Goal: Information Seeking & Learning: Learn about a topic

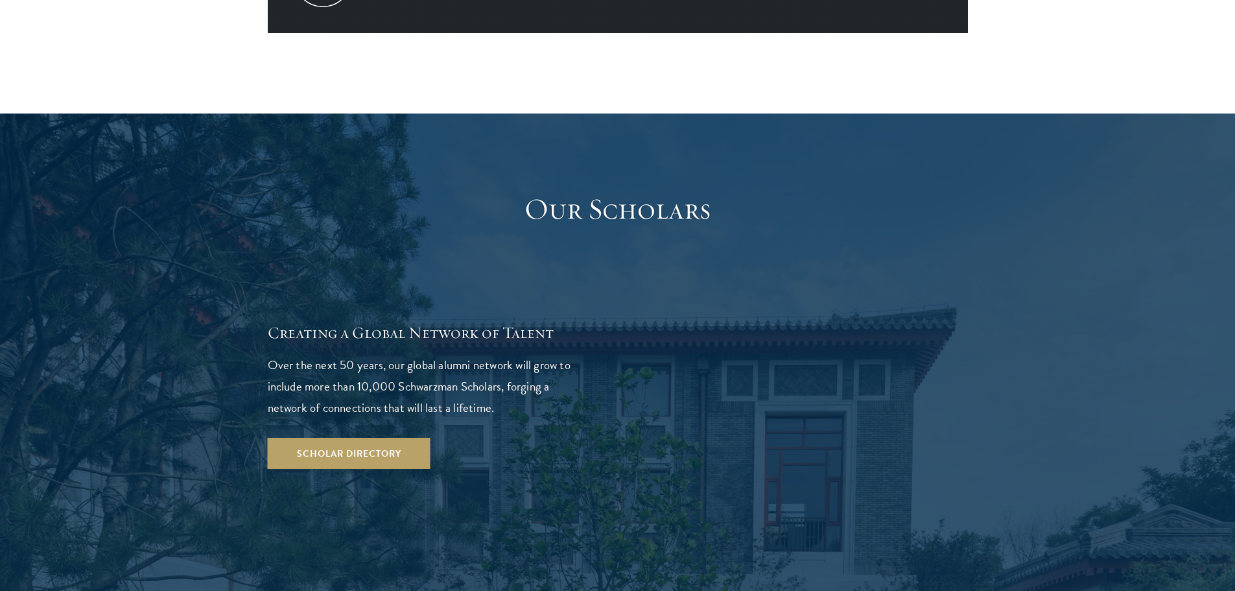
scroll to position [2139, 0]
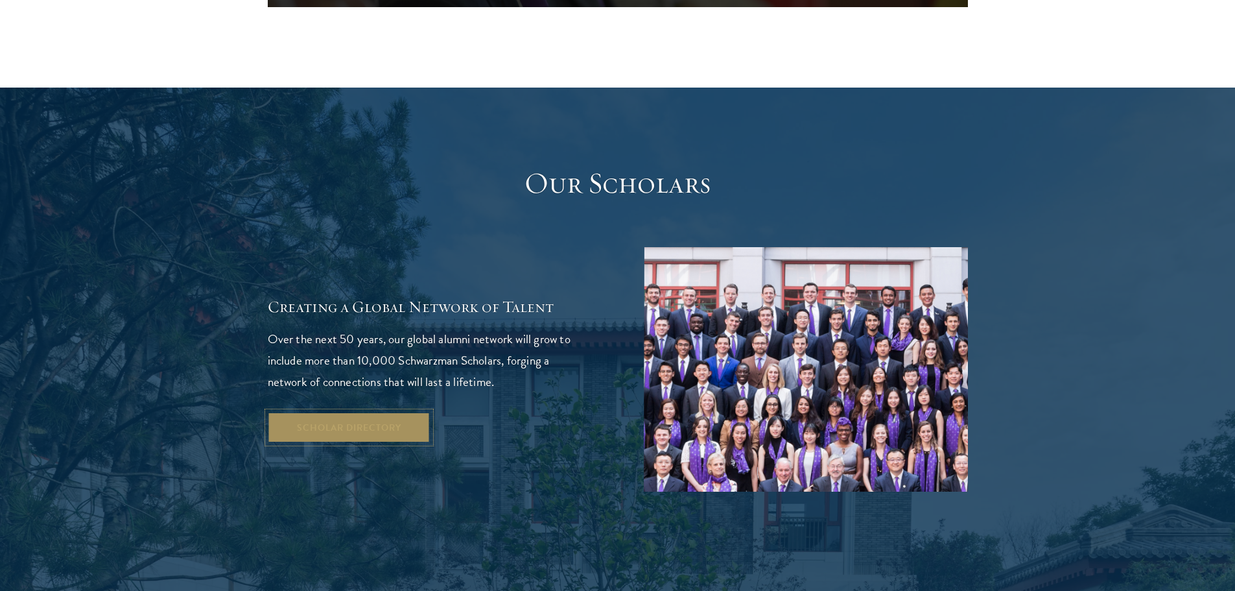
click at [358, 412] on link "Scholar Directory" at bounding box center [349, 427] width 163 height 31
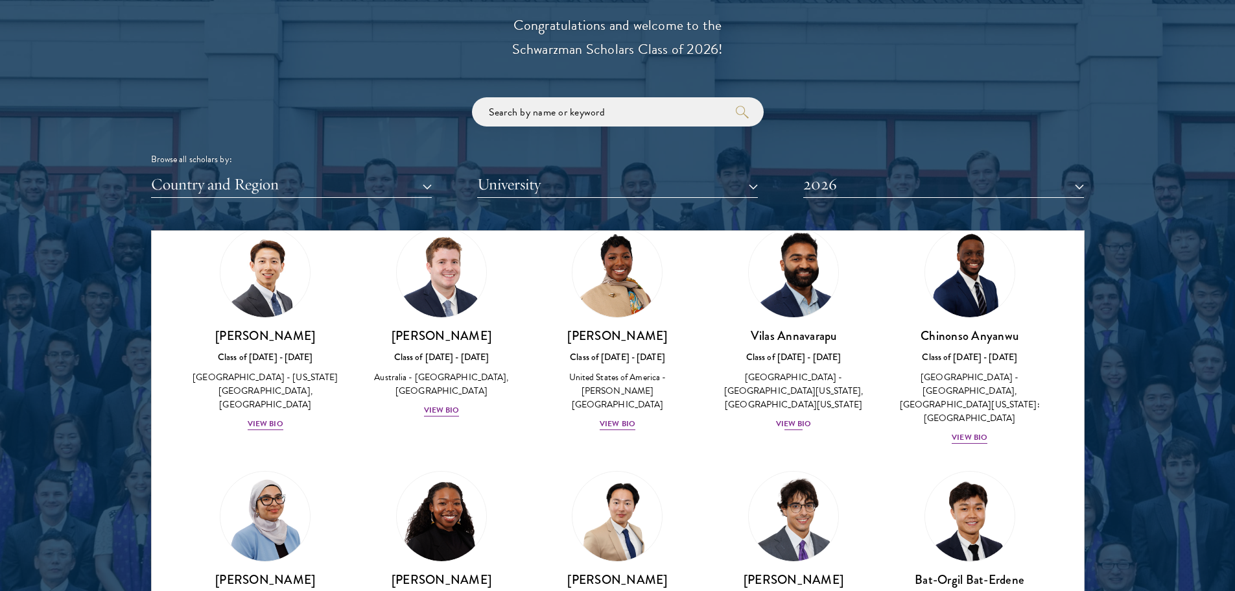
scroll to position [519, 0]
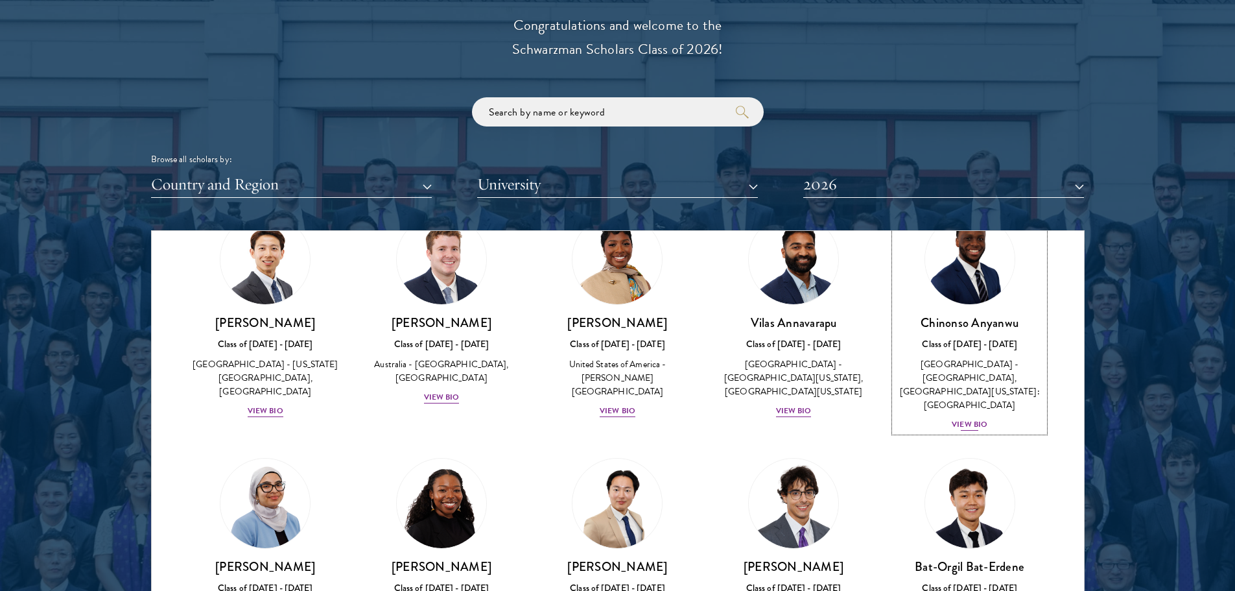
click at [957, 424] on div "View Bio" at bounding box center [970, 424] width 36 height 12
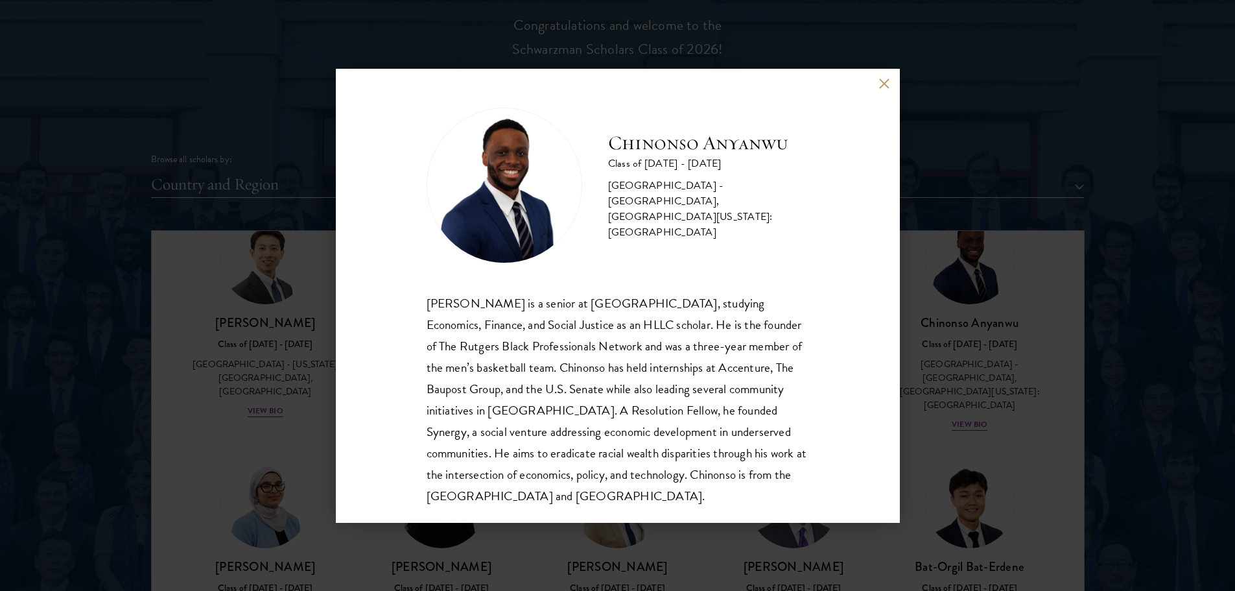
click at [882, 86] on button at bounding box center [884, 83] width 11 height 11
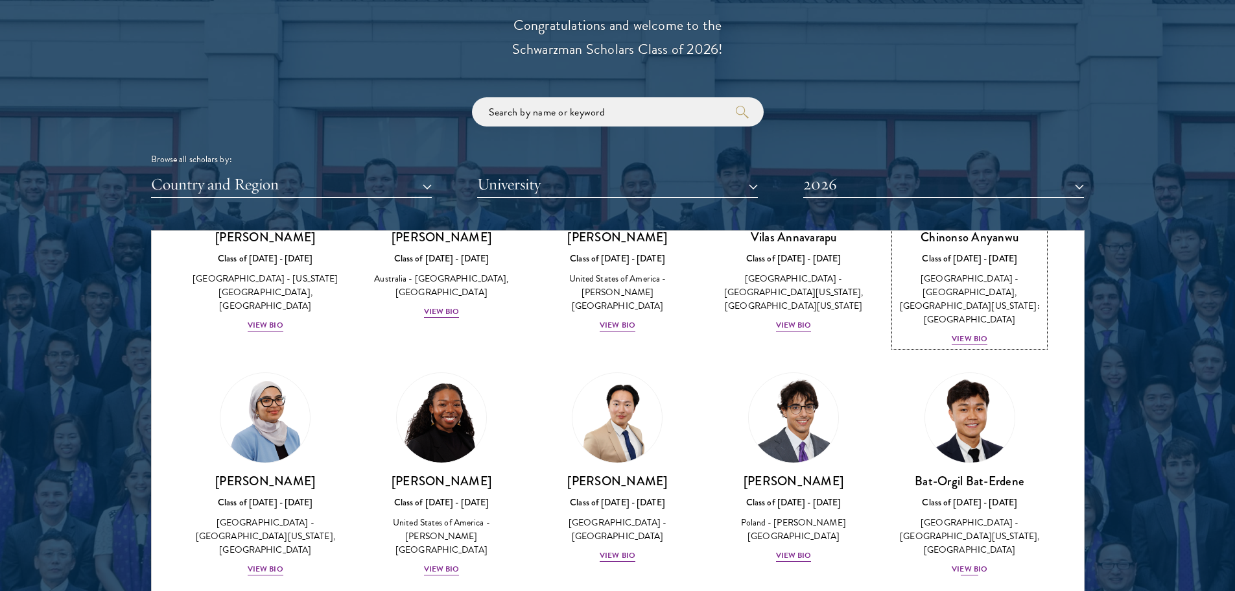
scroll to position [707, 0]
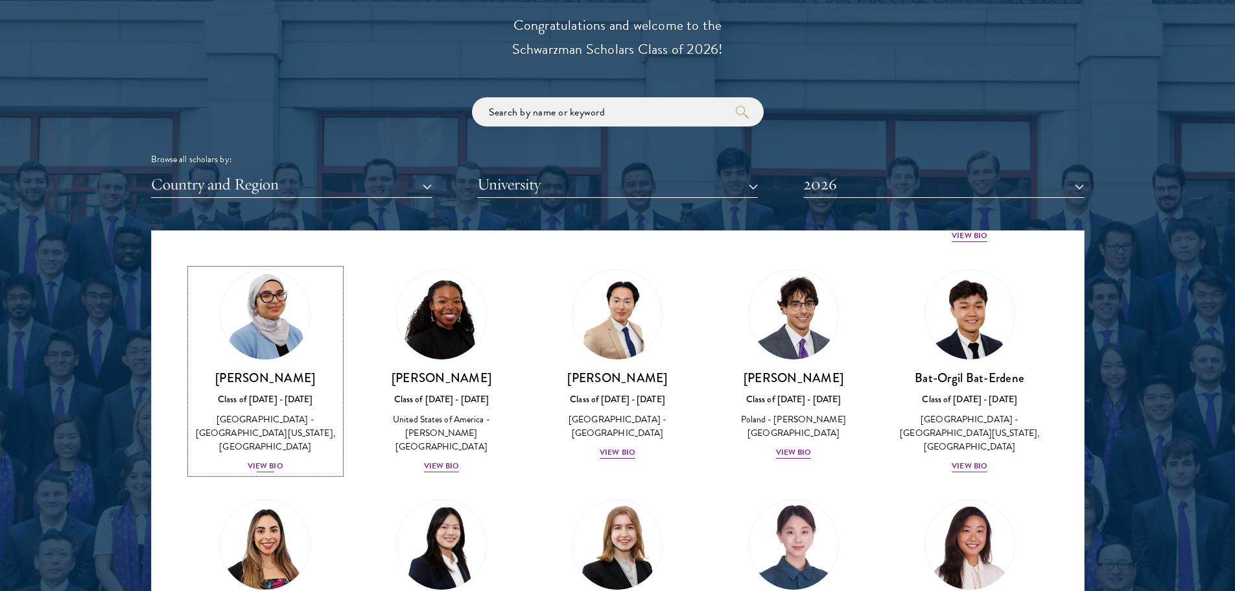
click at [281, 460] on div "View Bio" at bounding box center [266, 466] width 36 height 12
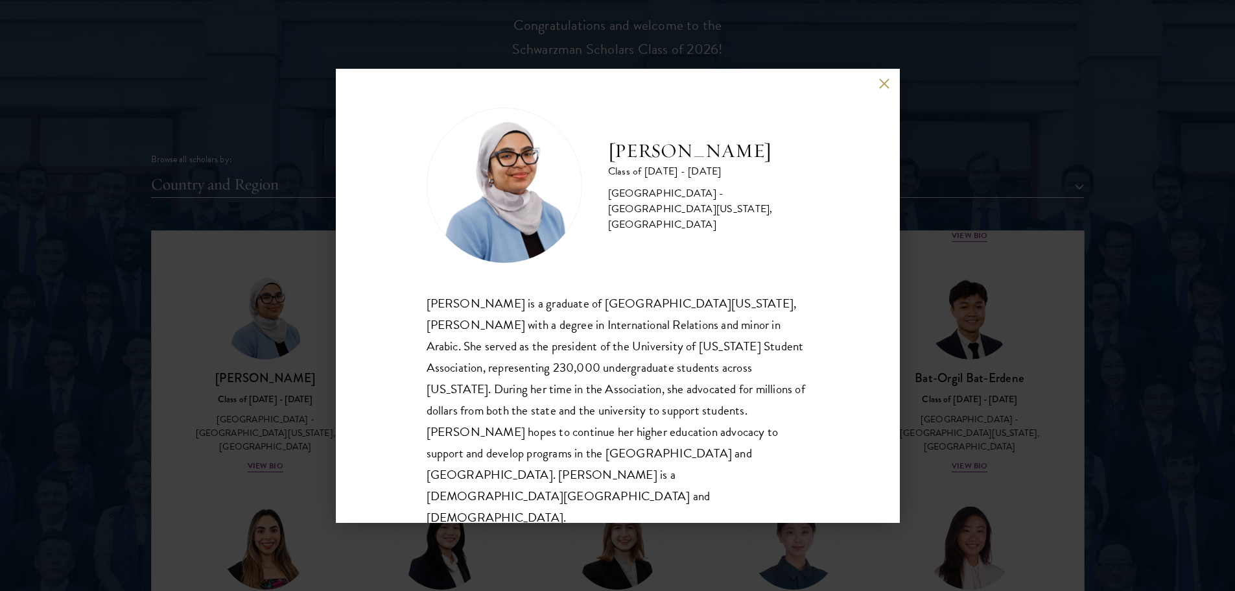
click at [882, 89] on button at bounding box center [884, 83] width 11 height 11
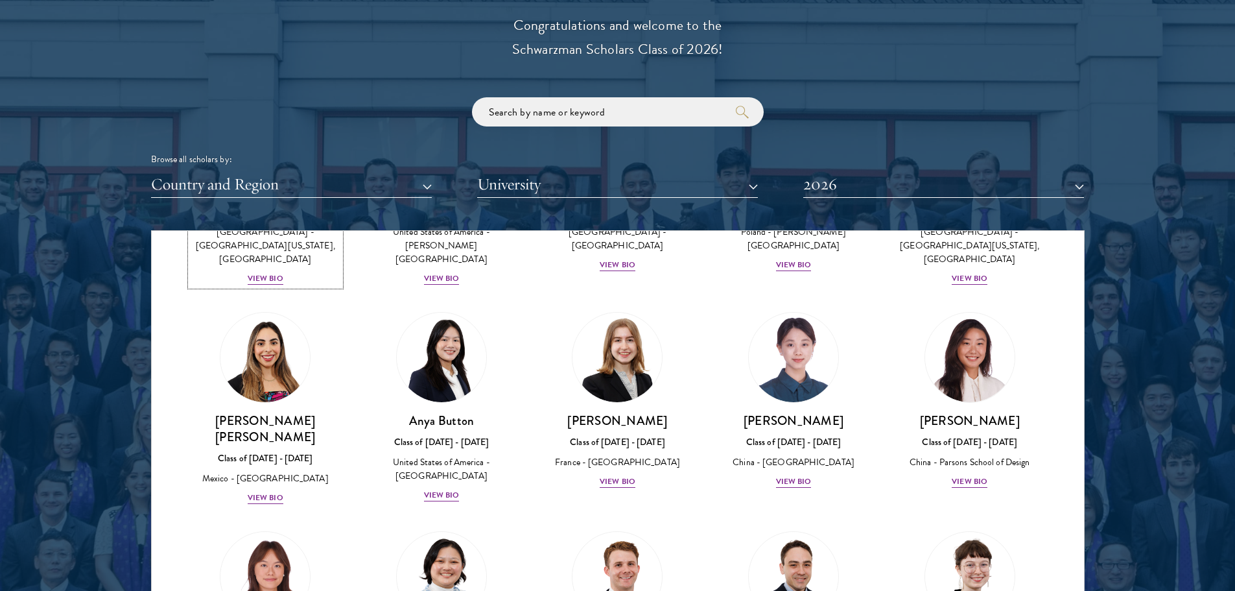
scroll to position [902, 0]
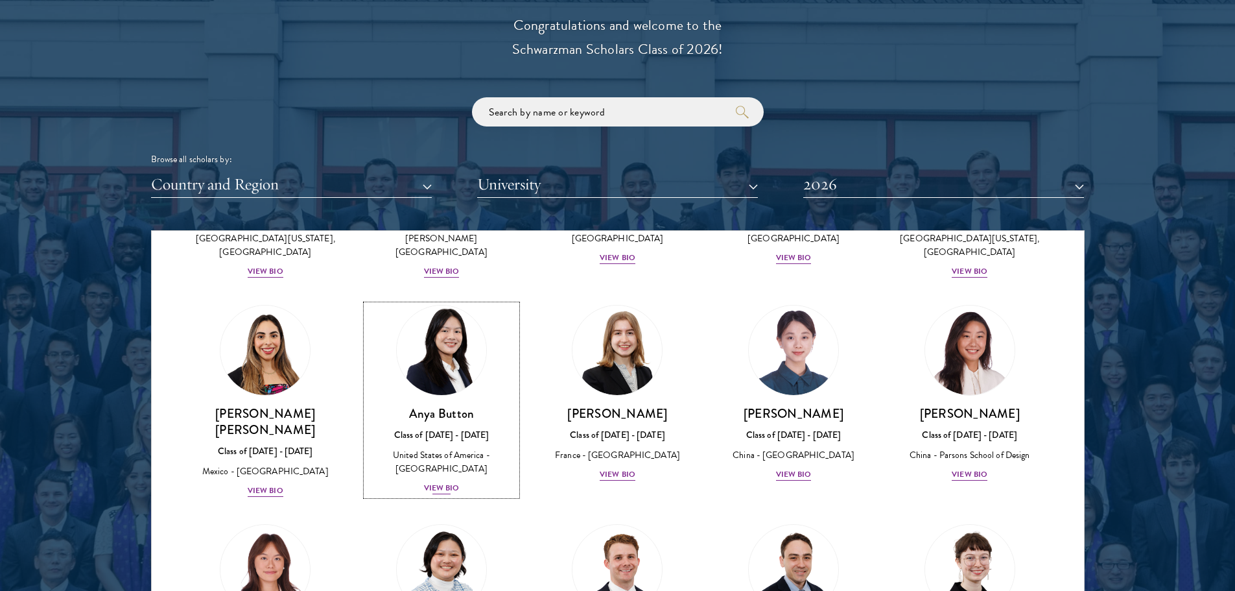
click at [441, 482] on div "View Bio" at bounding box center [442, 488] width 36 height 12
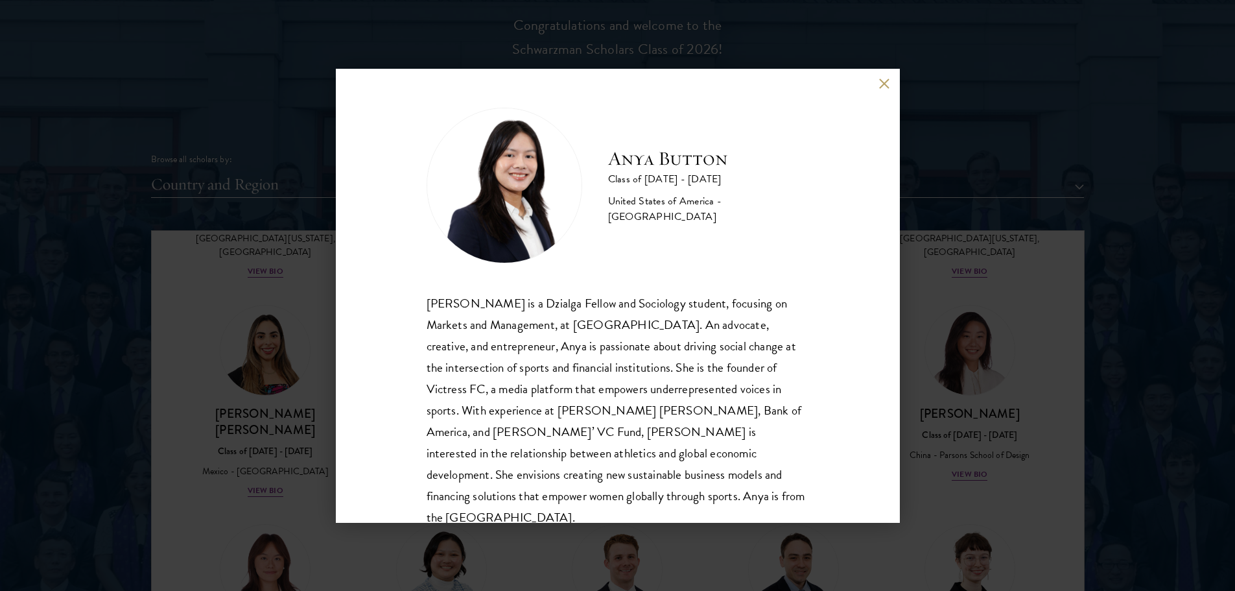
click at [886, 86] on button at bounding box center [884, 83] width 11 height 11
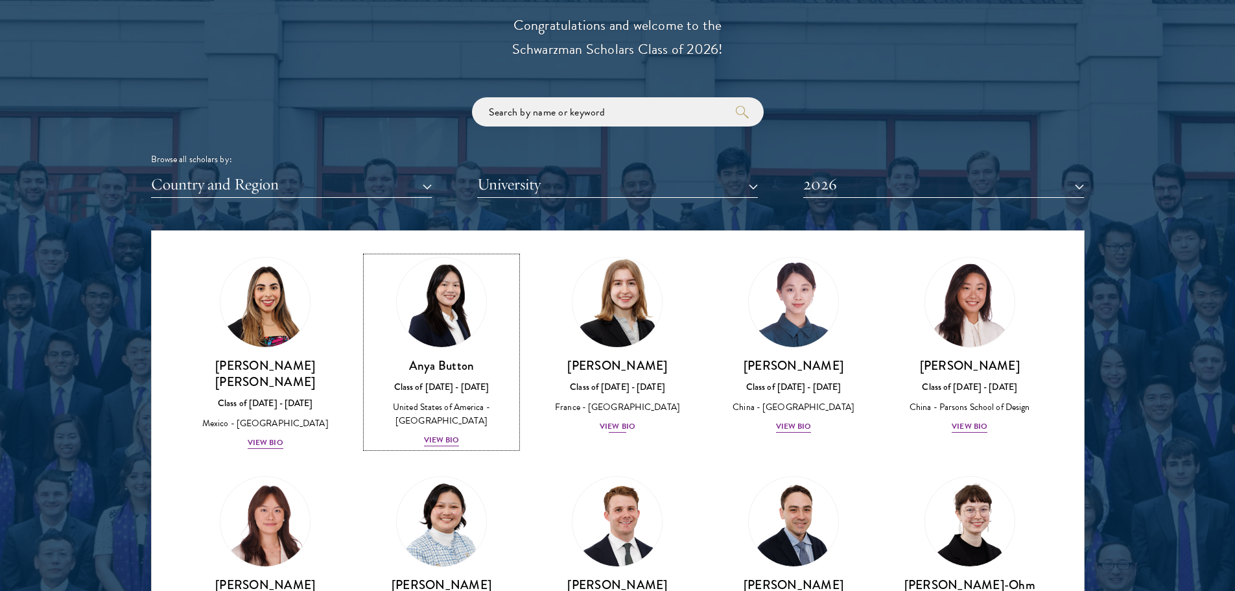
scroll to position [1096, 0]
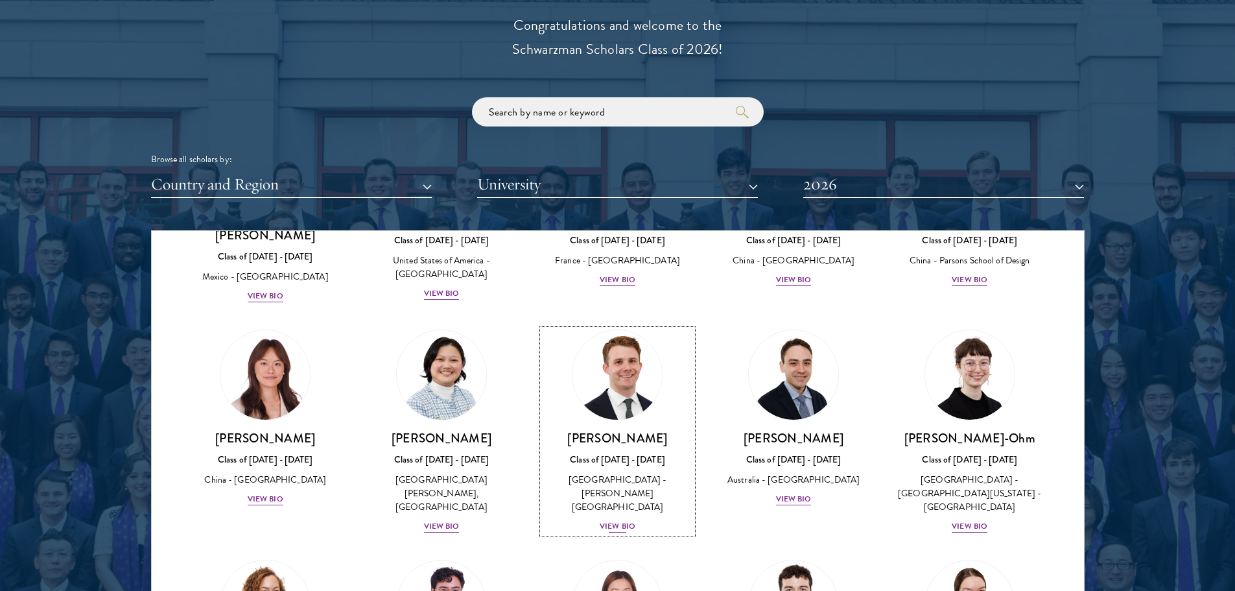
click at [618, 520] on div "View Bio" at bounding box center [618, 526] width 36 height 12
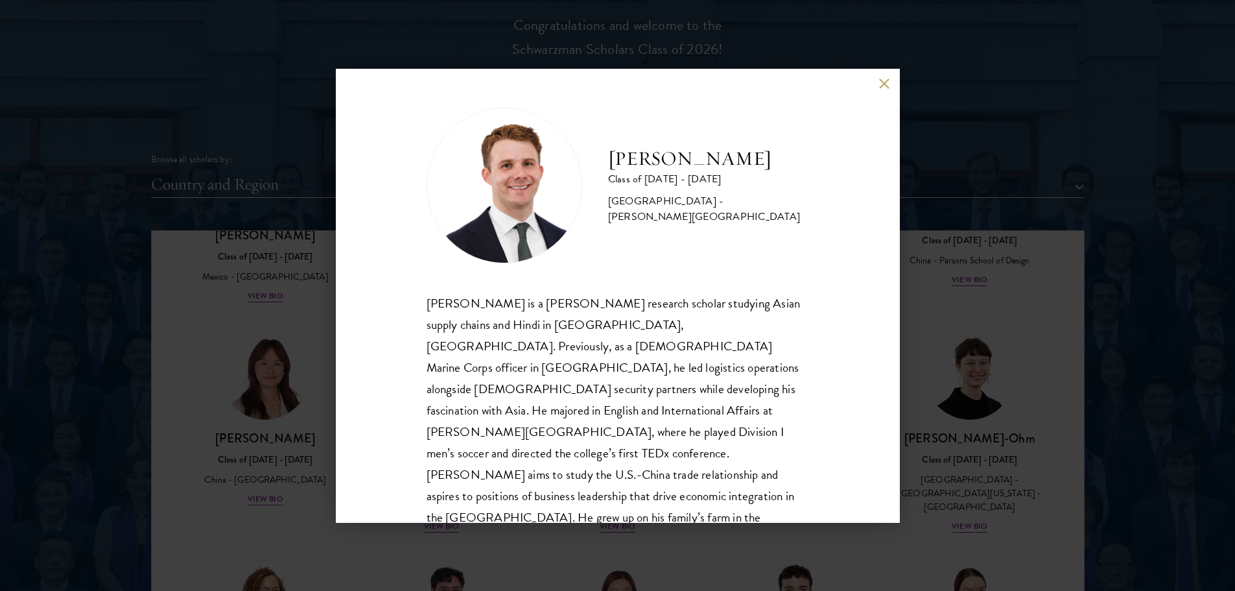
click at [887, 84] on button at bounding box center [884, 83] width 11 height 11
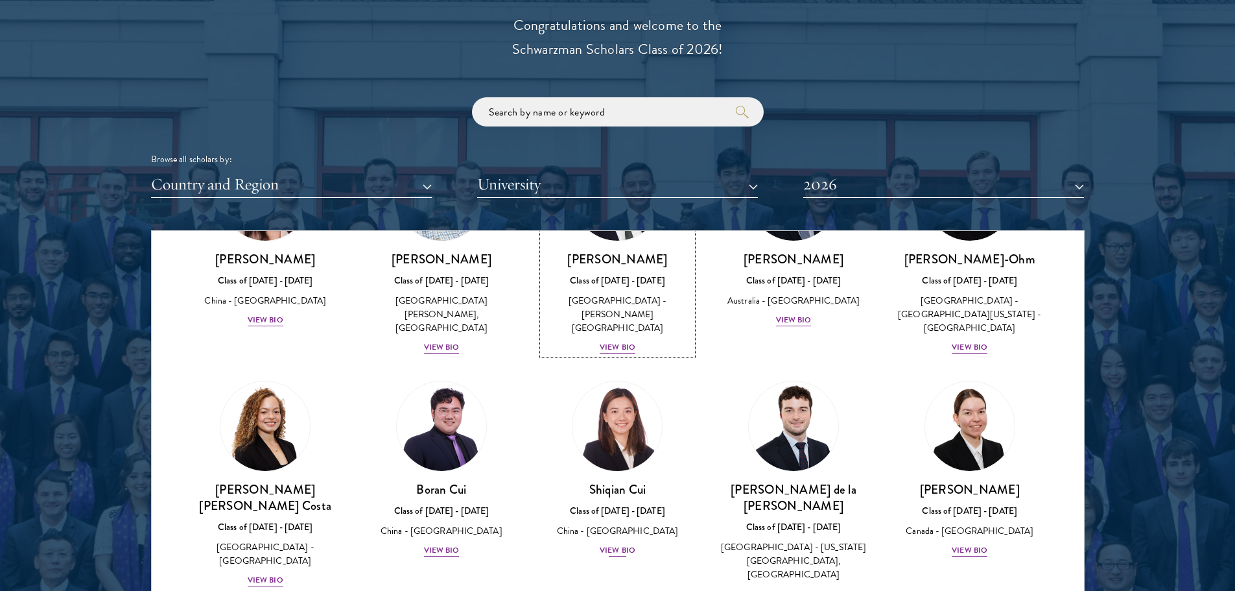
scroll to position [1291, 0]
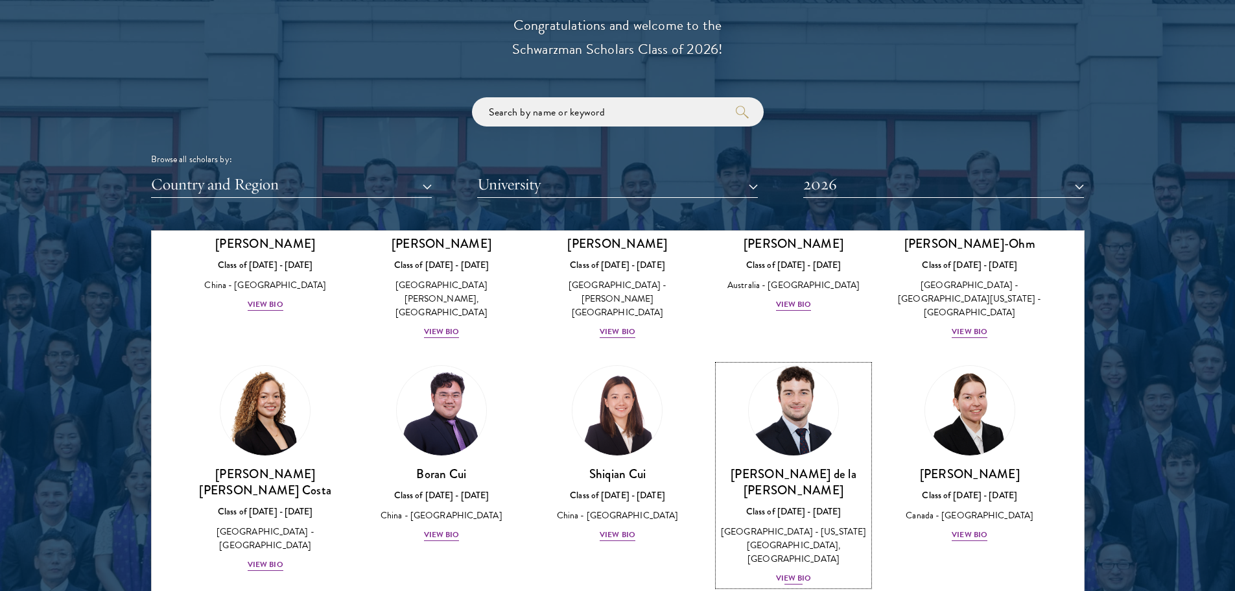
click at [785, 572] on div "View Bio" at bounding box center [794, 578] width 36 height 12
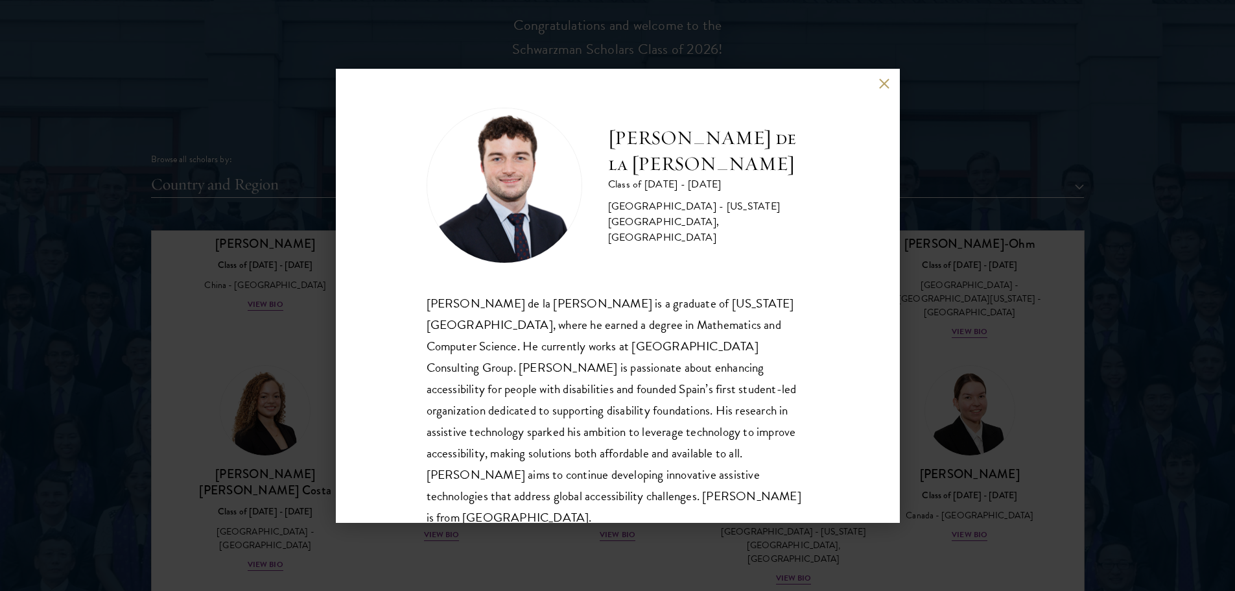
click at [885, 83] on button at bounding box center [884, 83] width 11 height 11
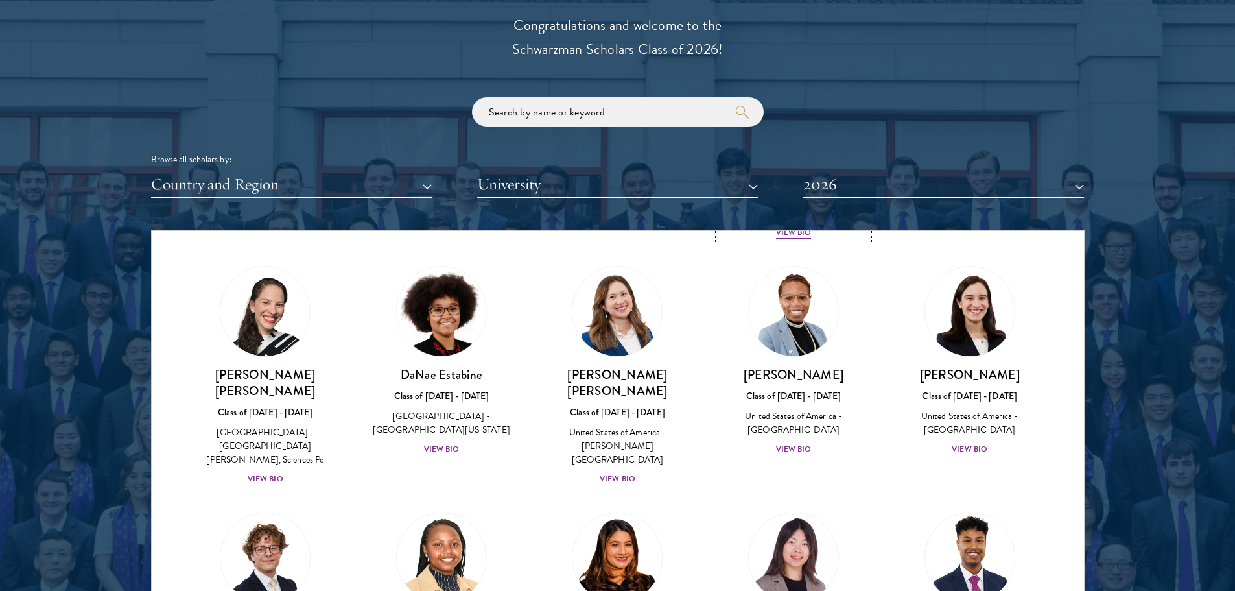
scroll to position [1744, 0]
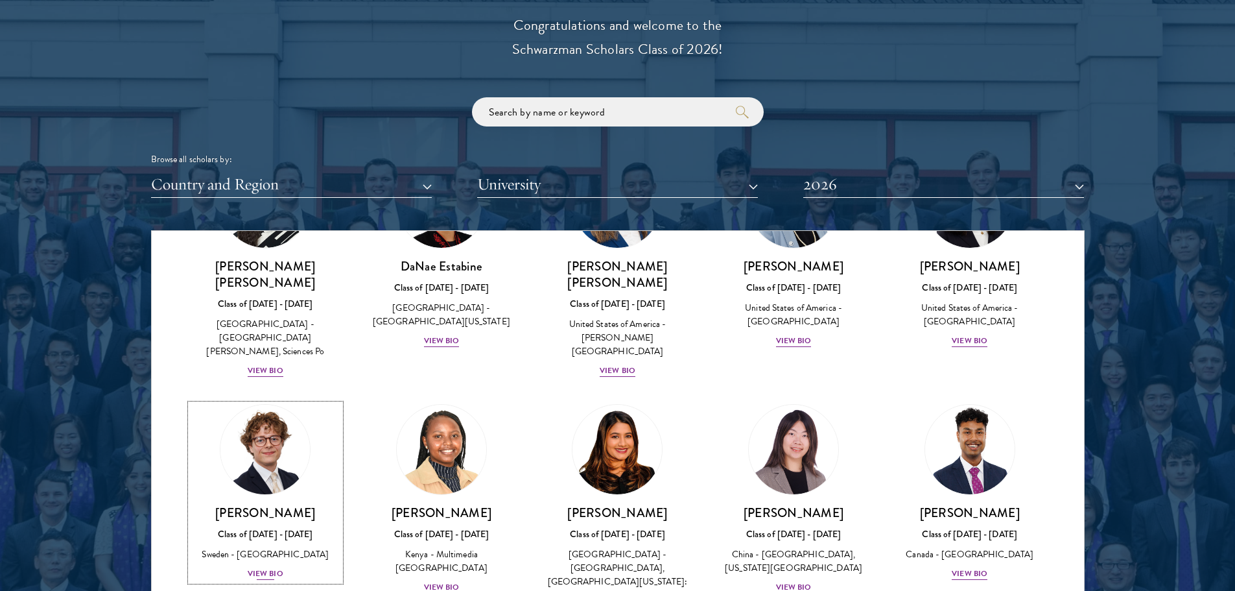
click at [266, 567] on div "View Bio" at bounding box center [266, 573] width 36 height 12
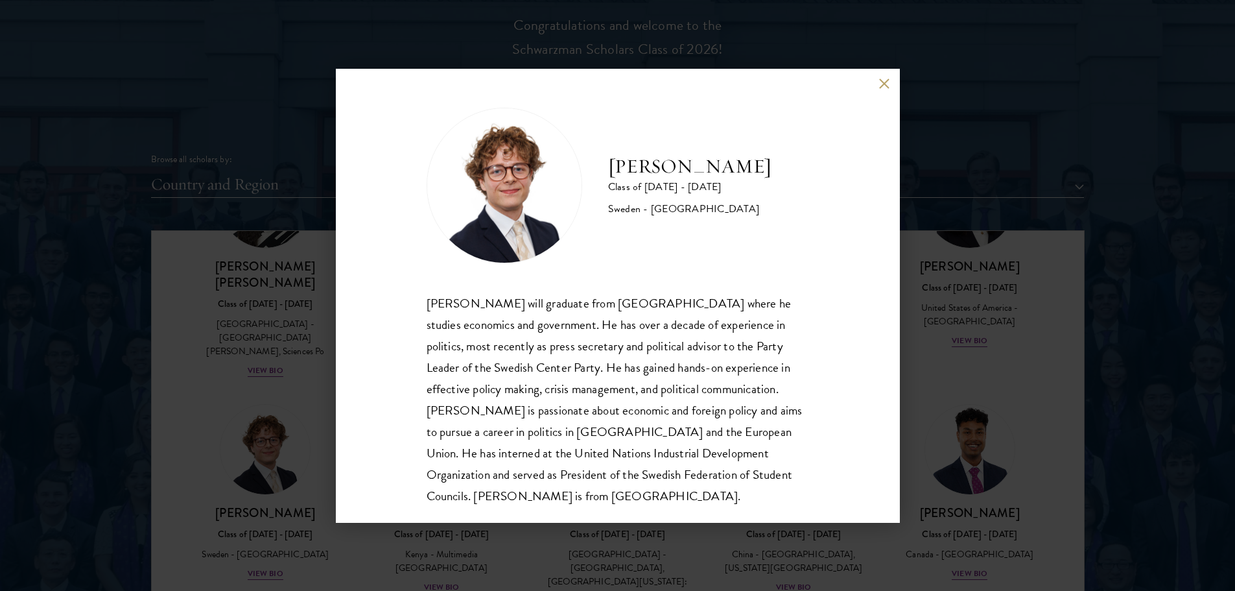
click at [884, 85] on button at bounding box center [884, 83] width 11 height 11
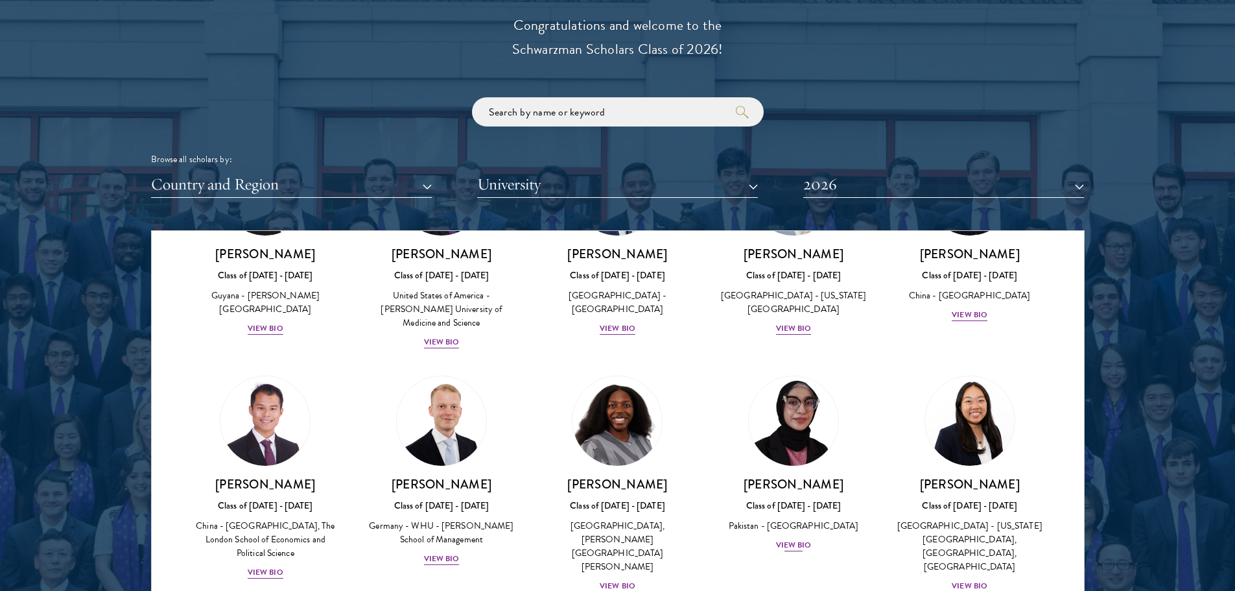
scroll to position [2263, 0]
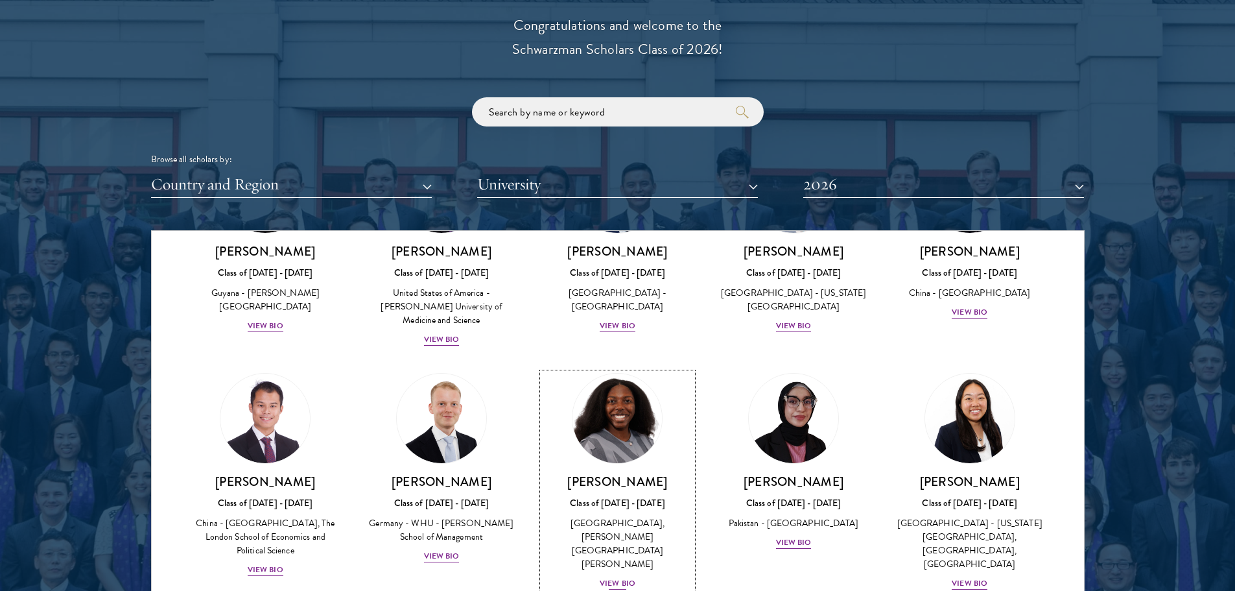
click at [620, 577] on div "View Bio" at bounding box center [618, 583] width 36 height 12
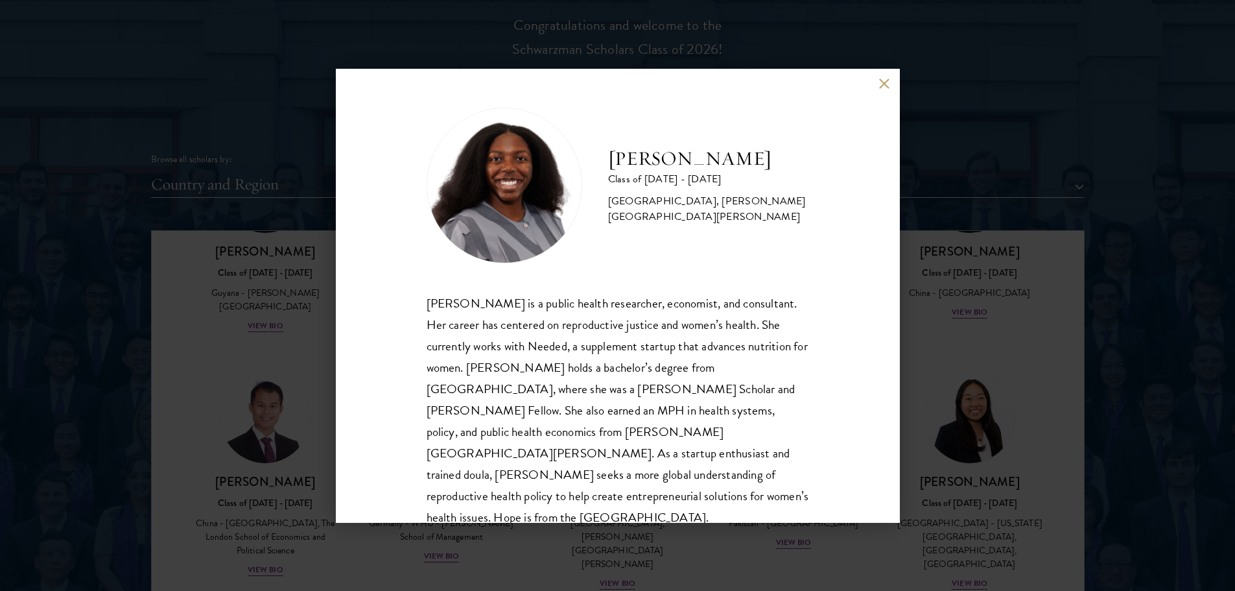
click at [887, 83] on button at bounding box center [884, 83] width 11 height 11
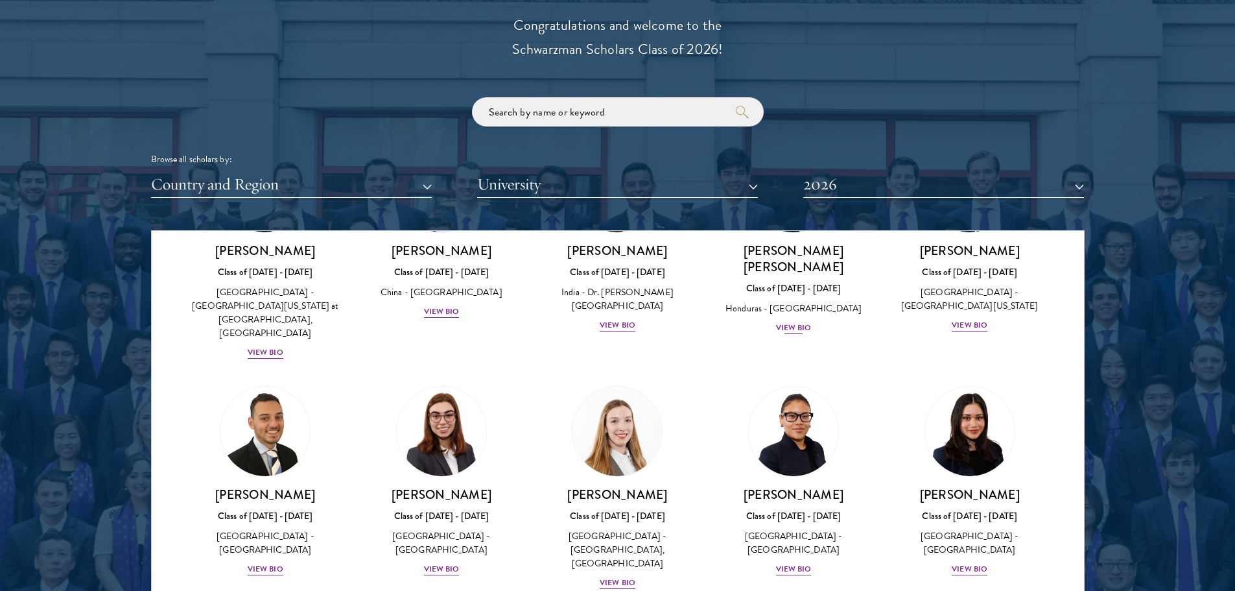
scroll to position [2782, 0]
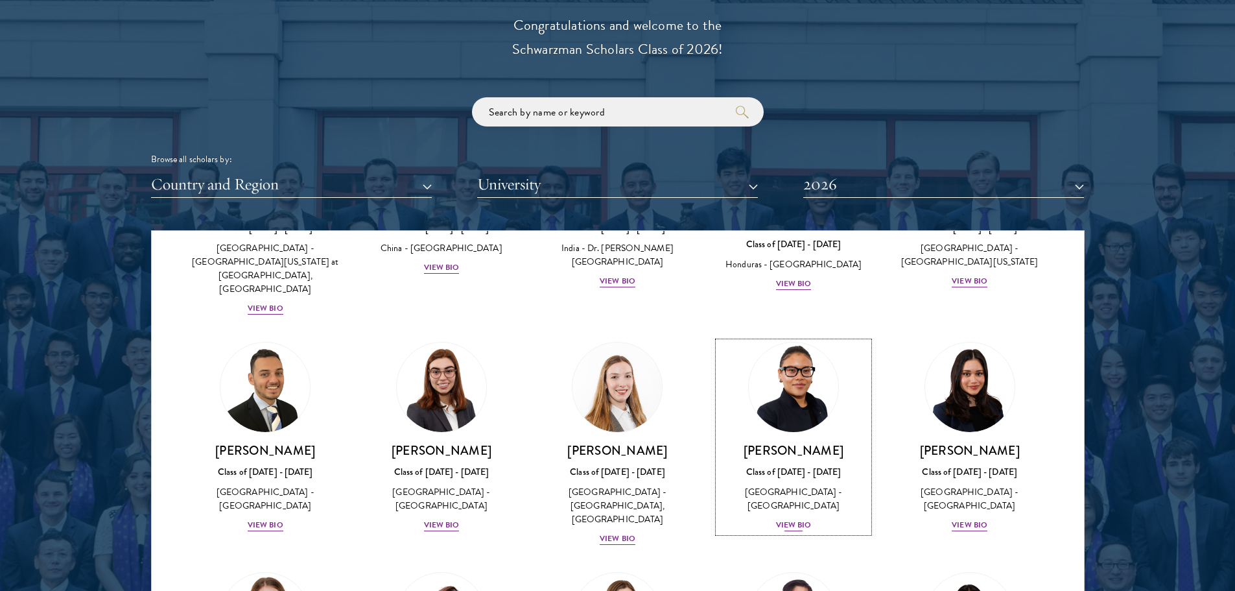
click at [789, 519] on div "View Bio" at bounding box center [794, 525] width 36 height 12
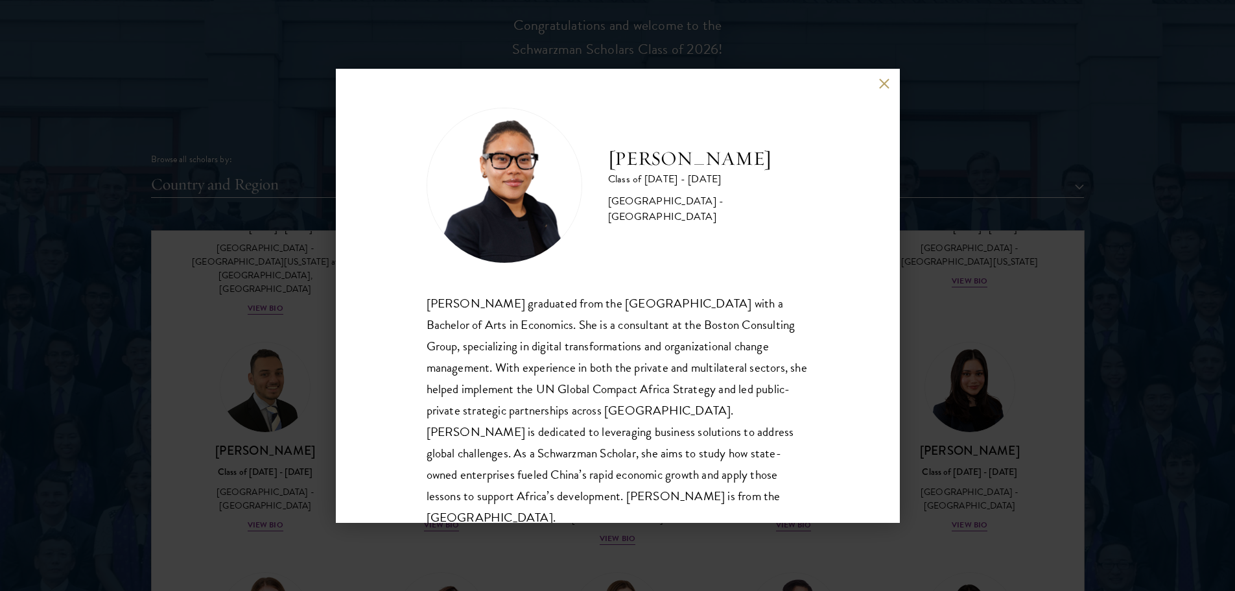
click at [881, 85] on button at bounding box center [884, 83] width 11 height 11
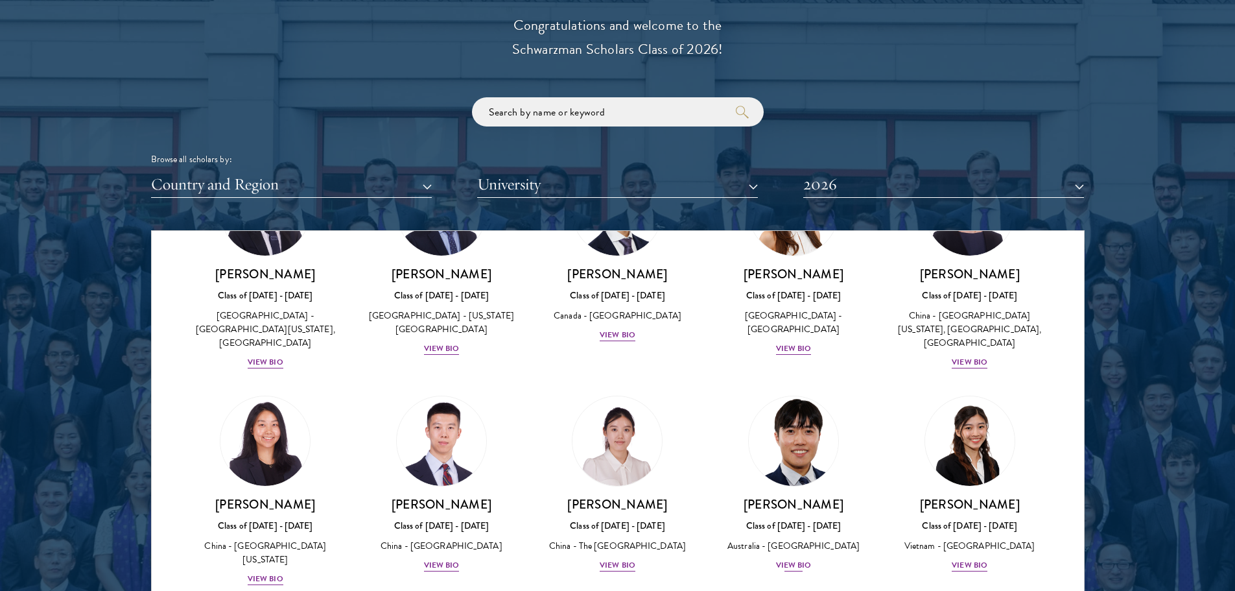
scroll to position [3554, 0]
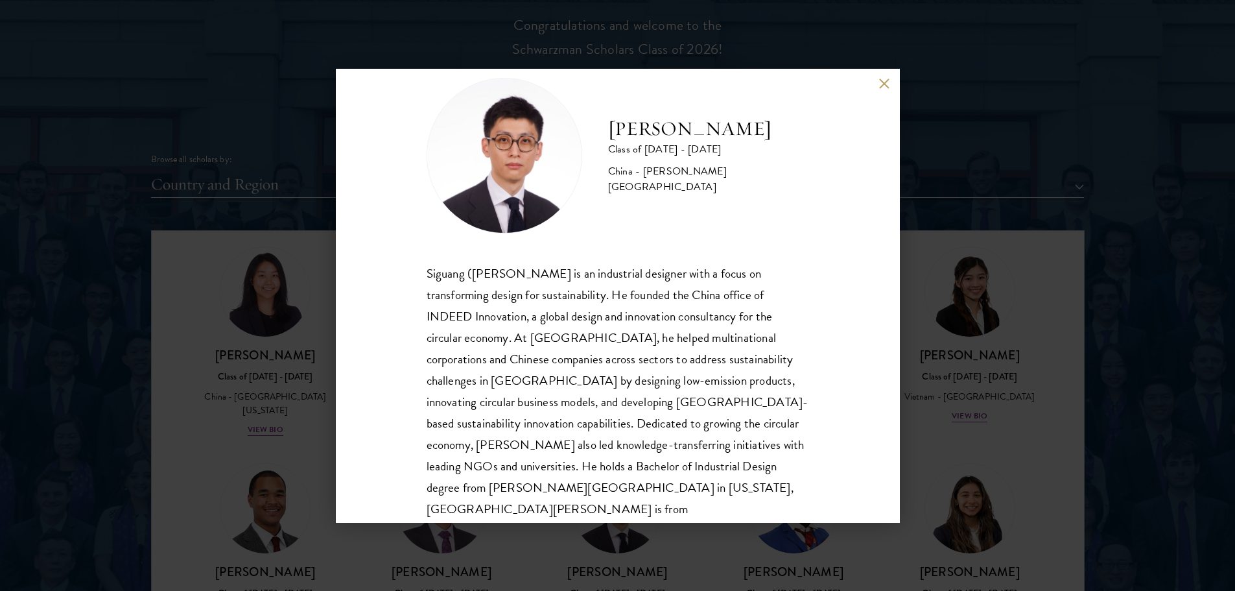
scroll to position [44, 0]
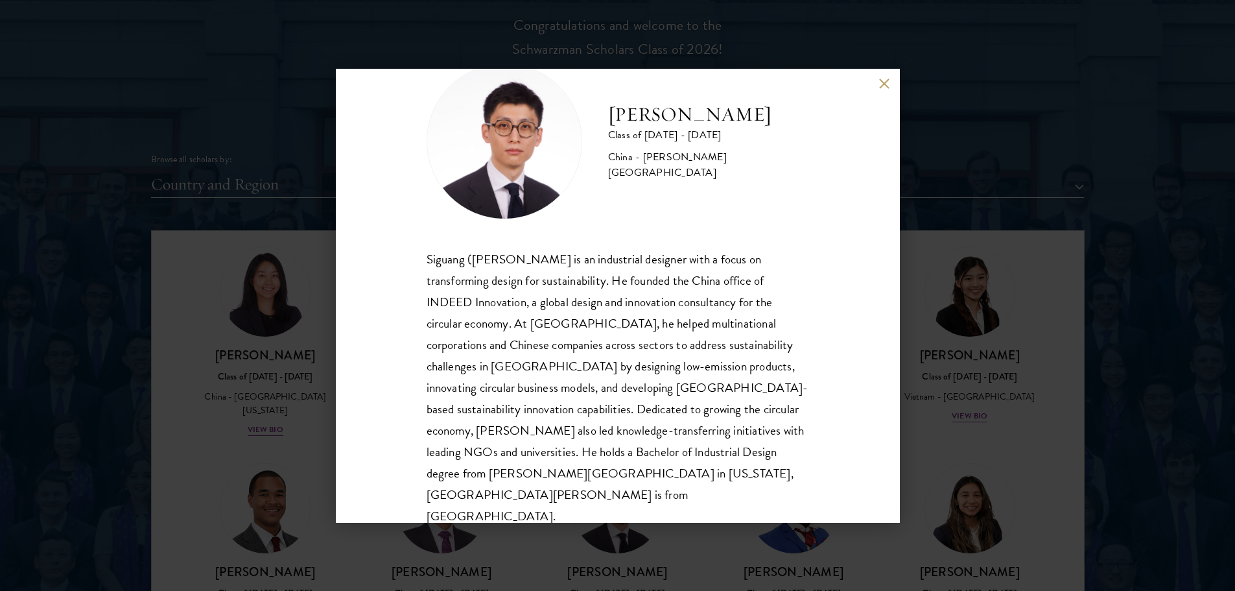
click at [884, 86] on button at bounding box center [884, 83] width 11 height 11
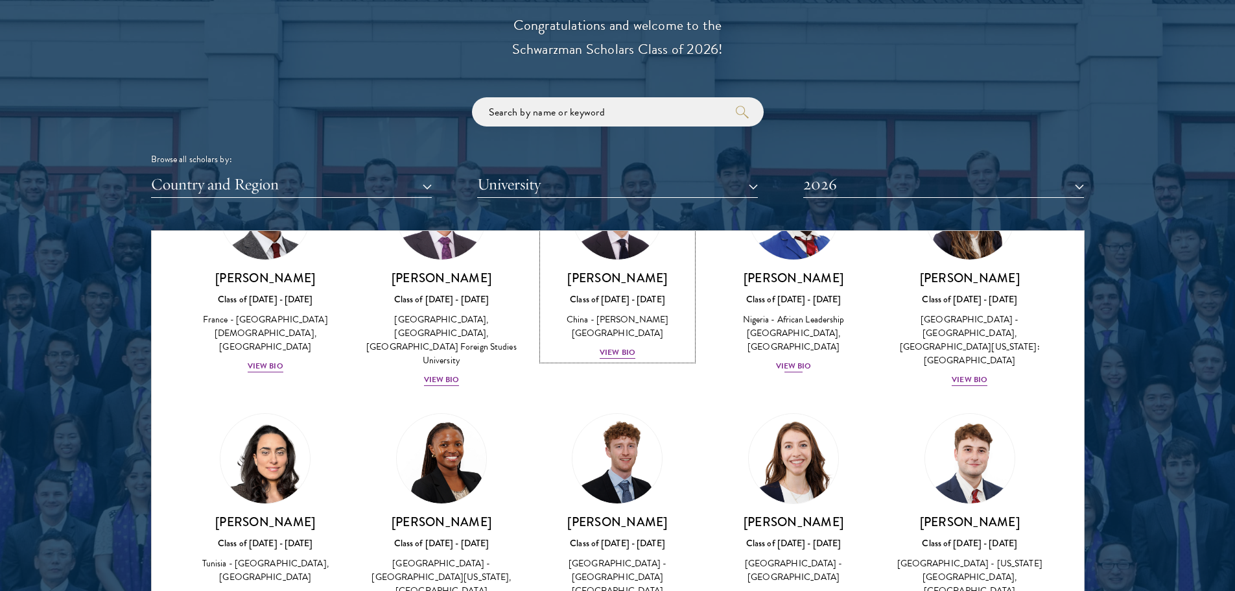
scroll to position [3878, 0]
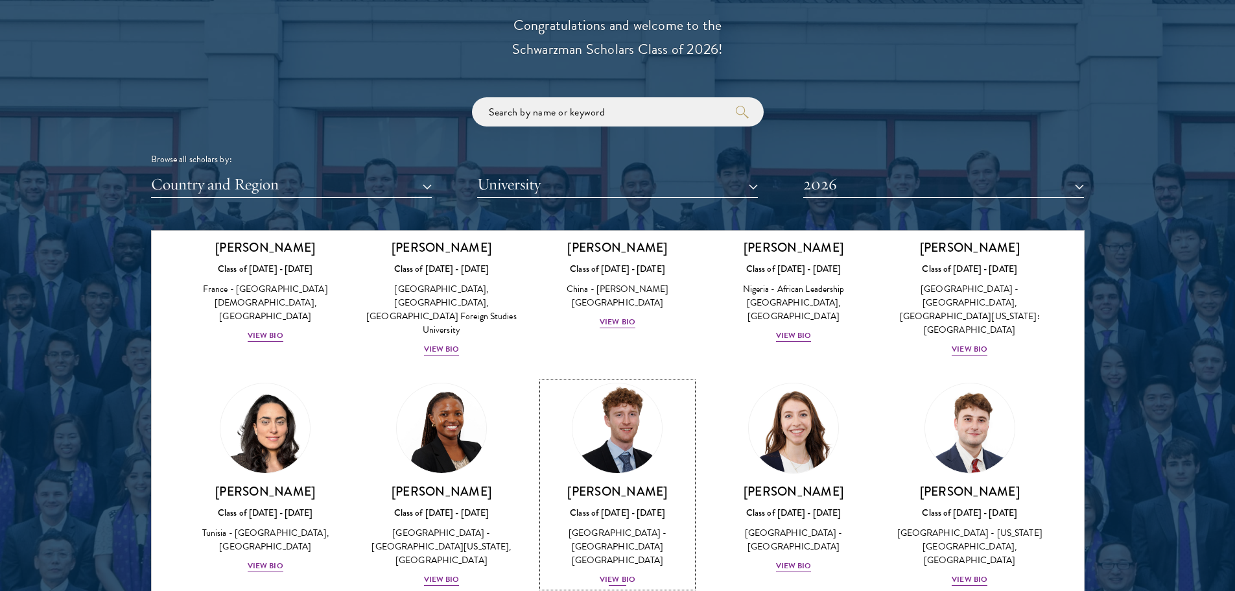
click at [622, 573] on div "View Bio" at bounding box center [618, 579] width 36 height 12
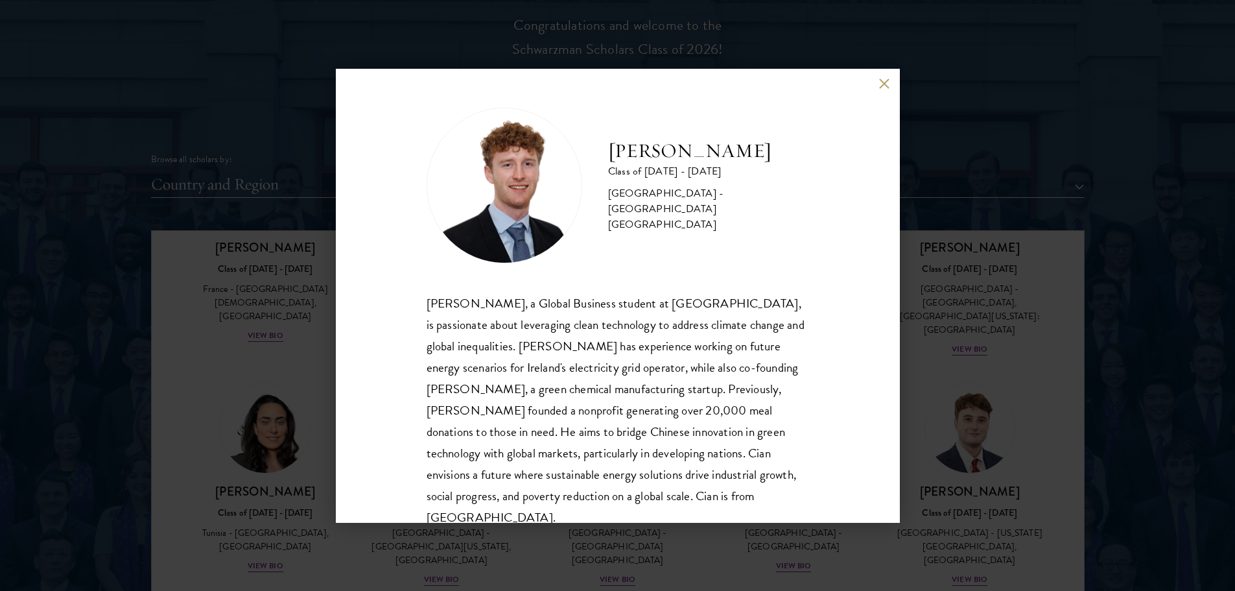
click at [883, 82] on button at bounding box center [884, 83] width 11 height 11
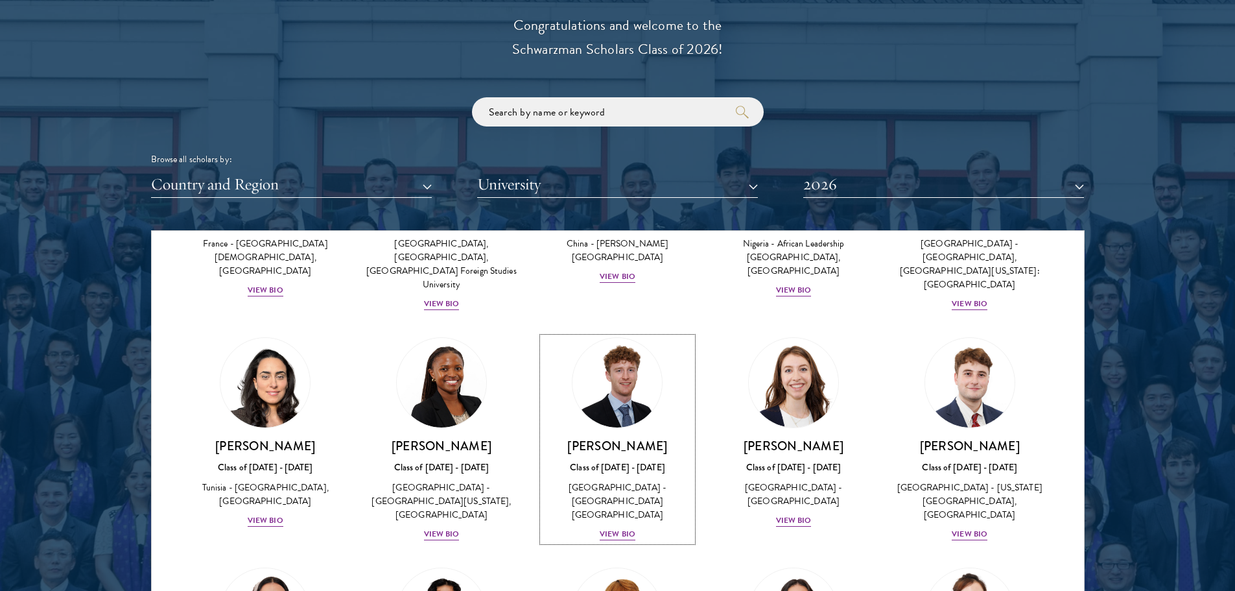
scroll to position [3858, 0]
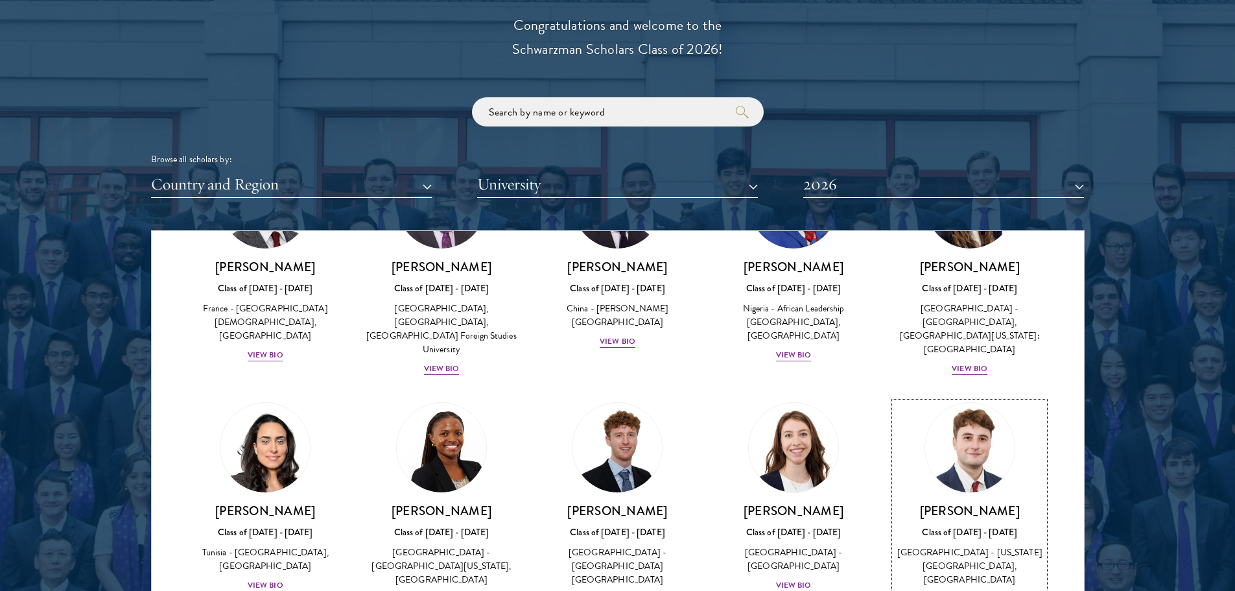
click at [965, 590] on div "View Bio" at bounding box center [970, 598] width 36 height 12
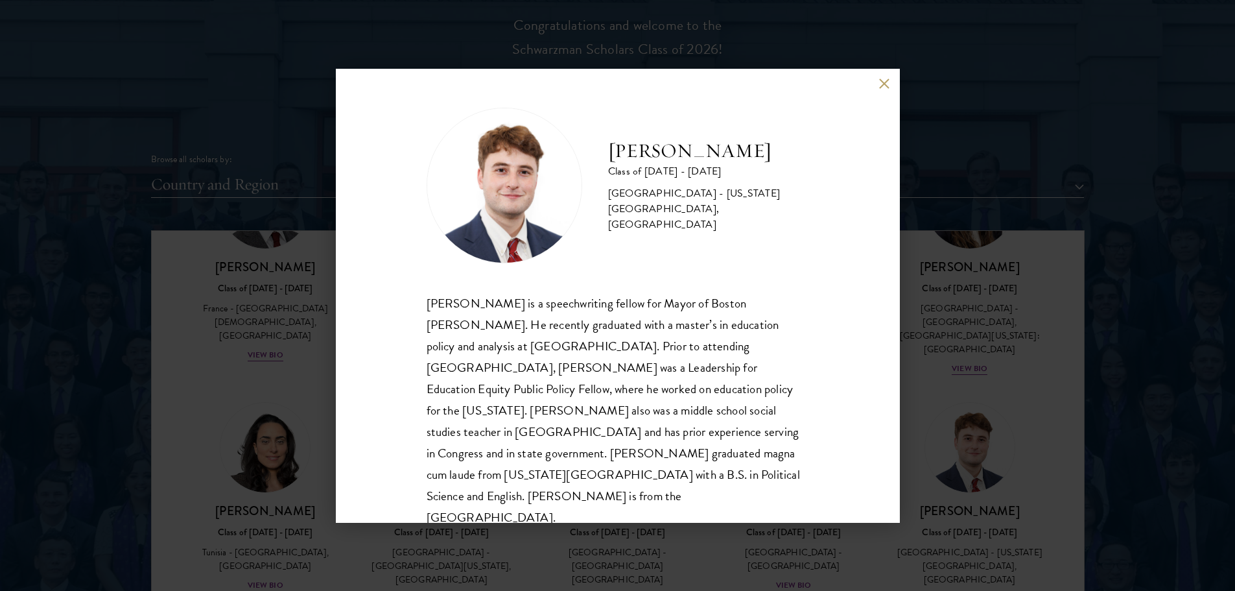
click at [885, 86] on button at bounding box center [884, 83] width 11 height 11
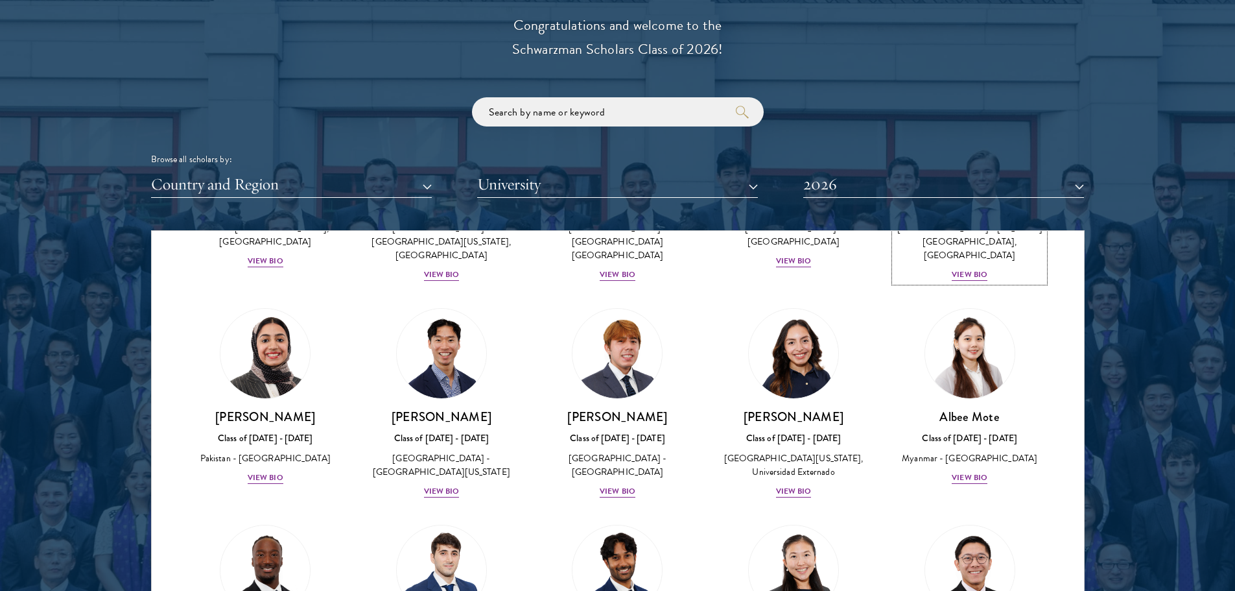
scroll to position [4247, 0]
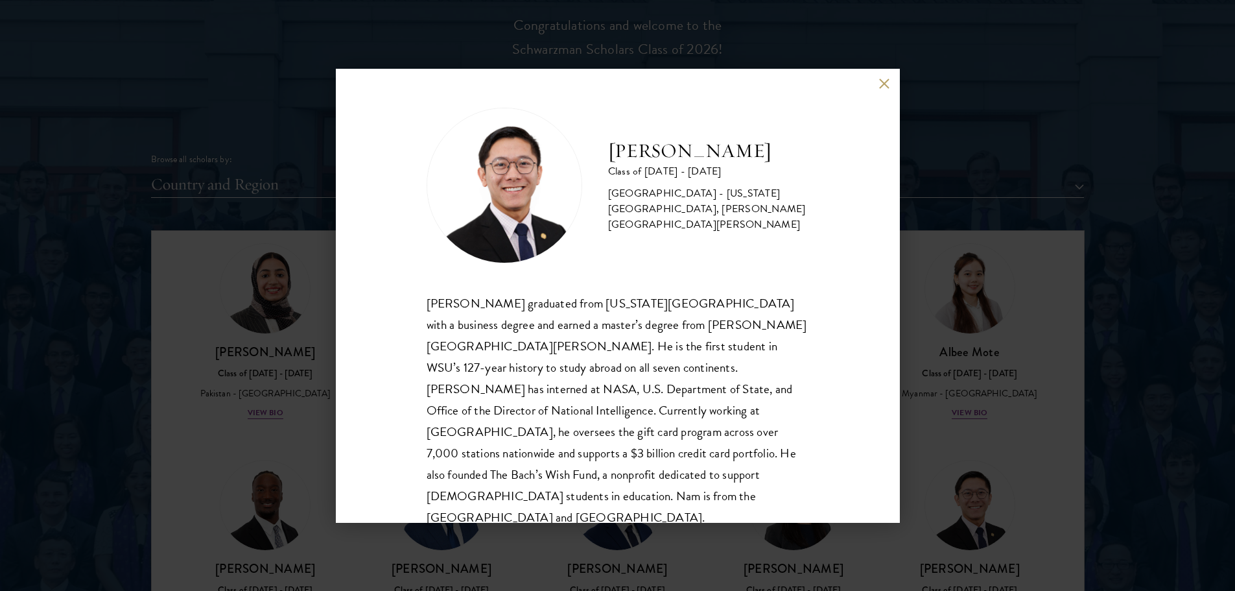
click at [887, 86] on button at bounding box center [884, 83] width 11 height 11
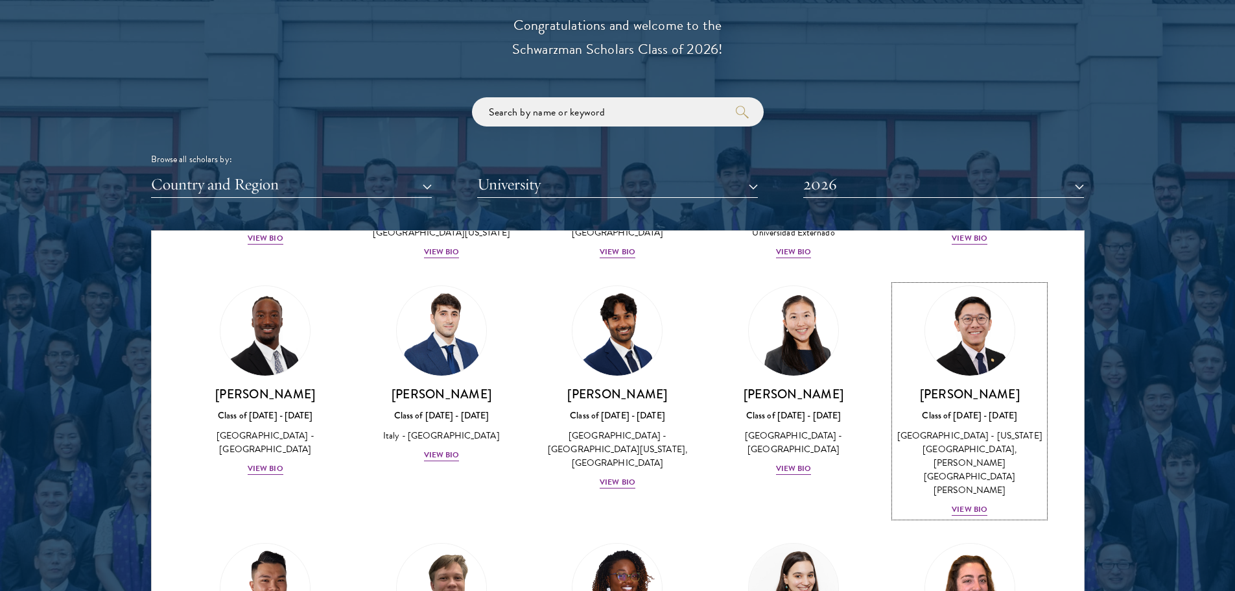
scroll to position [4442, 0]
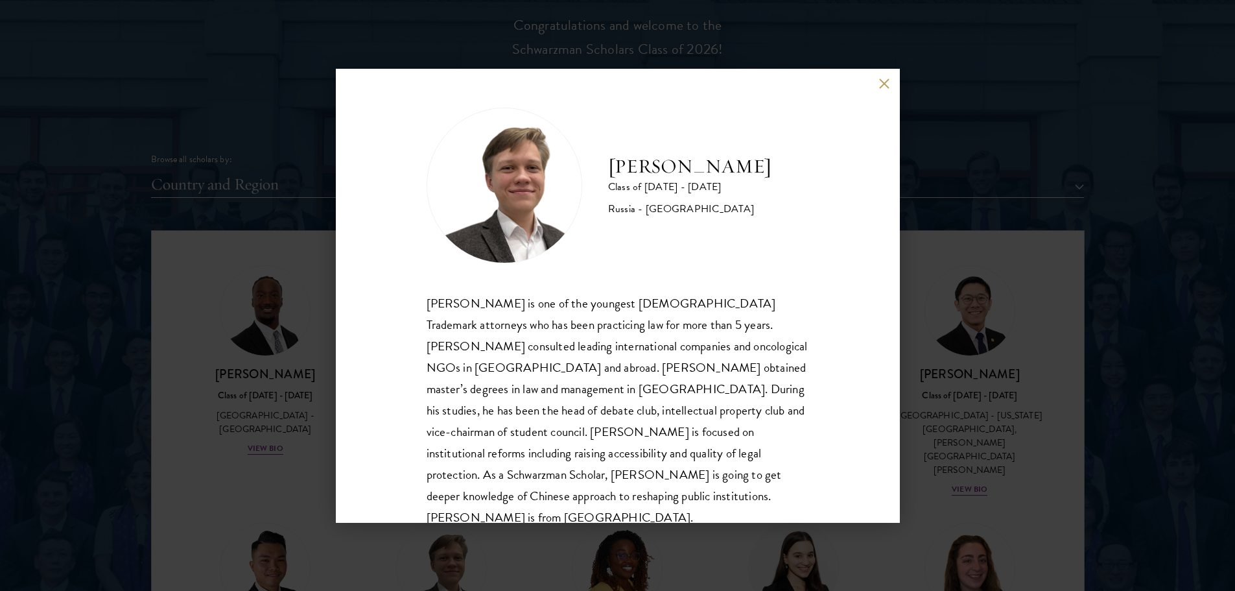
click at [885, 85] on button at bounding box center [884, 83] width 11 height 11
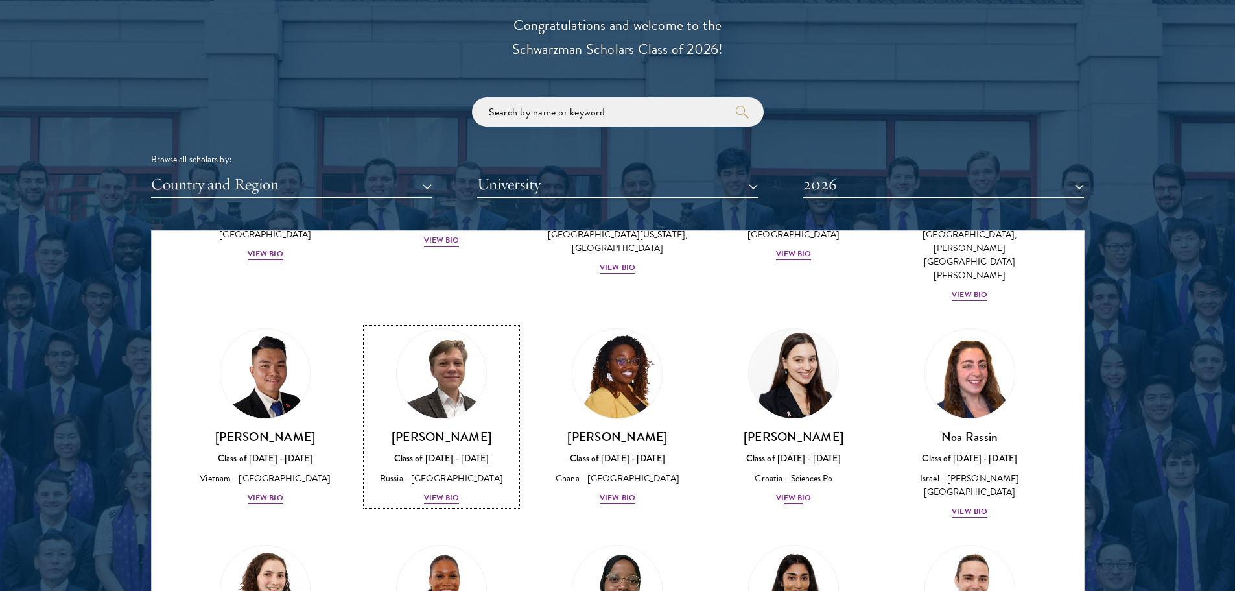
scroll to position [4701, 0]
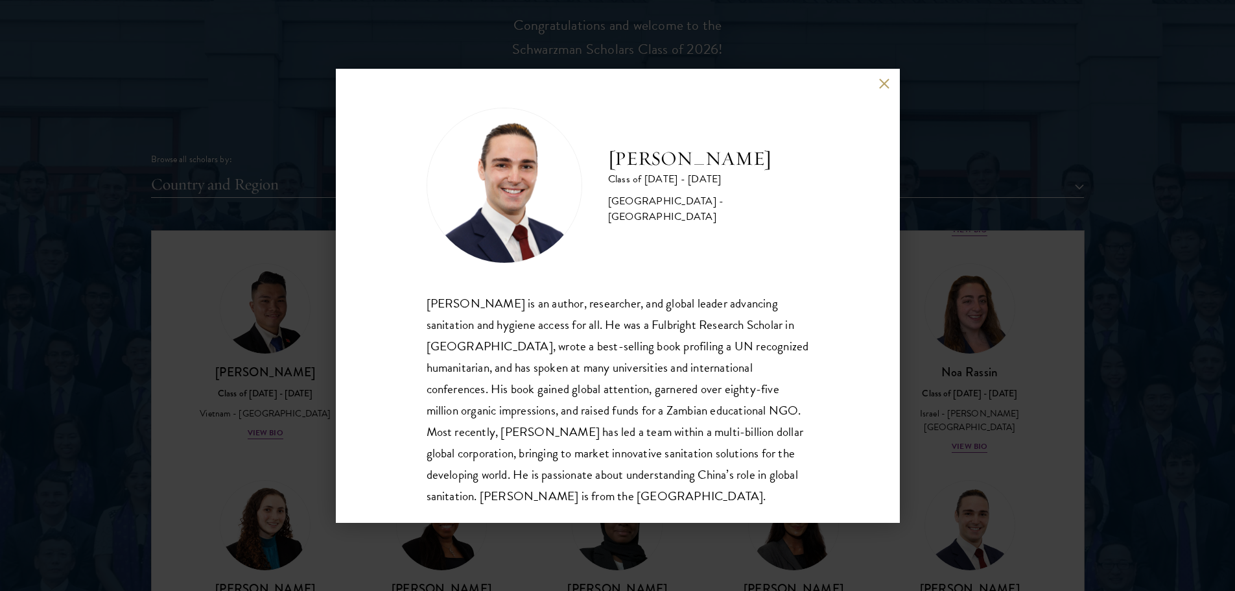
click at [887, 84] on button at bounding box center [884, 83] width 11 height 11
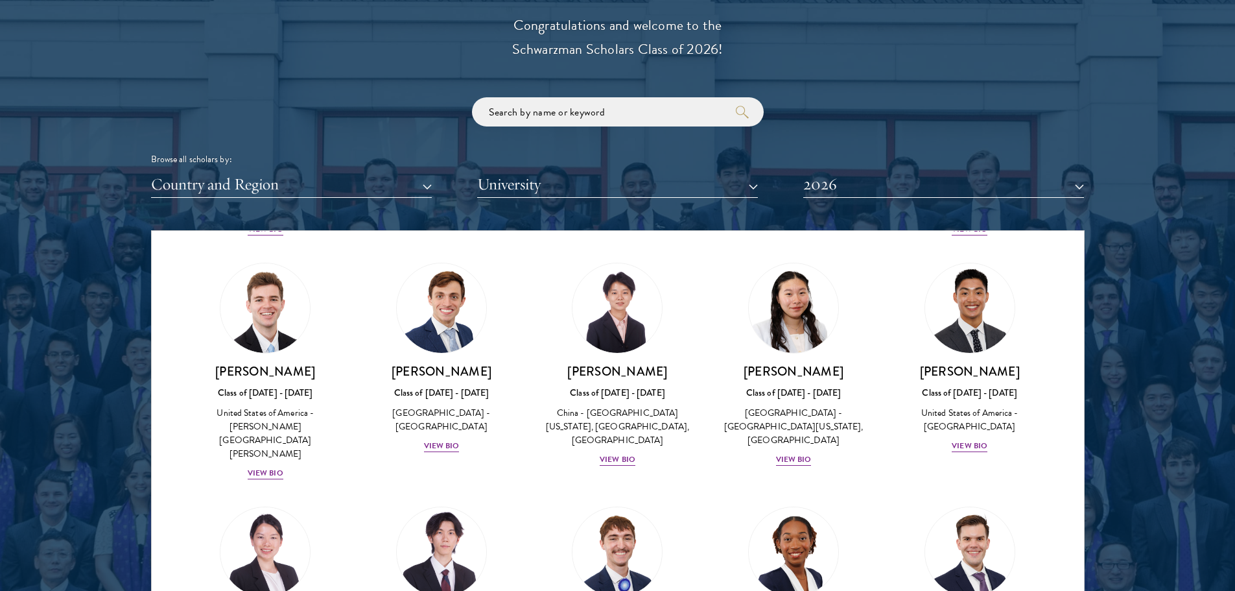
scroll to position [5774, 0]
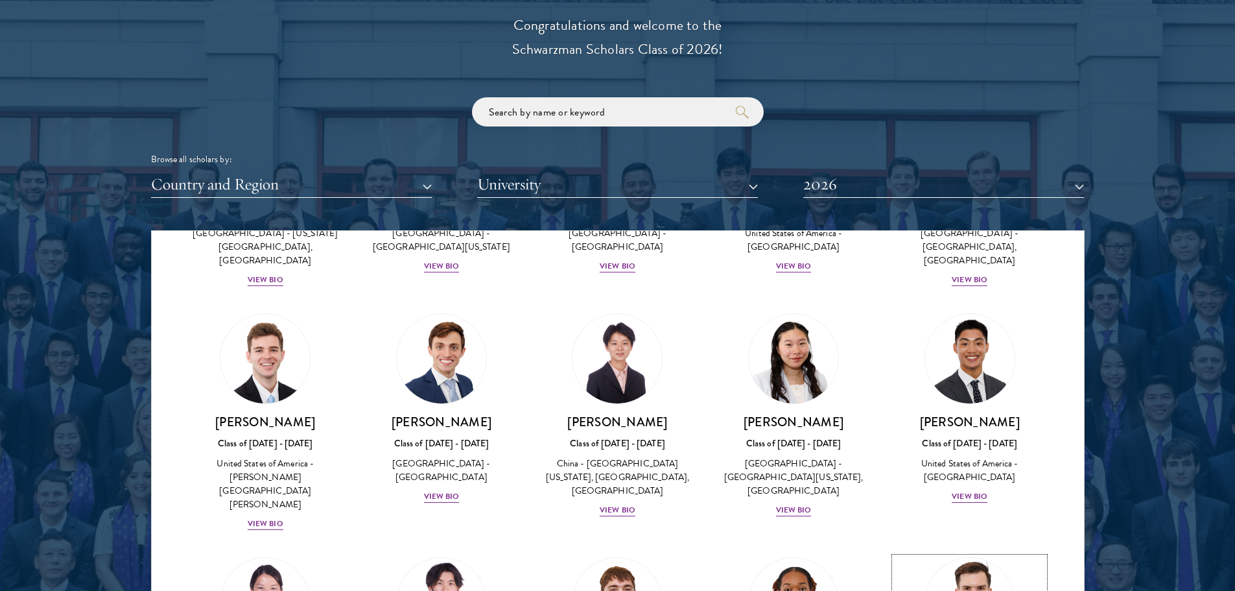
click at [972, 553] on img at bounding box center [969, 602] width 99 height 99
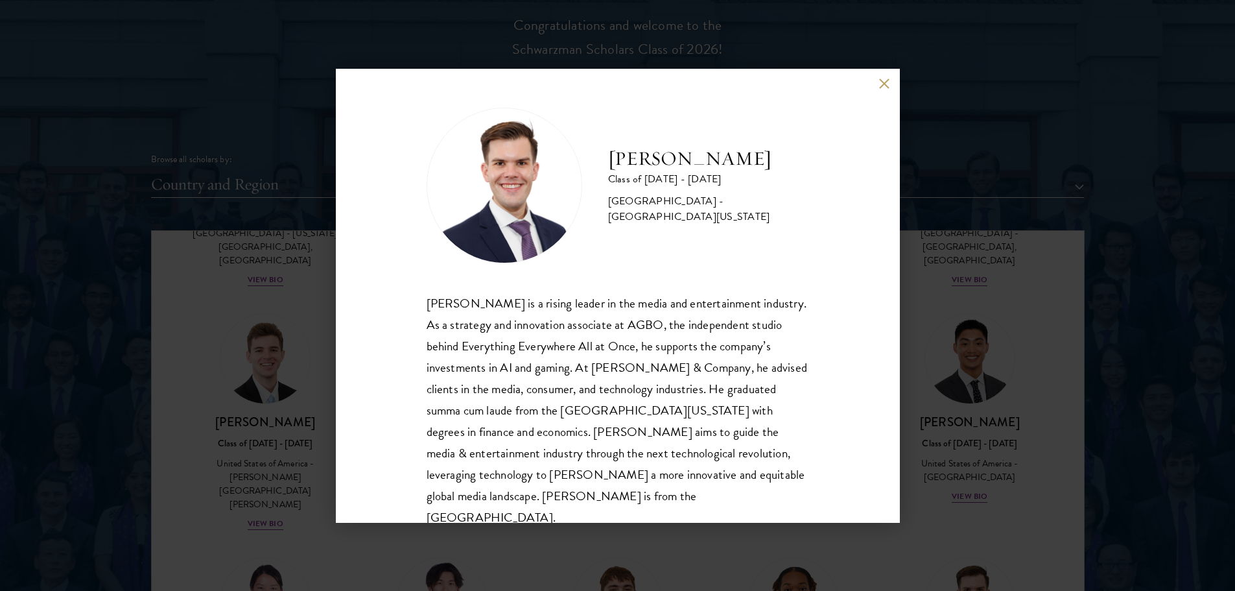
click at [884, 89] on div "Garrett Williams Class of 2025 - 2026 United States of America - University of …" at bounding box center [618, 296] width 564 height 454
click at [885, 84] on button at bounding box center [884, 83] width 11 height 11
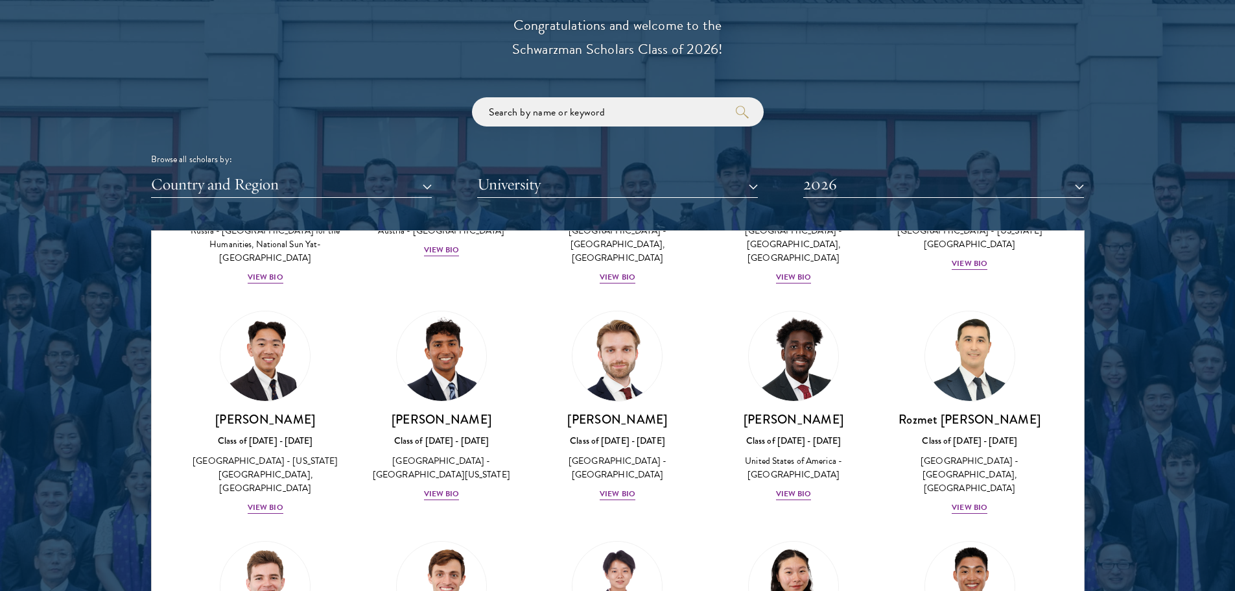
scroll to position [5515, 0]
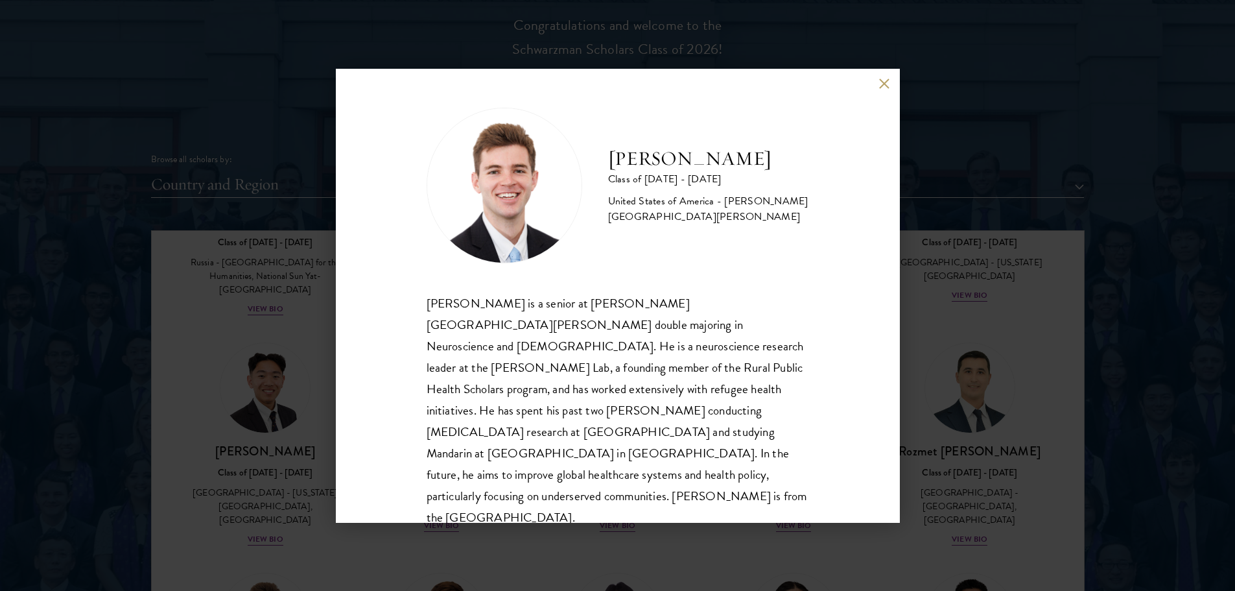
click at [887, 84] on button at bounding box center [884, 83] width 11 height 11
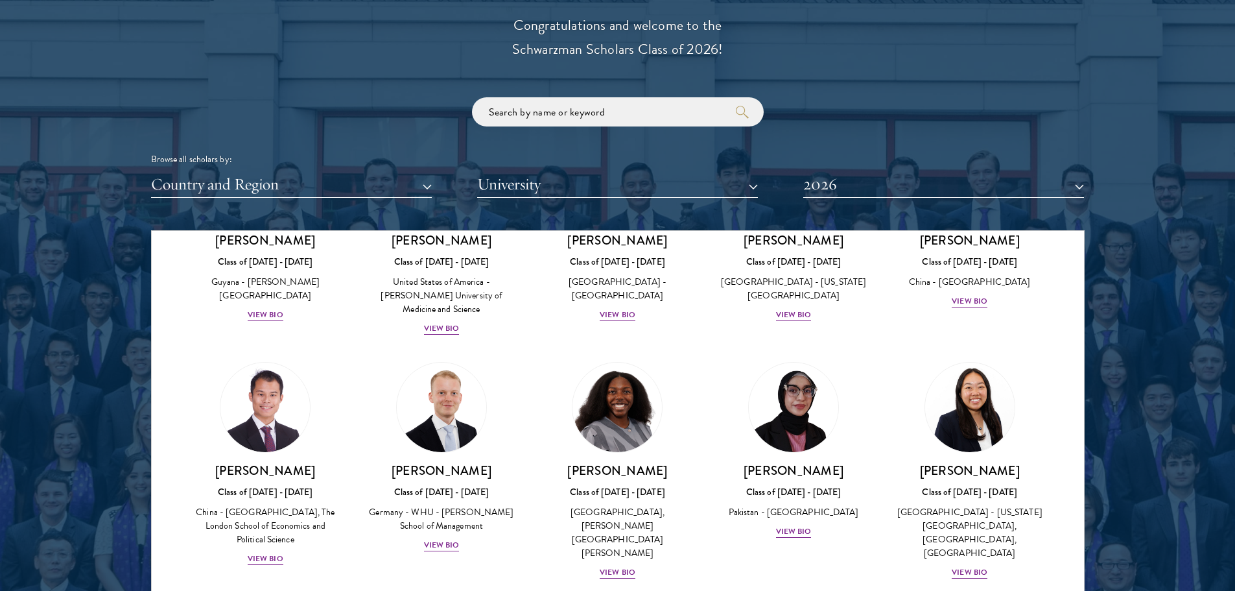
scroll to position [2209, 0]
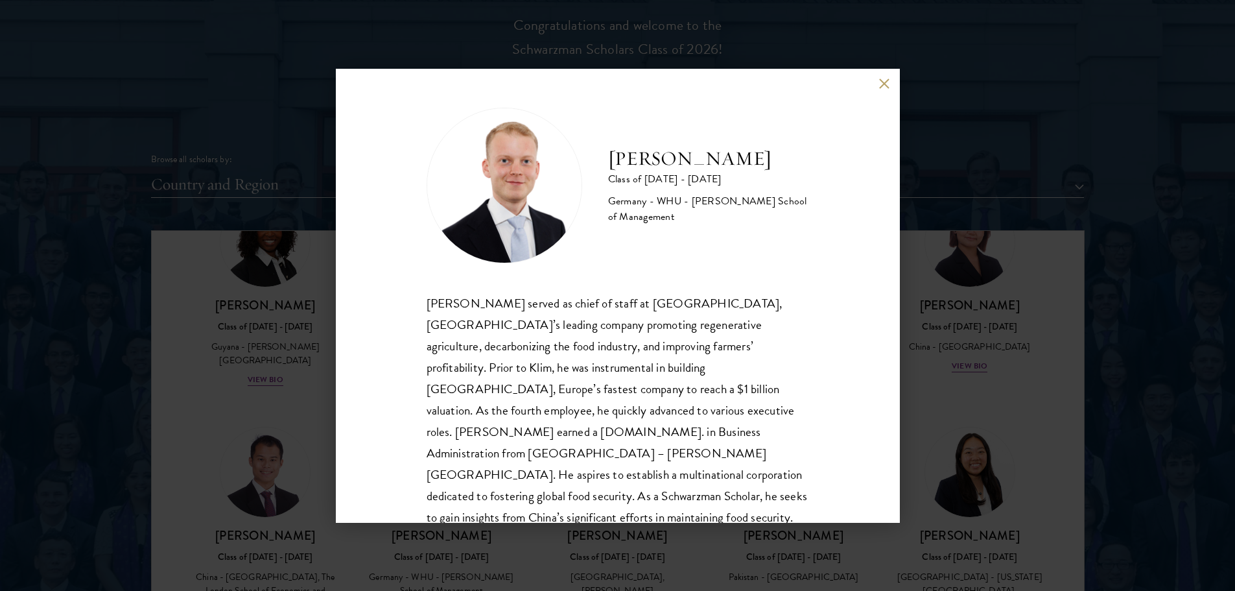
click at [883, 85] on button at bounding box center [884, 83] width 11 height 11
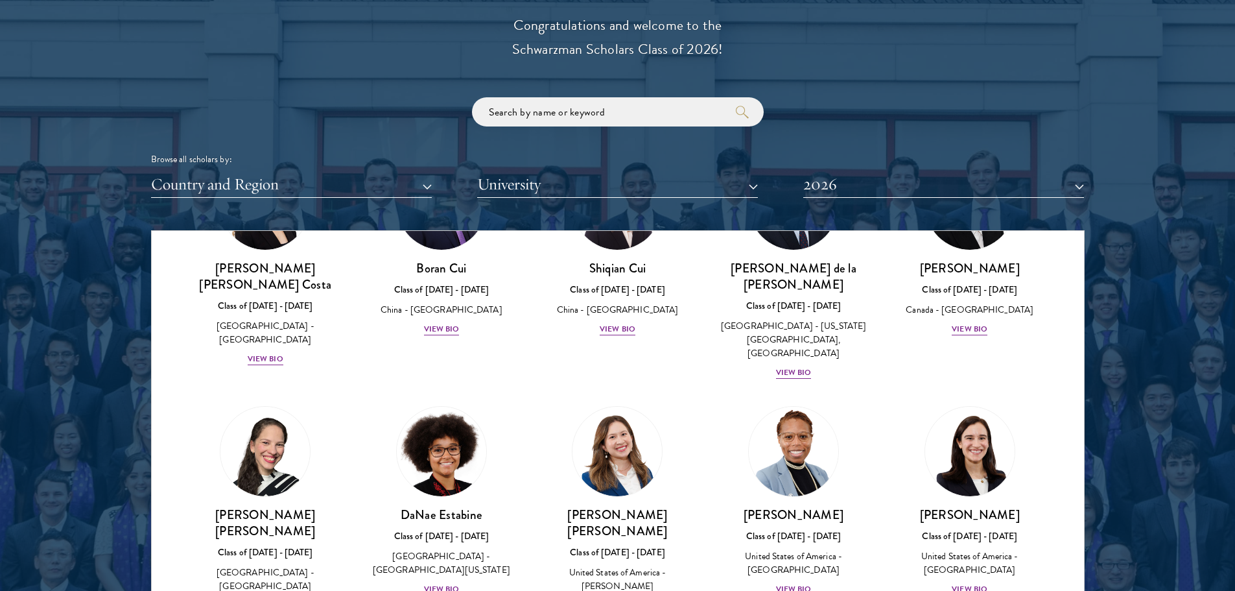
scroll to position [1366, 0]
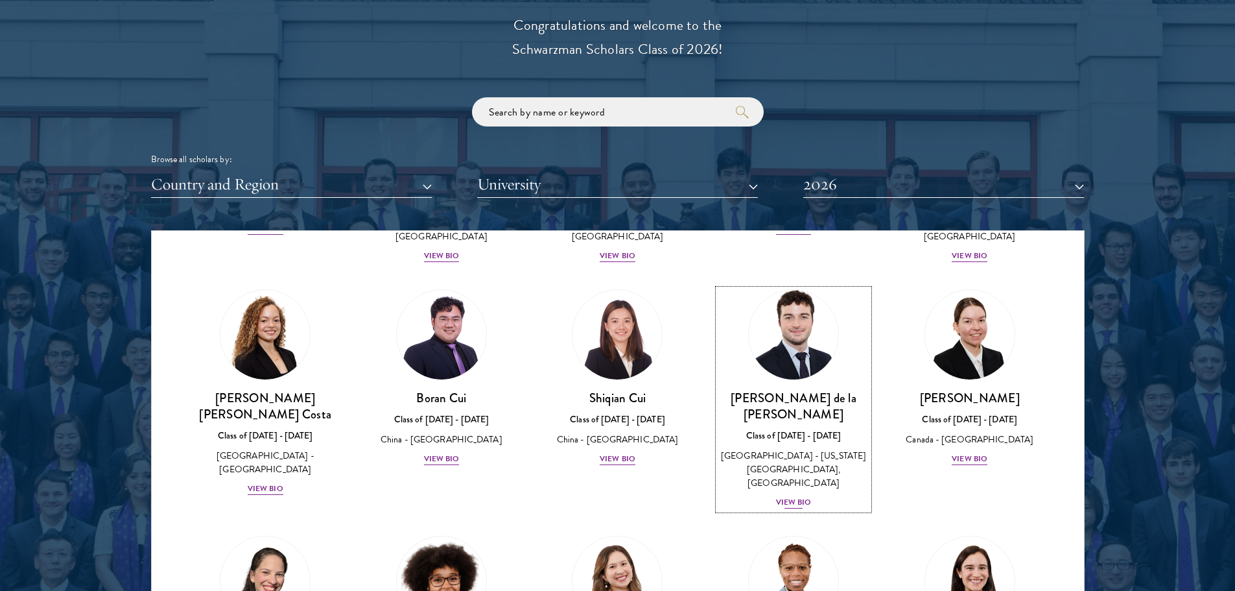
click at [779, 496] on div "View Bio" at bounding box center [794, 502] width 36 height 12
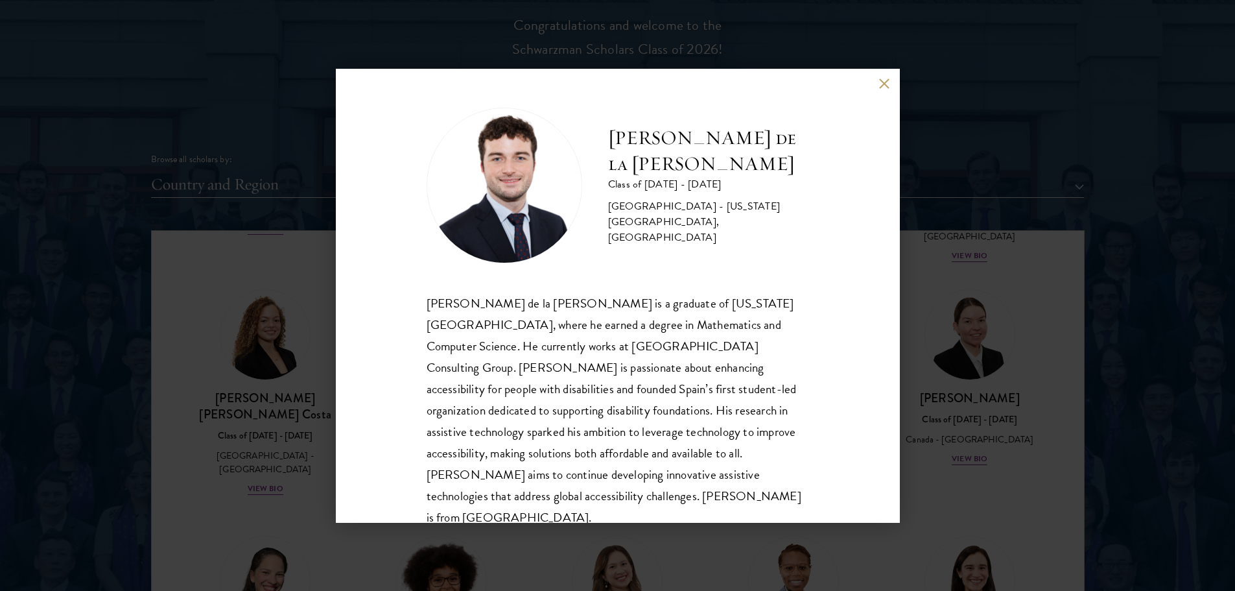
click at [884, 88] on button at bounding box center [884, 83] width 11 height 11
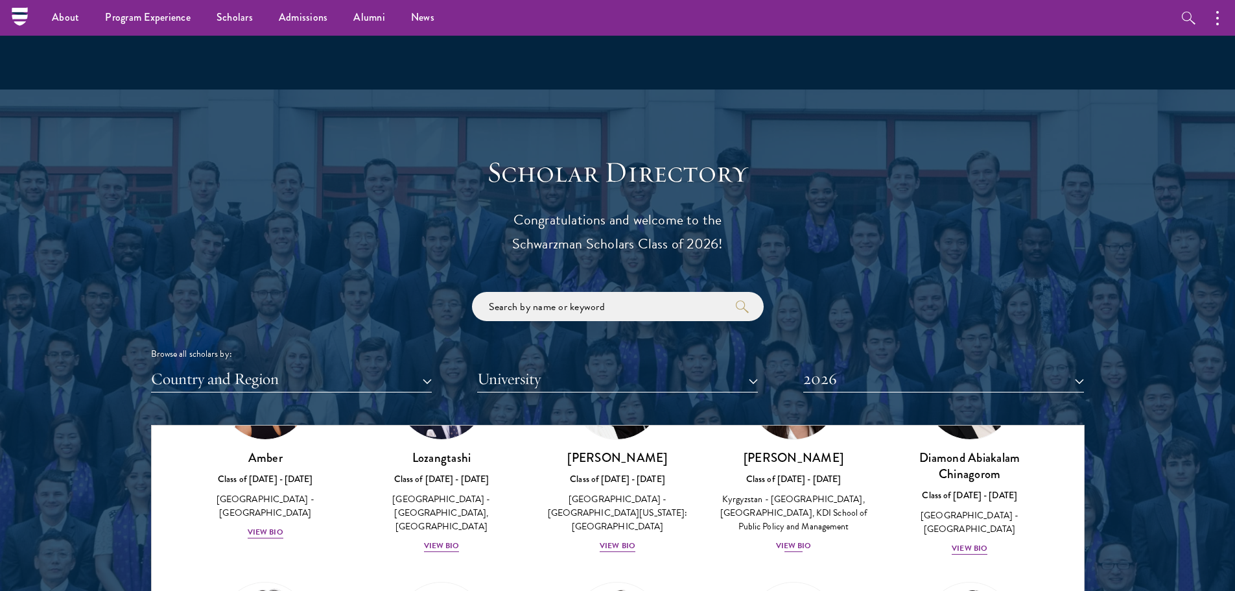
scroll to position [130, 0]
click at [756, 382] on button "University" at bounding box center [617, 379] width 281 height 27
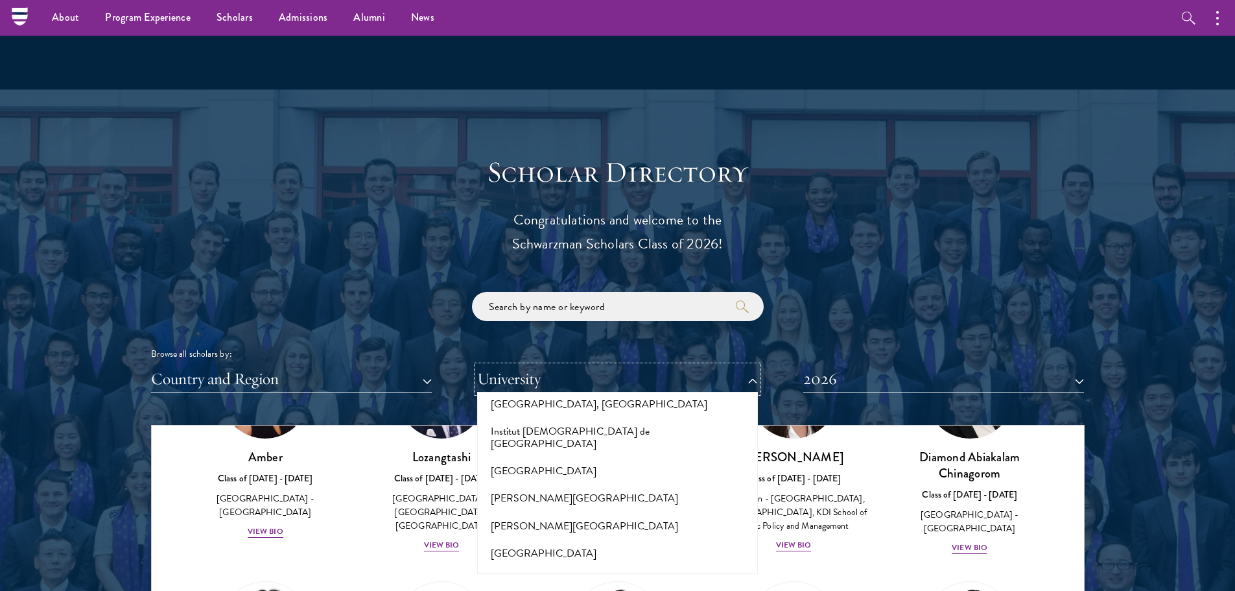
scroll to position [3825, 0]
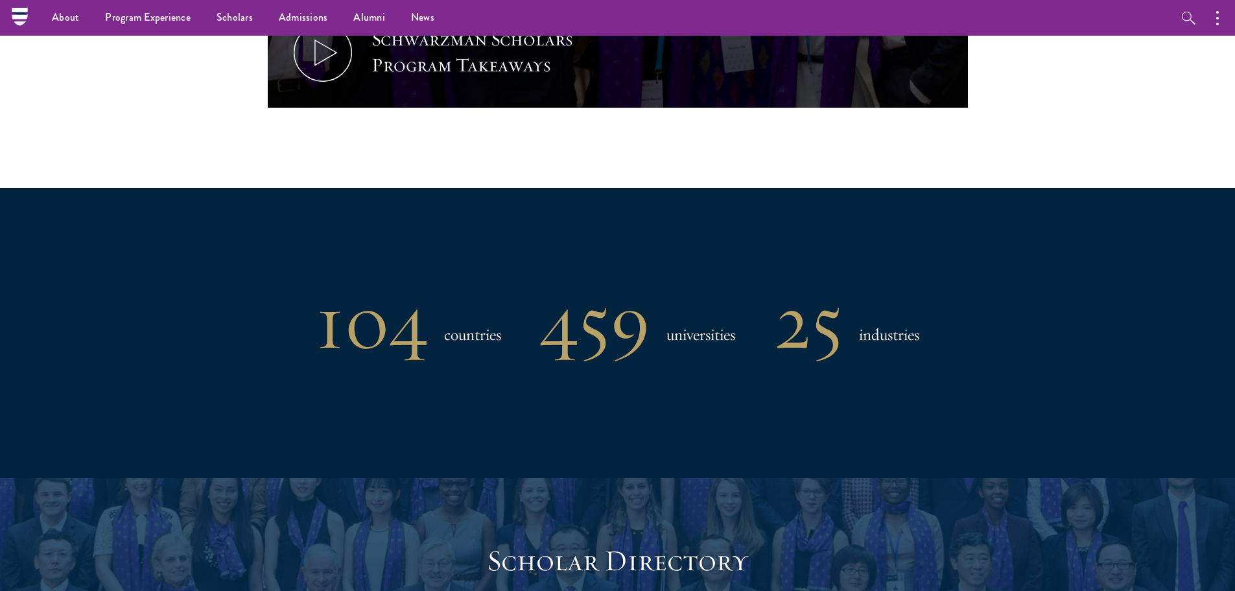
scroll to position [908, 0]
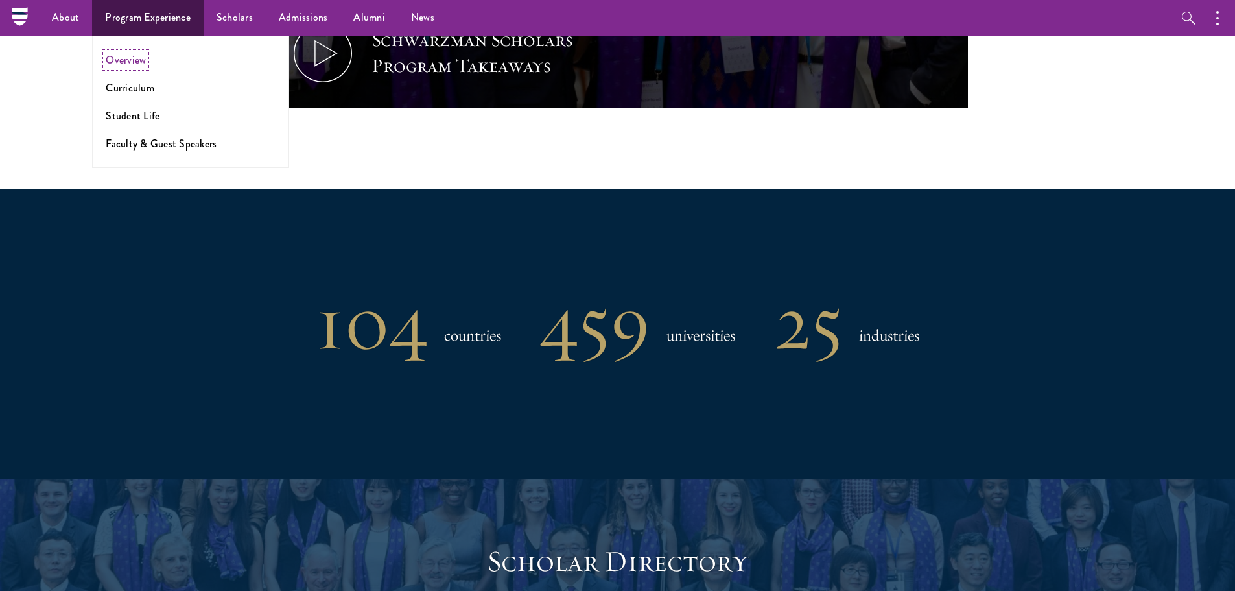
click at [137, 61] on link "Overview" at bounding box center [126, 60] width 40 height 15
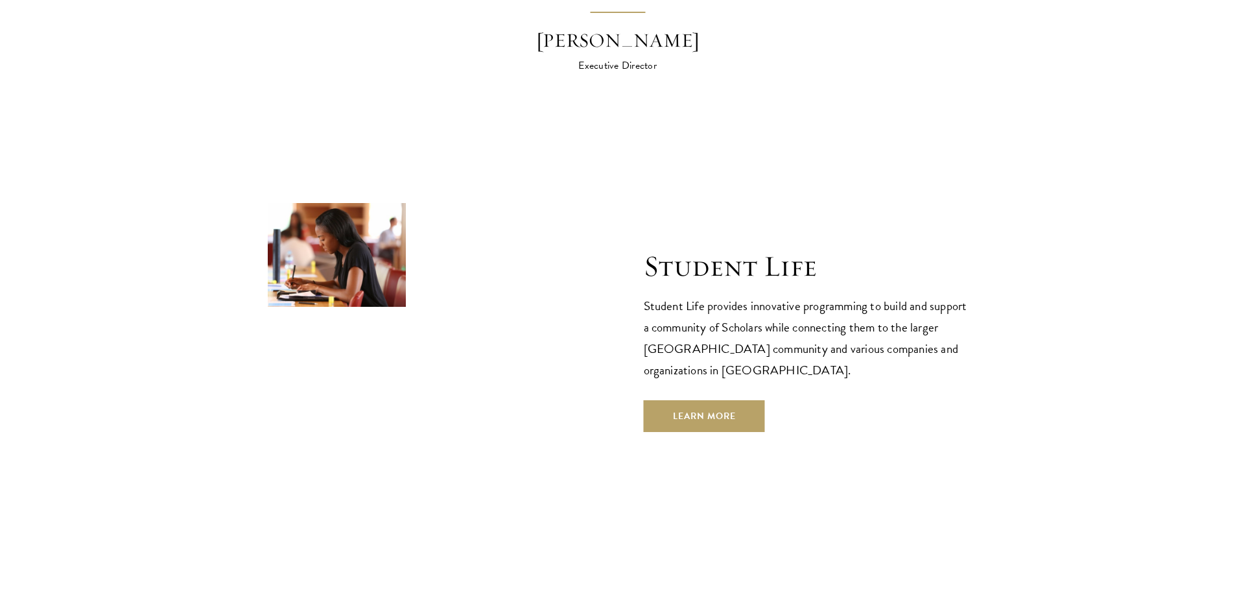
scroll to position [4149, 0]
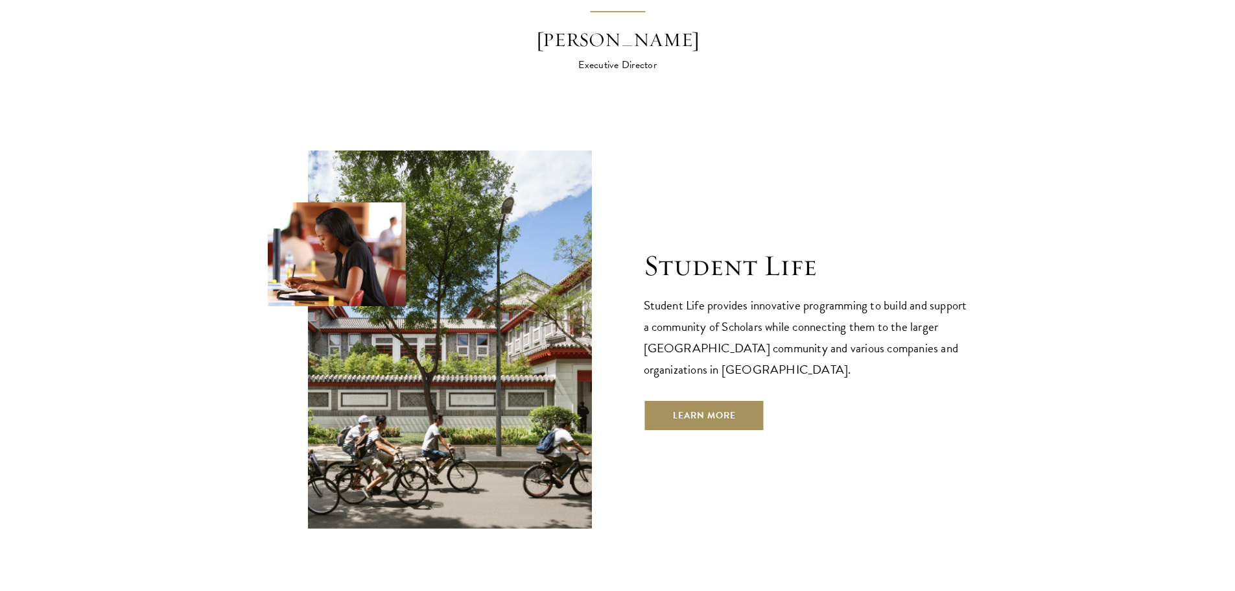
click at [733, 399] on link "Learn More" at bounding box center [704, 414] width 121 height 31
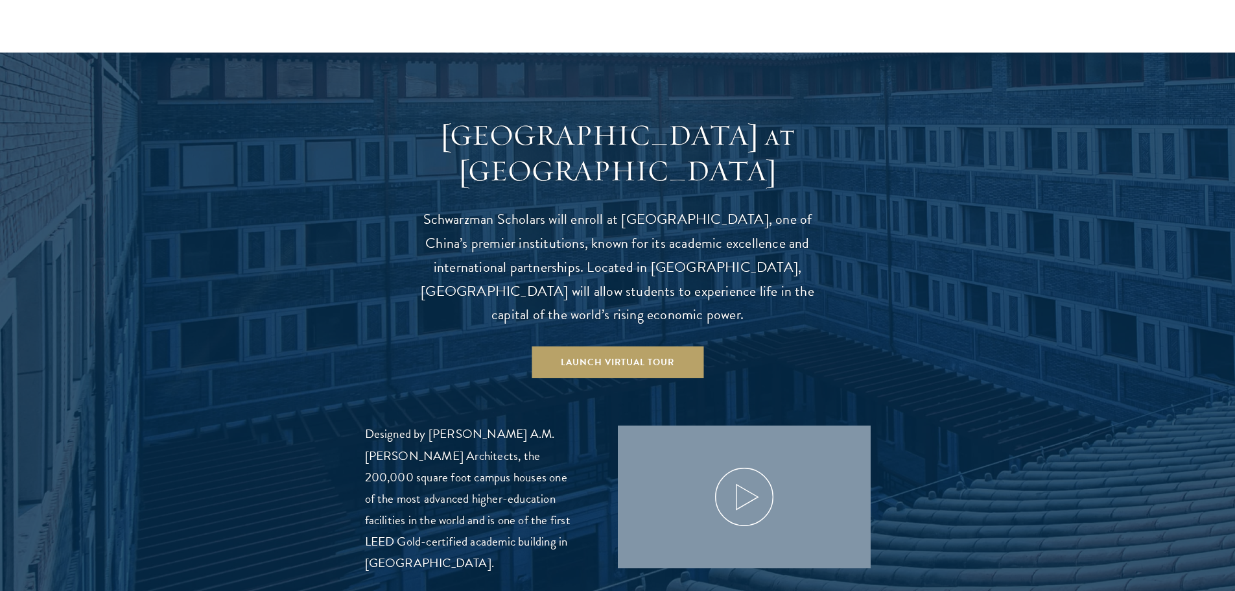
scroll to position [1232, 0]
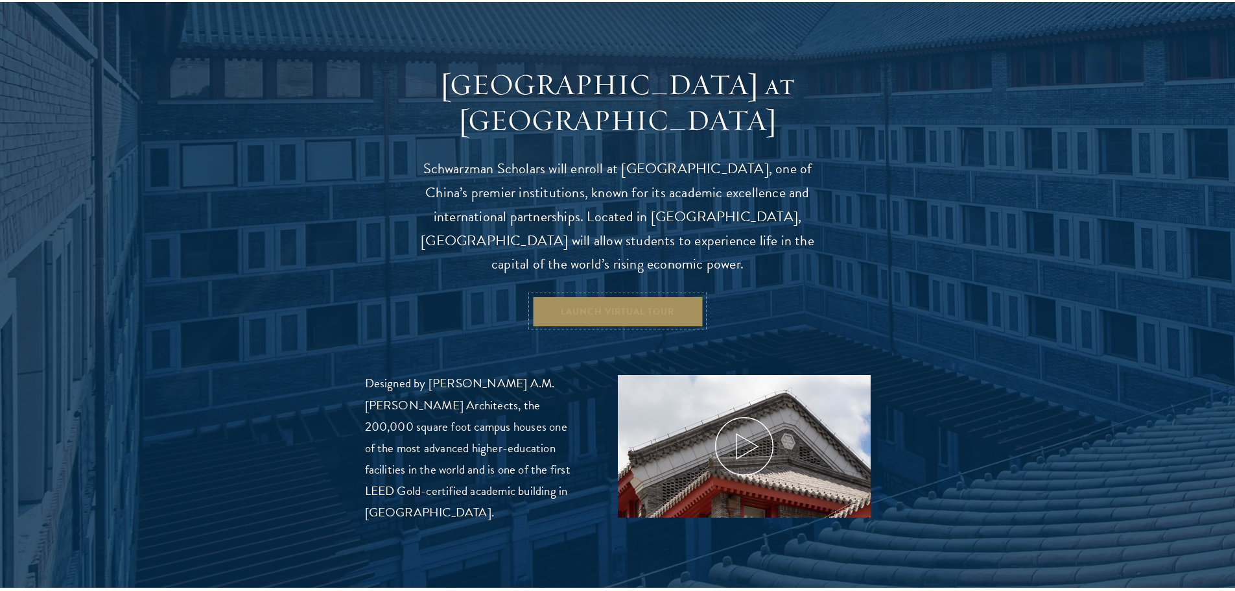
click at [664, 296] on link "Launch Virtual Tour" at bounding box center [618, 311] width 172 height 31
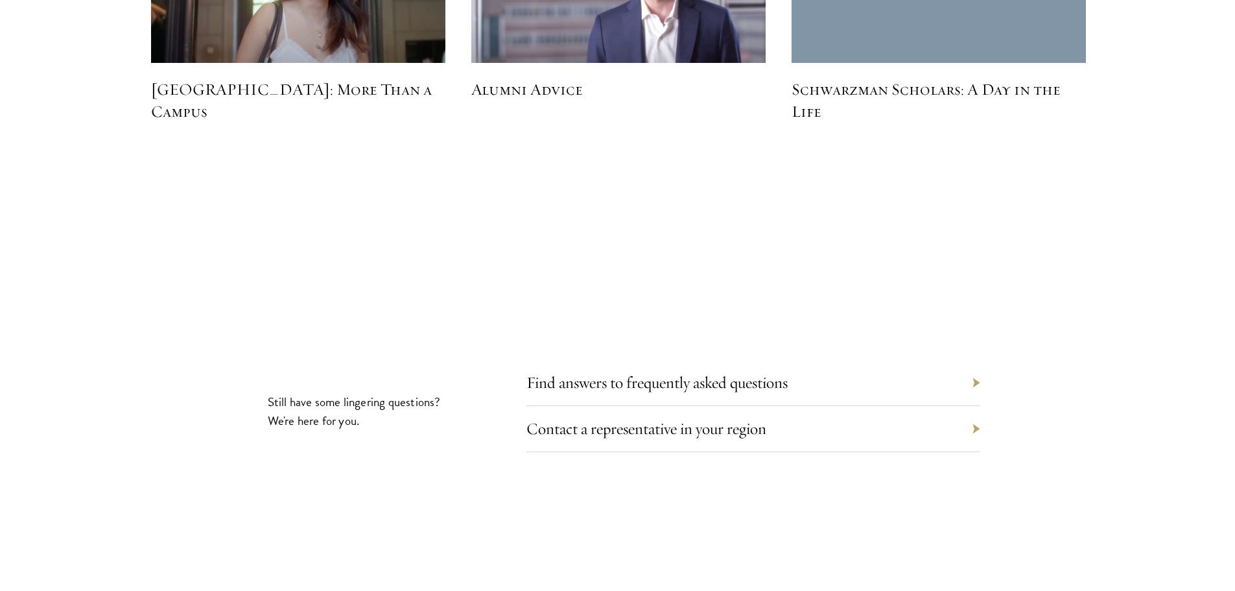
scroll to position [4084, 0]
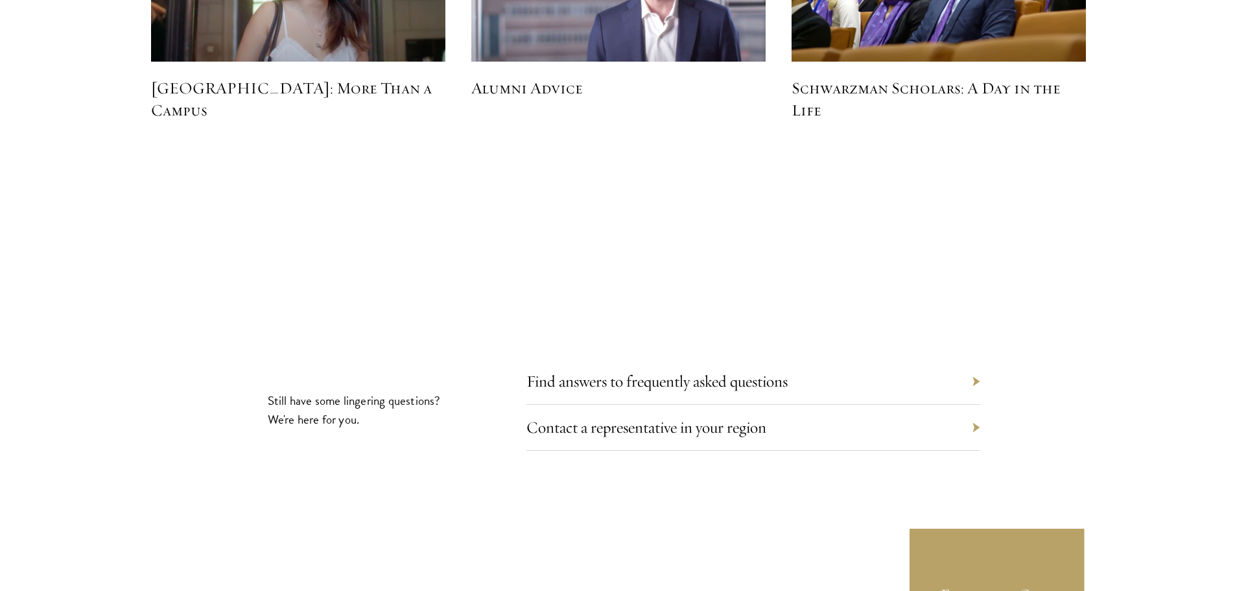
click at [976, 358] on div "Find answers to frequently asked questions" at bounding box center [753, 381] width 454 height 46
click at [766, 371] on link "Find answers to frequently asked questions" at bounding box center [666, 381] width 261 height 20
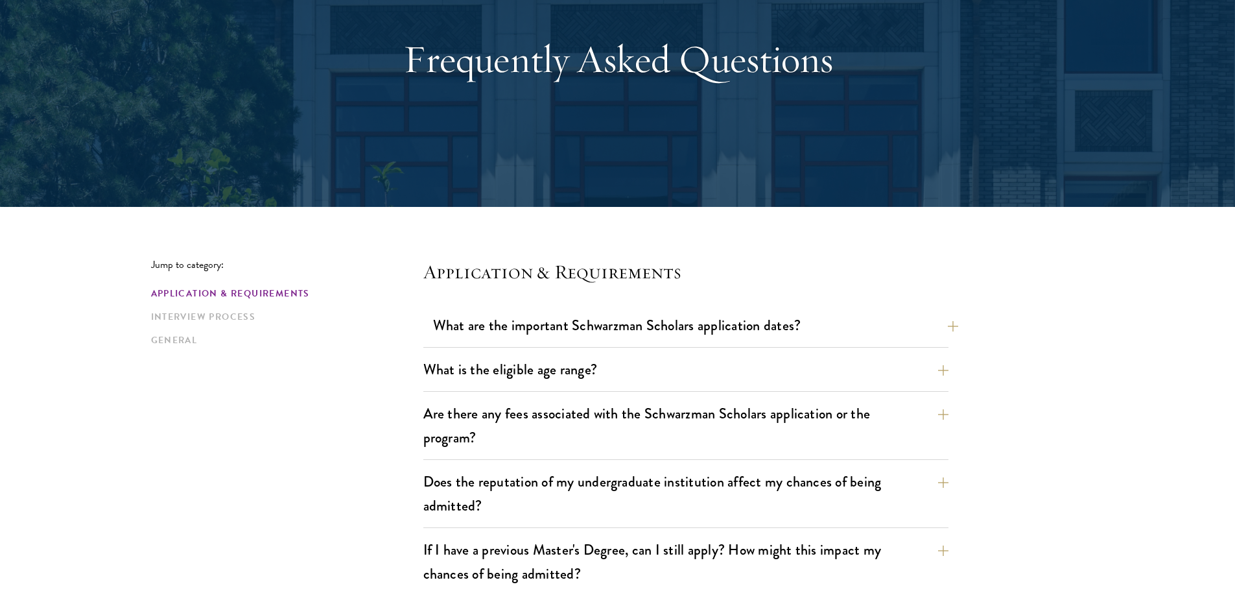
scroll to position [130, 0]
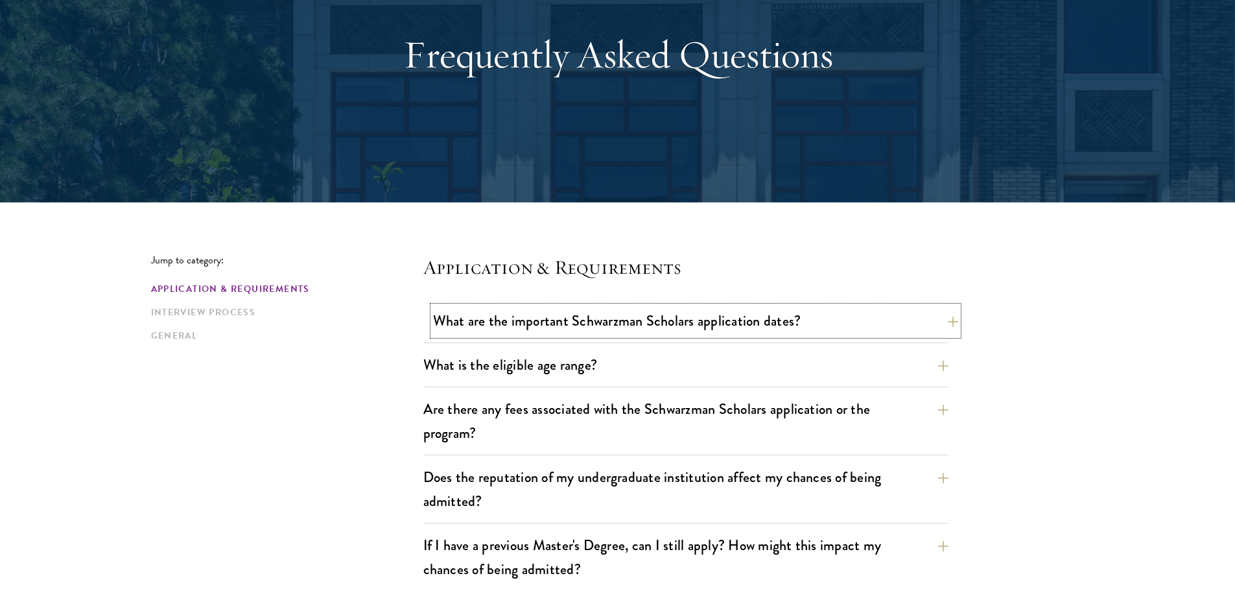
click at [950, 324] on button "What are the important Schwarzman Scholars application dates?" at bounding box center [695, 320] width 525 height 29
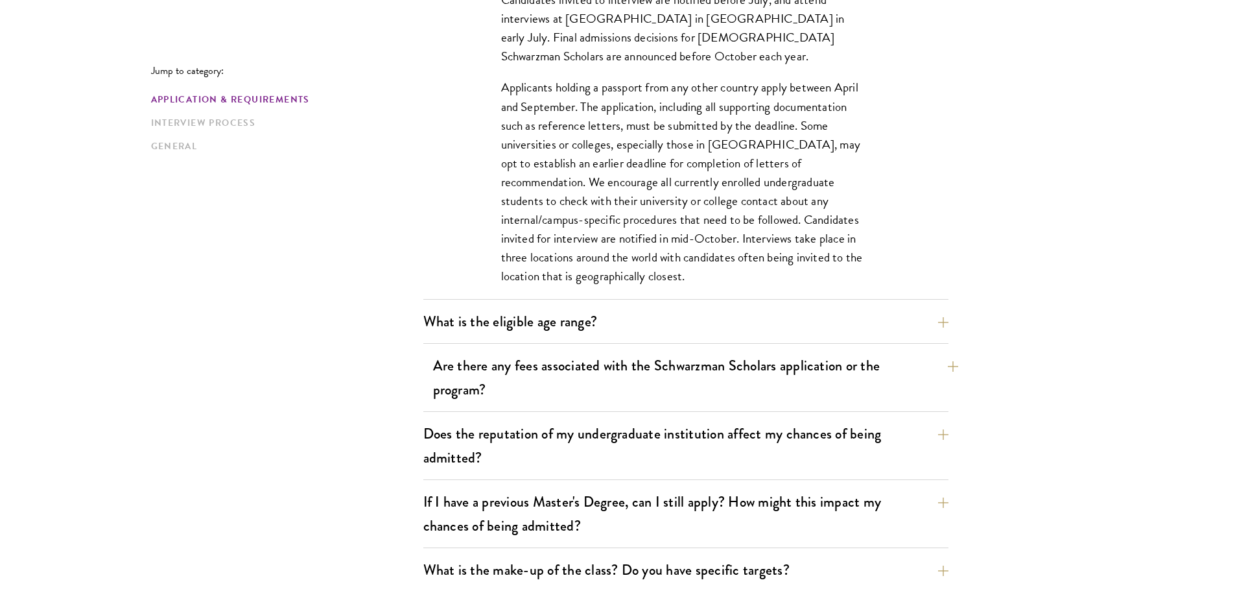
scroll to position [583, 0]
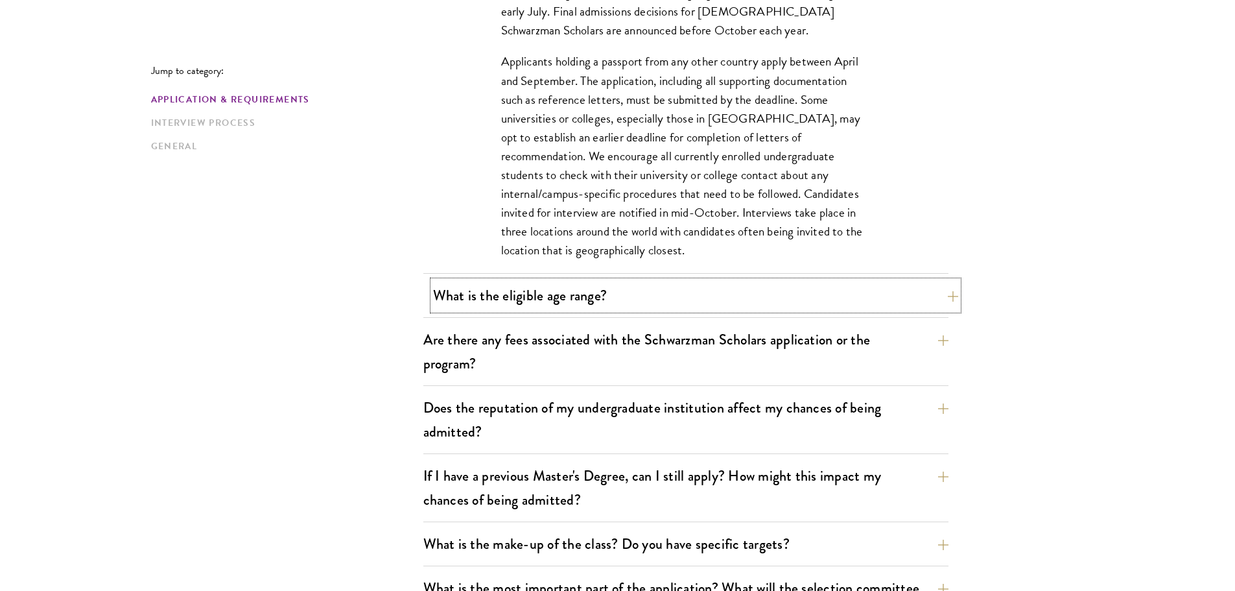
click at [606, 303] on button "What is the eligible age range?" at bounding box center [695, 295] width 525 height 29
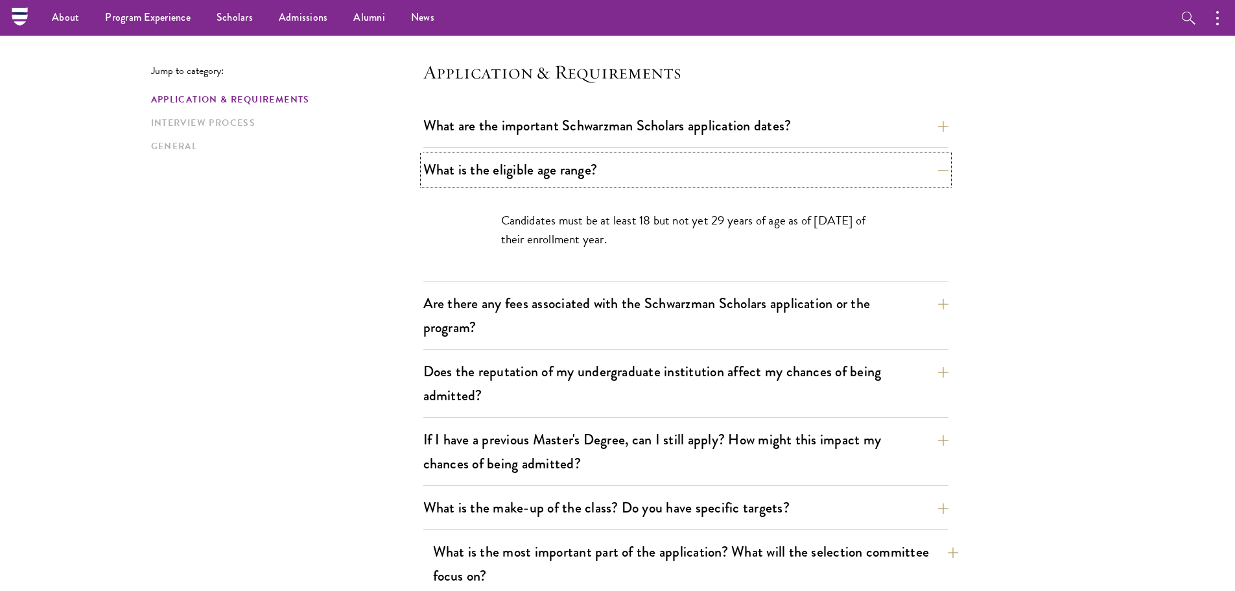
scroll to position [324, 0]
click at [648, 310] on button "Are there any fees associated with the Schwarzman Scholars application or the p…" at bounding box center [695, 315] width 525 height 53
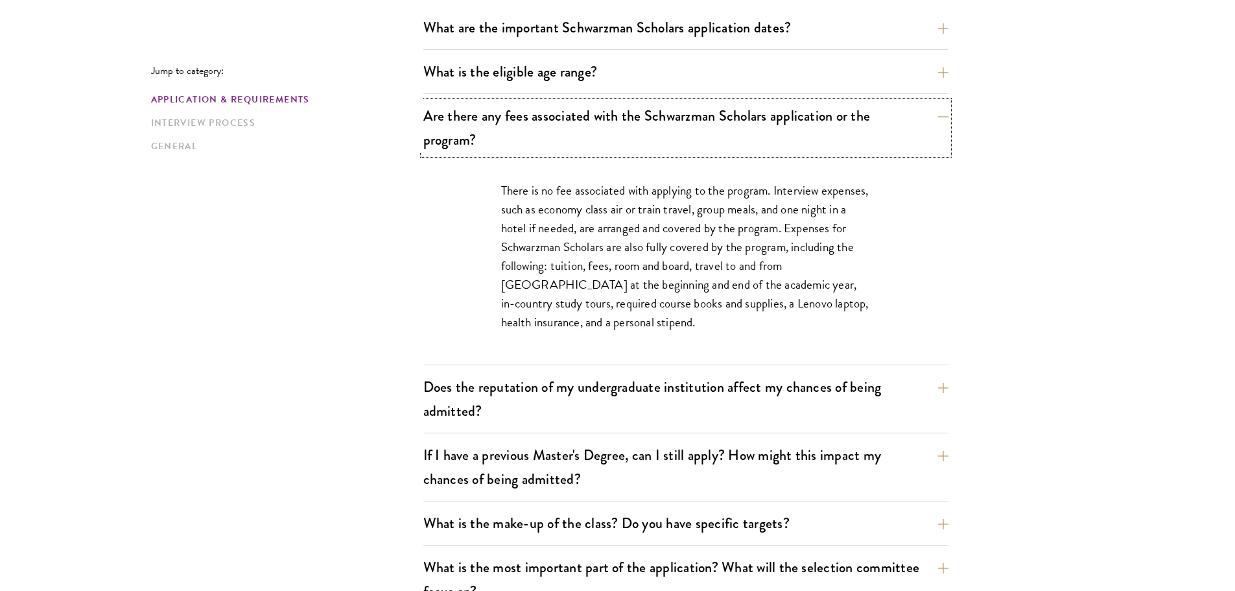
scroll to position [454, 0]
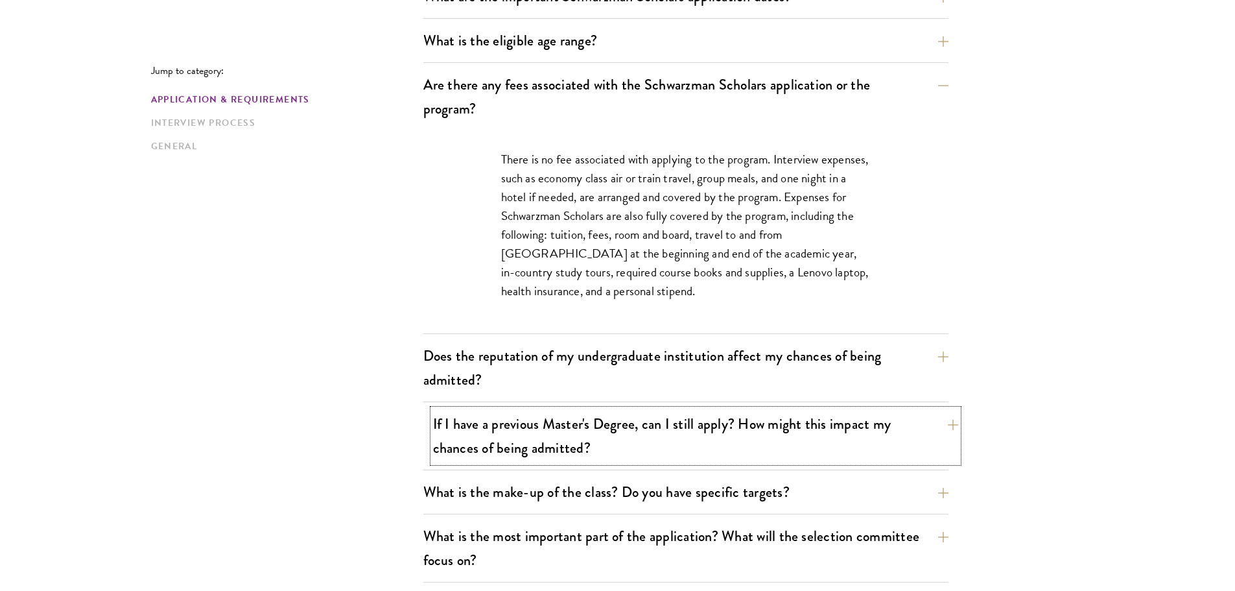
click at [730, 416] on button "If I have a previous Master's Degree, can I still apply? How might this impact …" at bounding box center [695, 435] width 525 height 53
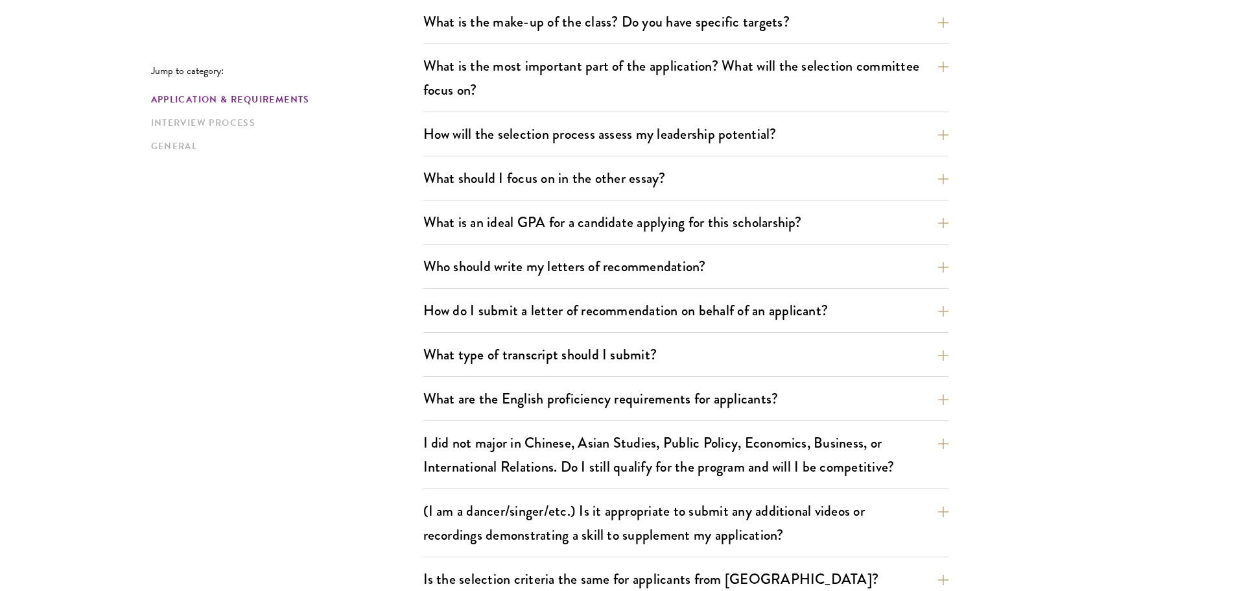
scroll to position [908, 0]
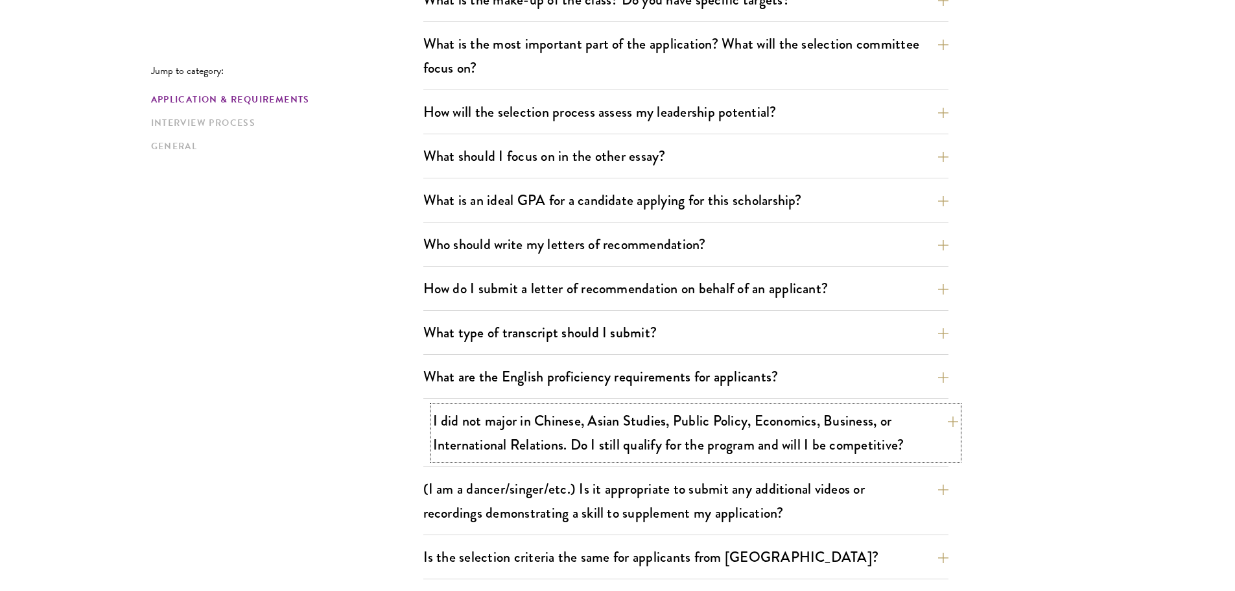
click at [672, 425] on button "I did not major in Chinese, Asian Studies, Public Policy, Economics, Business, …" at bounding box center [695, 432] width 525 height 53
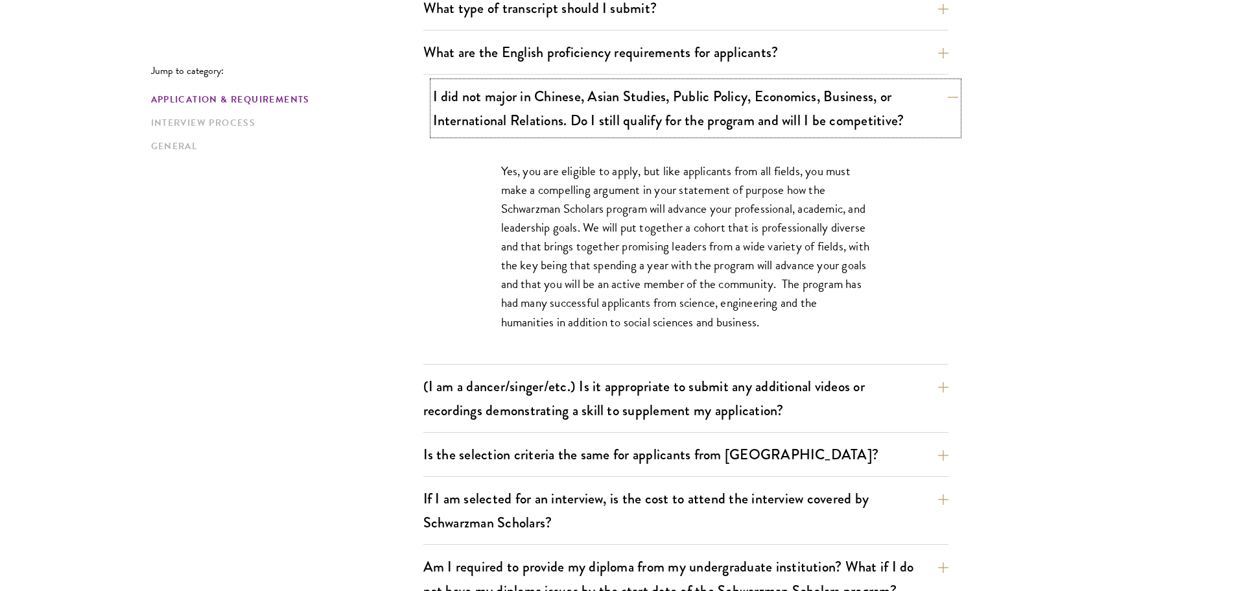
scroll to position [1132, 0]
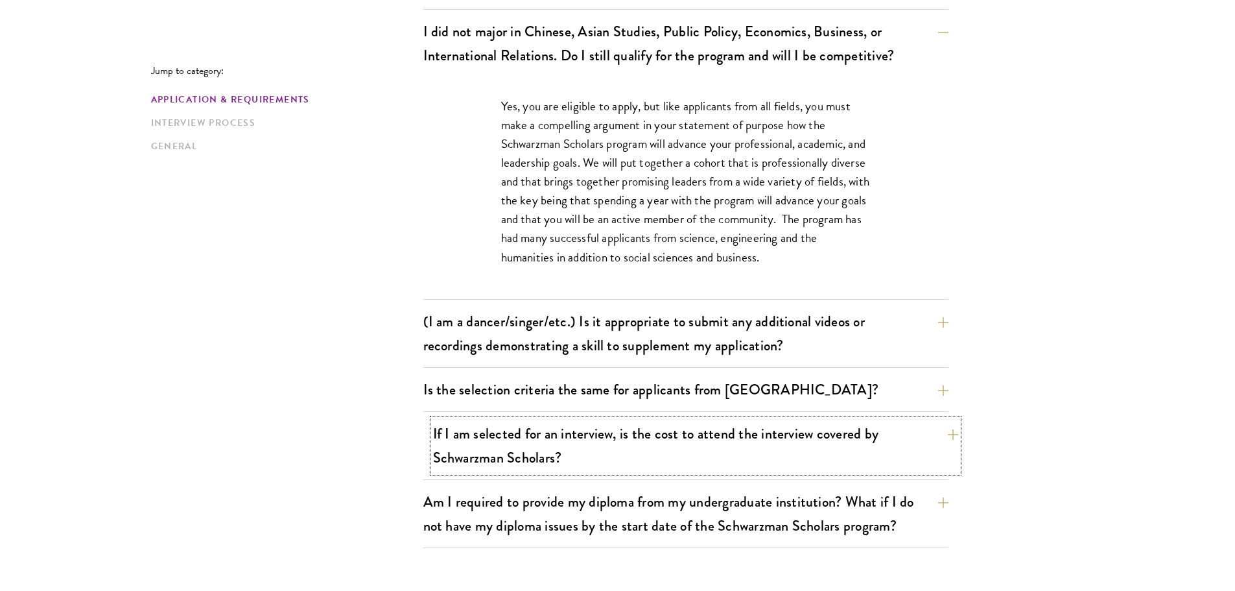
click at [644, 441] on button "If I am selected for an interview, is the cost to attend the interview covered …" at bounding box center [695, 445] width 525 height 53
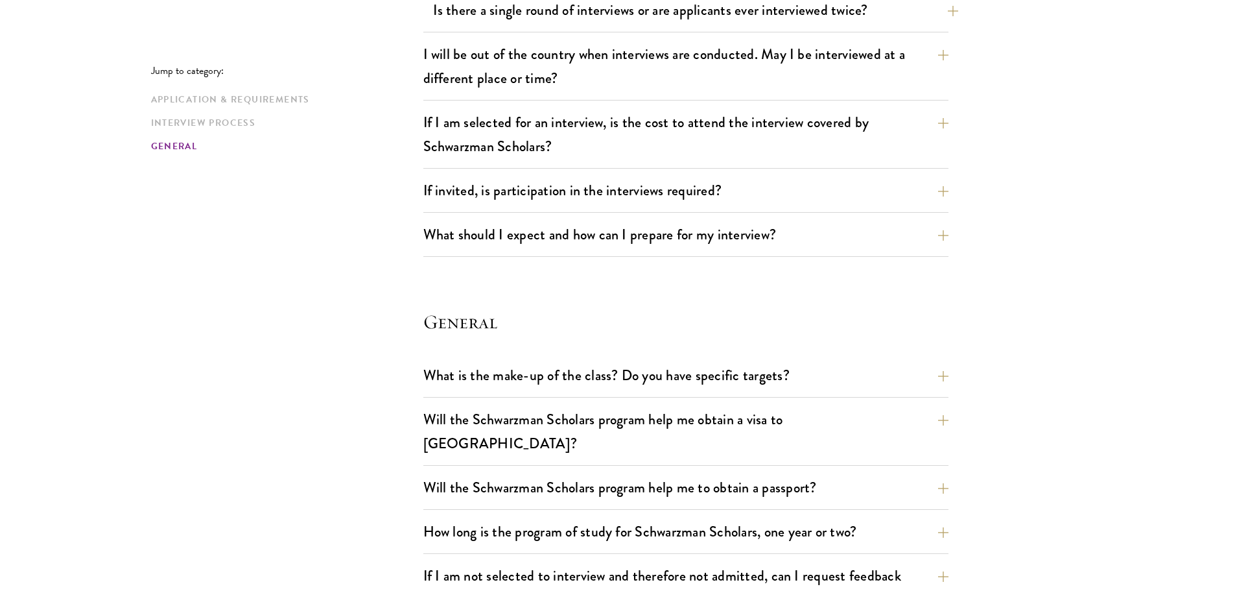
scroll to position [1715, 0]
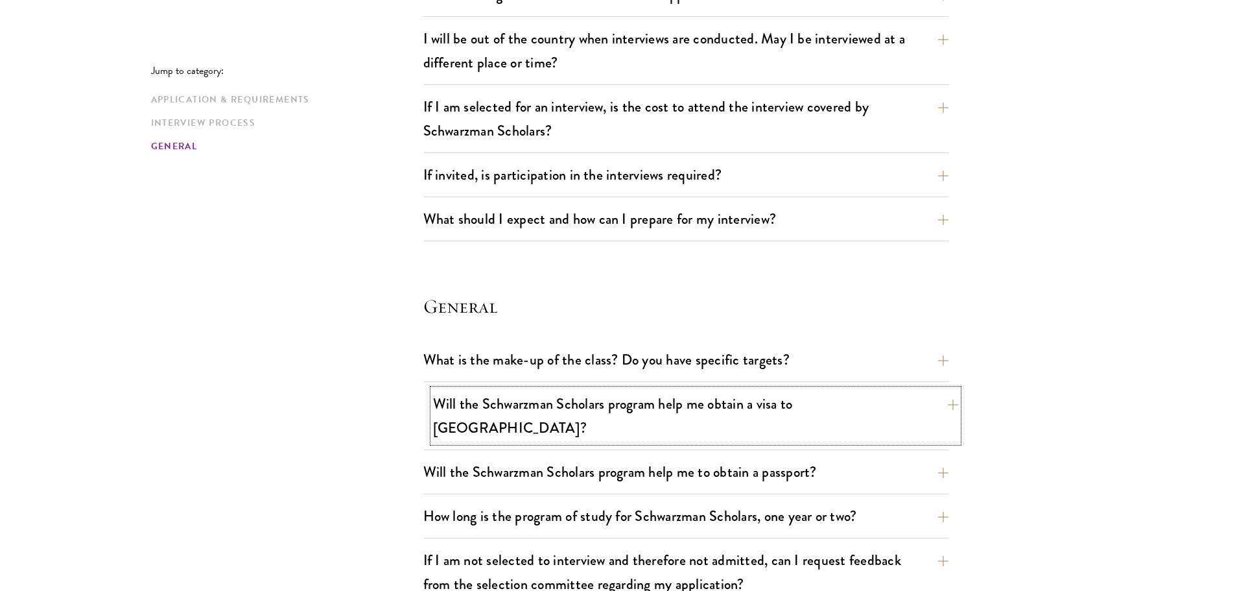
click at [662, 400] on button "Will the Schwarzman Scholars program help me obtain a visa to China?" at bounding box center [695, 415] width 525 height 53
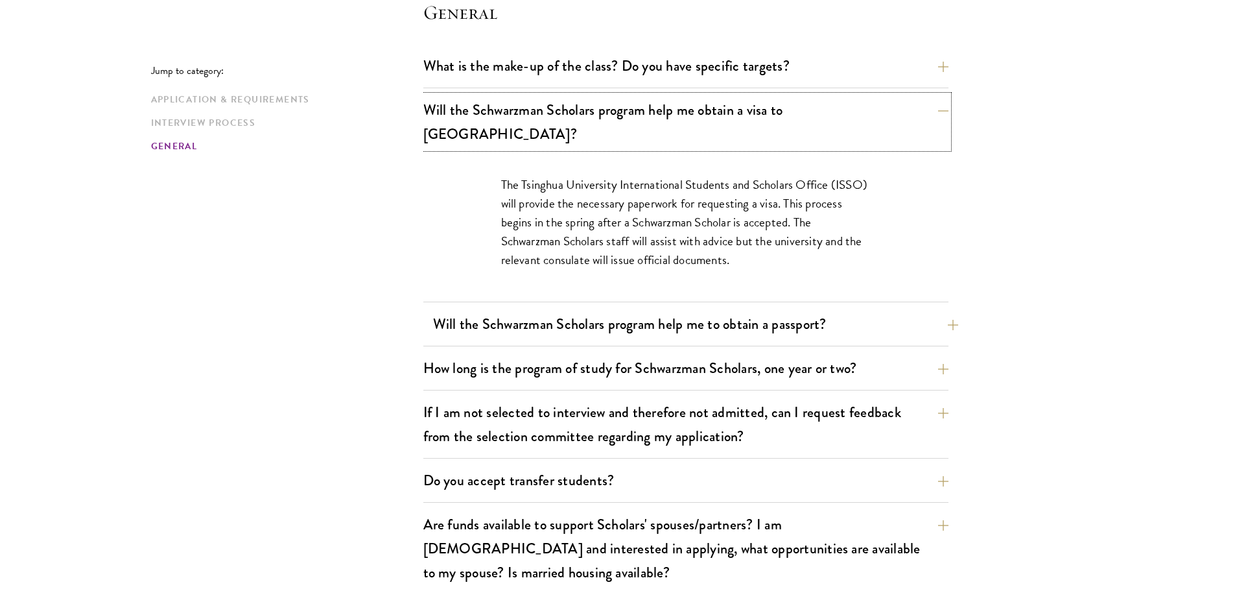
scroll to position [2015, 0]
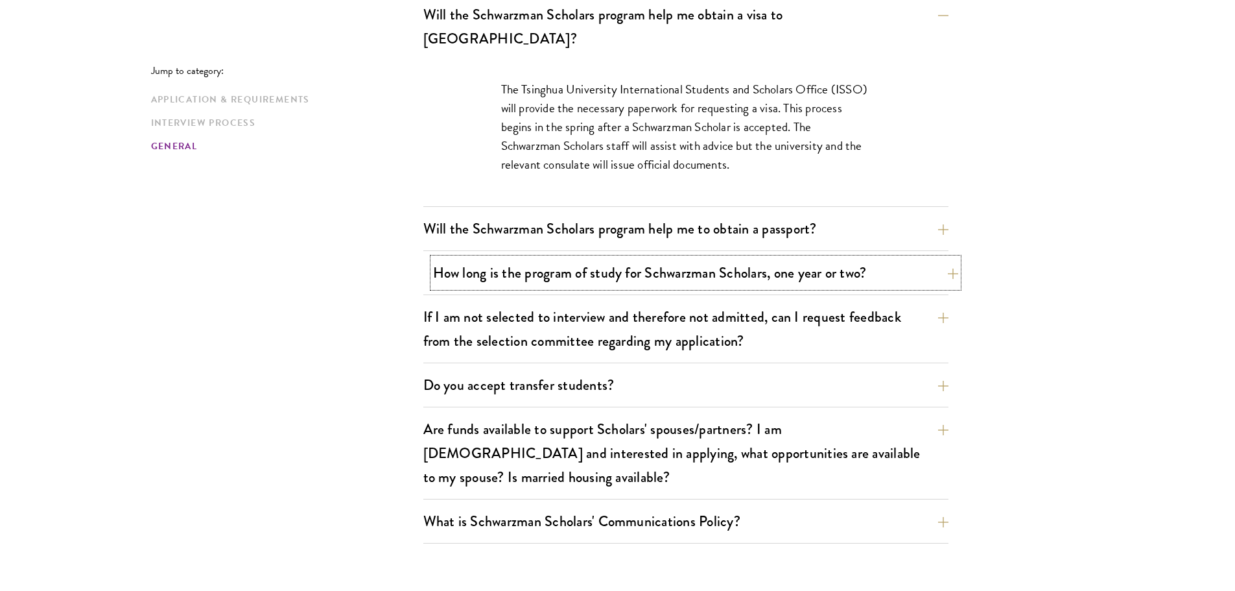
click at [714, 258] on button "How long is the program of study for Schwarzman Scholars, one year or two?" at bounding box center [695, 272] width 525 height 29
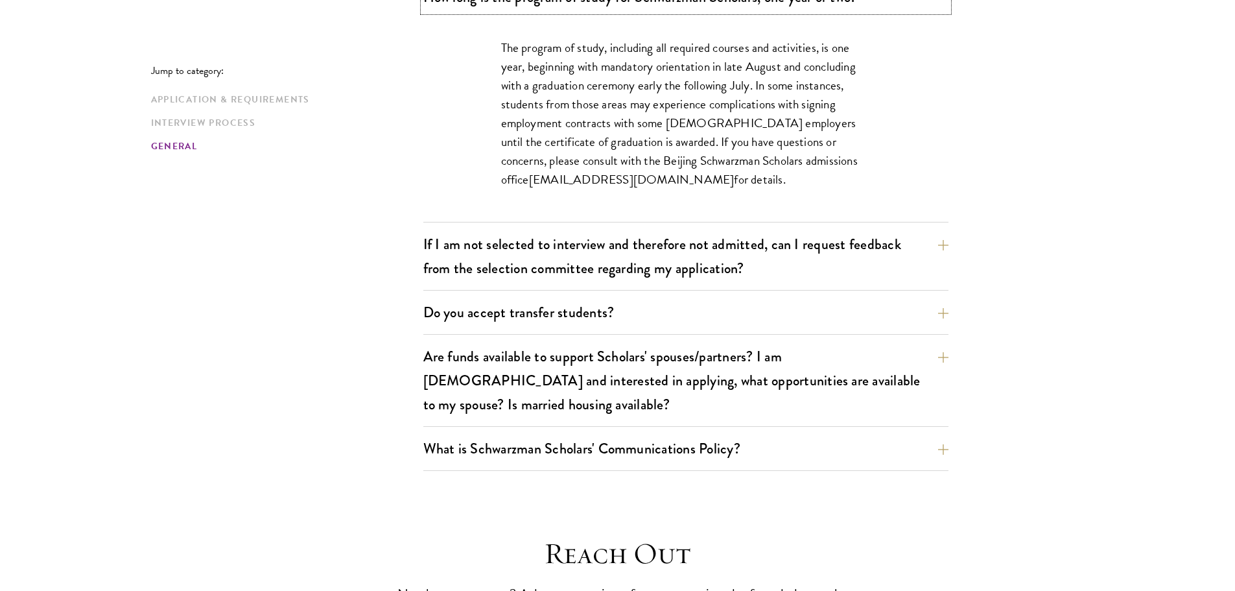
scroll to position [2209, 0]
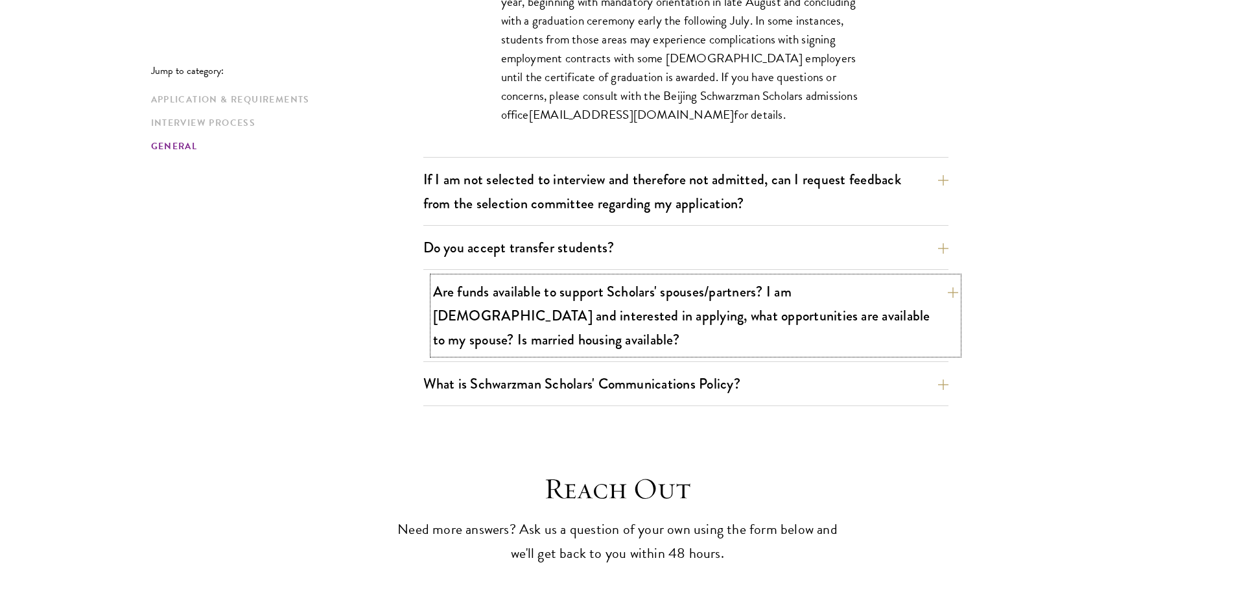
click at [694, 277] on button "Are funds available to support Scholars' spouses/partners? I am married and int…" at bounding box center [695, 315] width 525 height 77
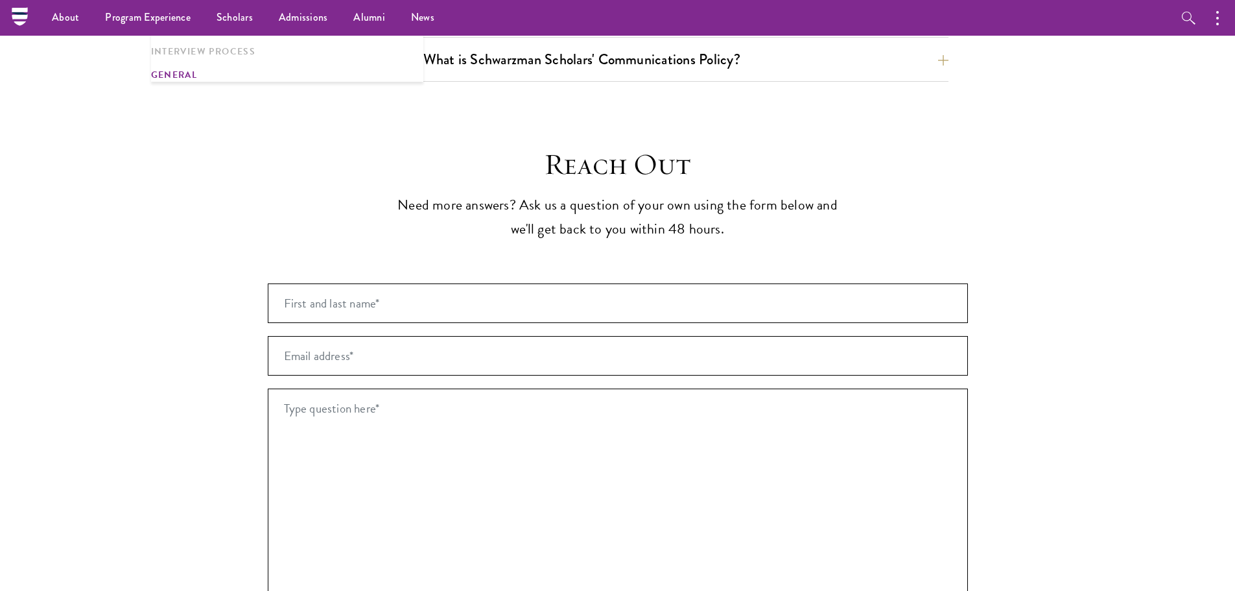
scroll to position [2339, 0]
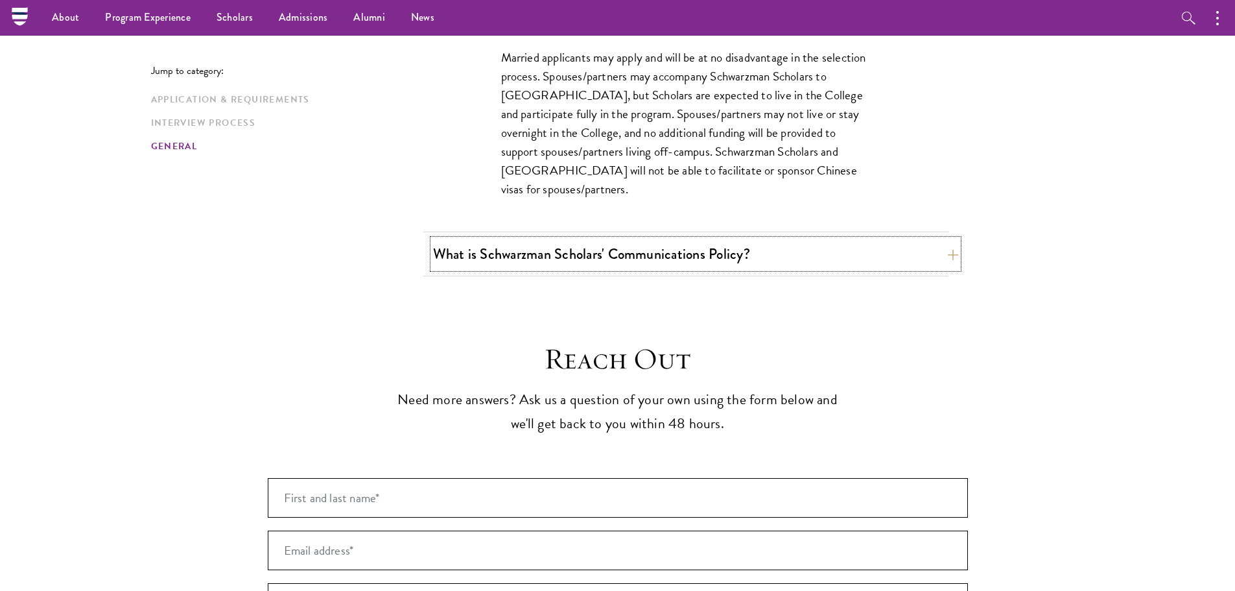
click at [713, 239] on button "What is Schwarzman Scholars' Communications Policy?" at bounding box center [695, 253] width 525 height 29
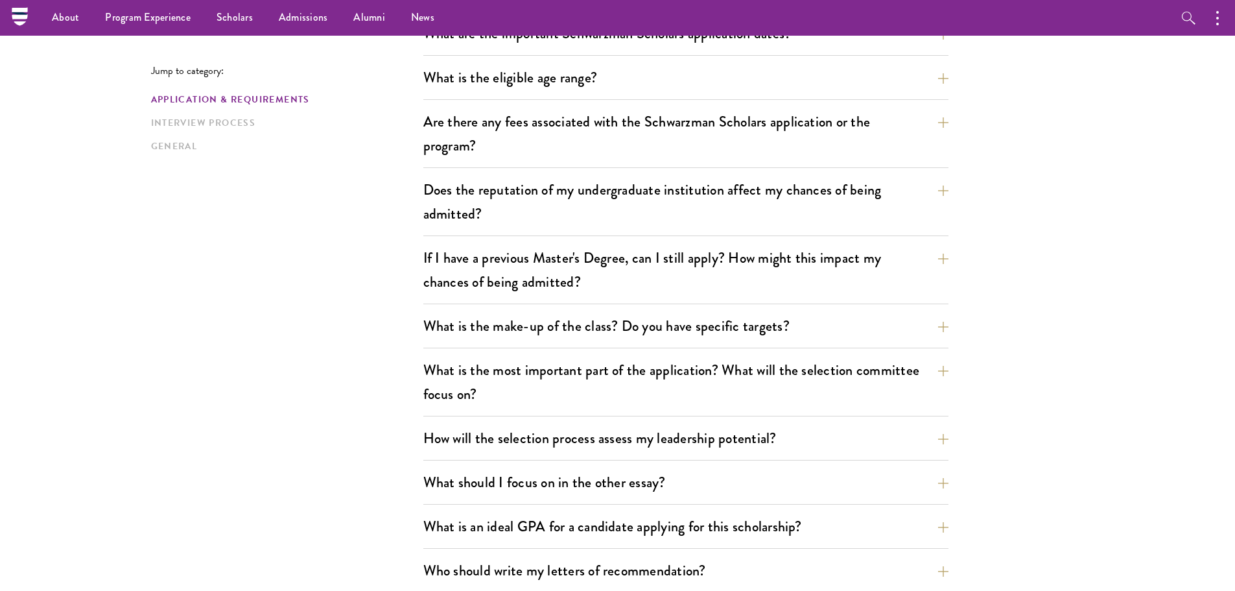
scroll to position [394, 0]
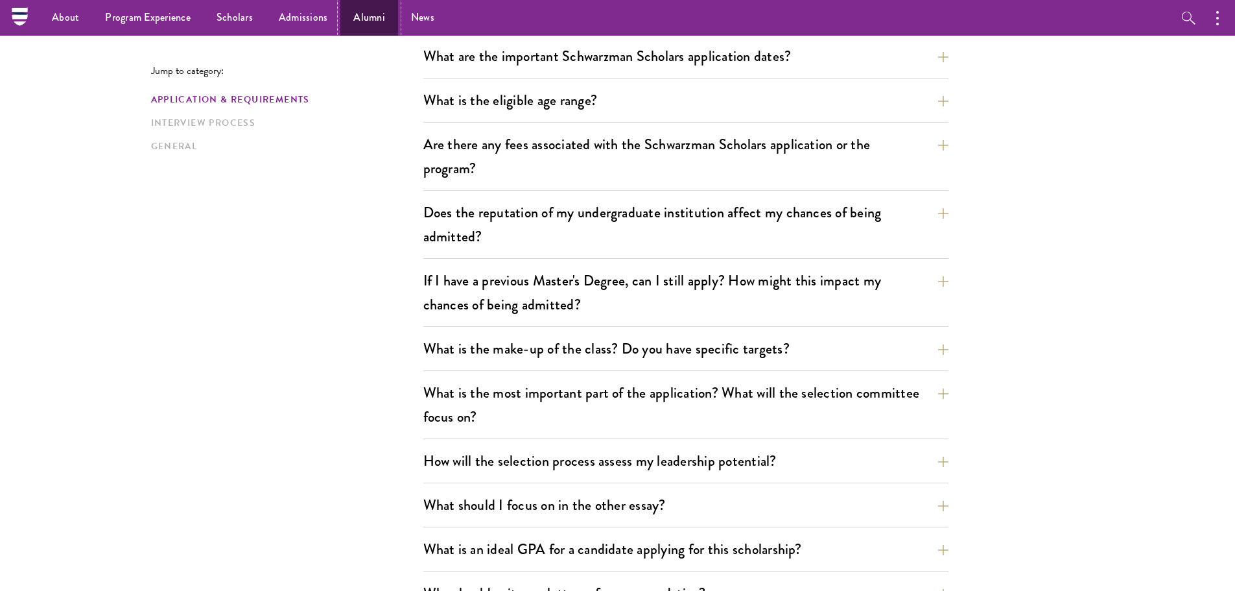
click at [371, 12] on link "Alumni" at bounding box center [369, 18] width 58 height 36
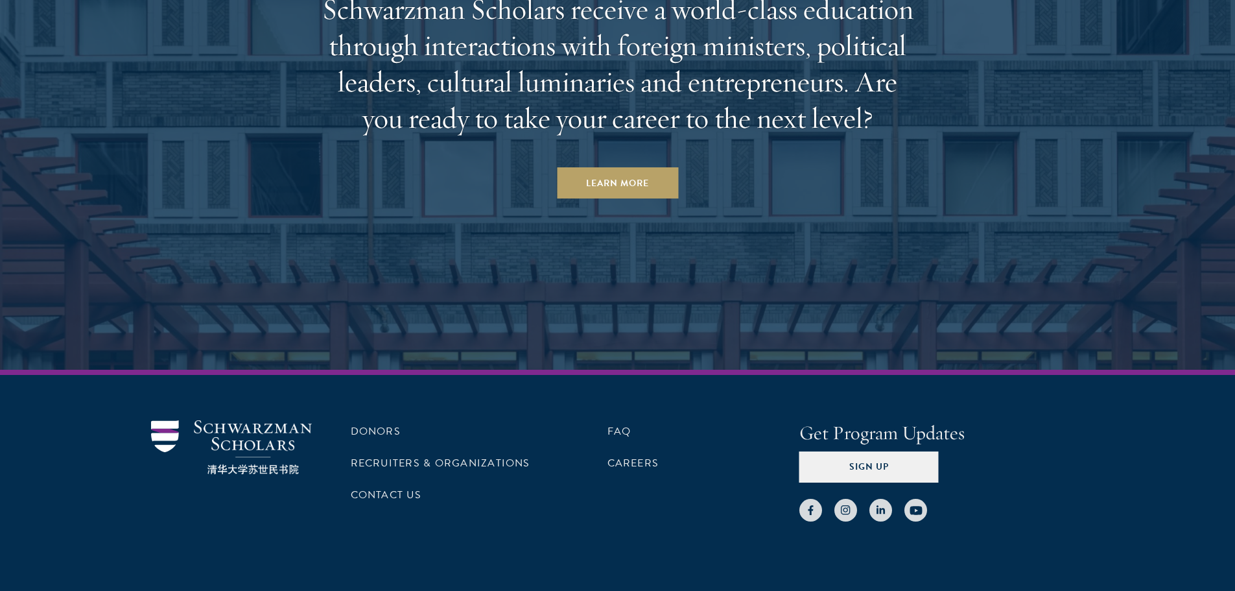
scroll to position [5707, 0]
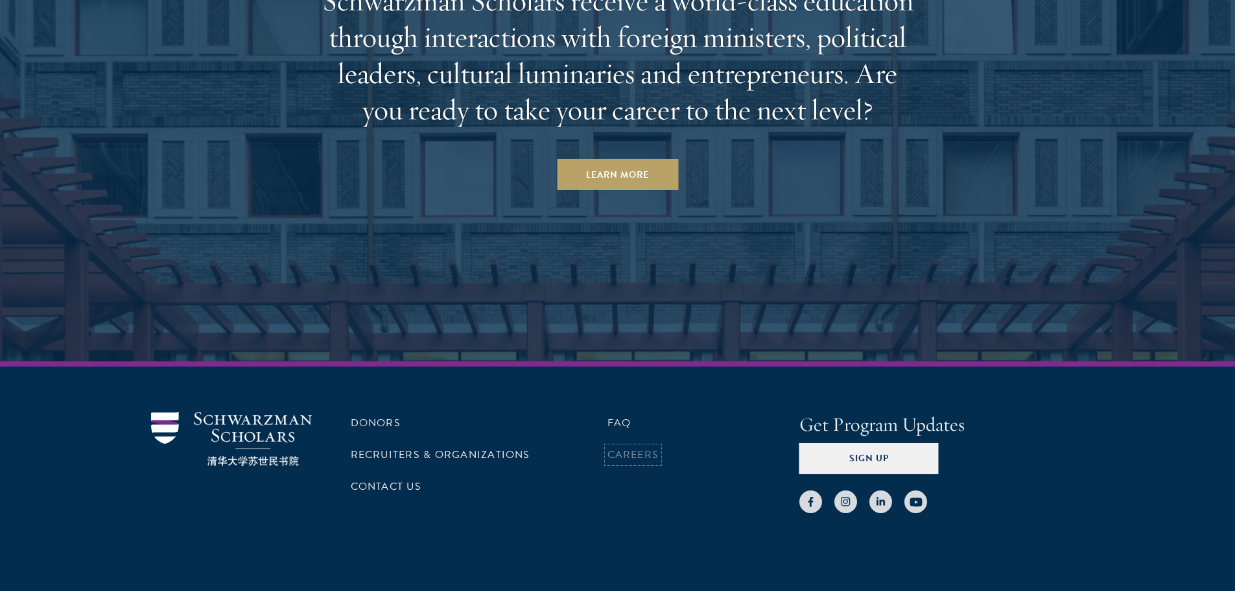
click at [631, 447] on link "Careers" at bounding box center [633, 455] width 52 height 16
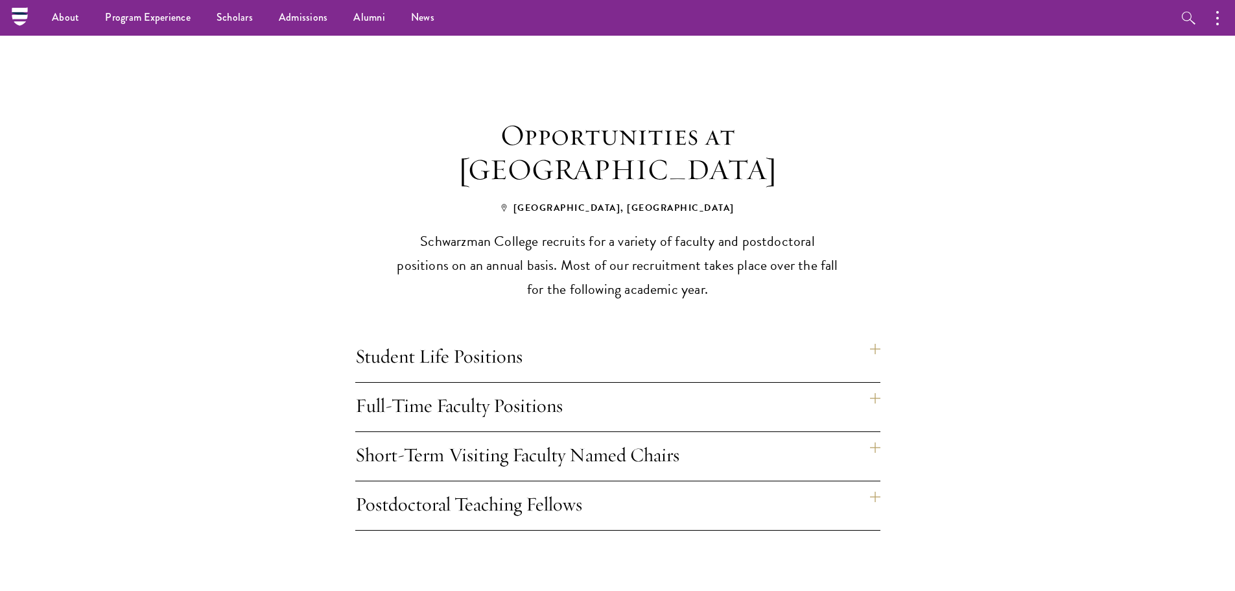
scroll to position [843, 0]
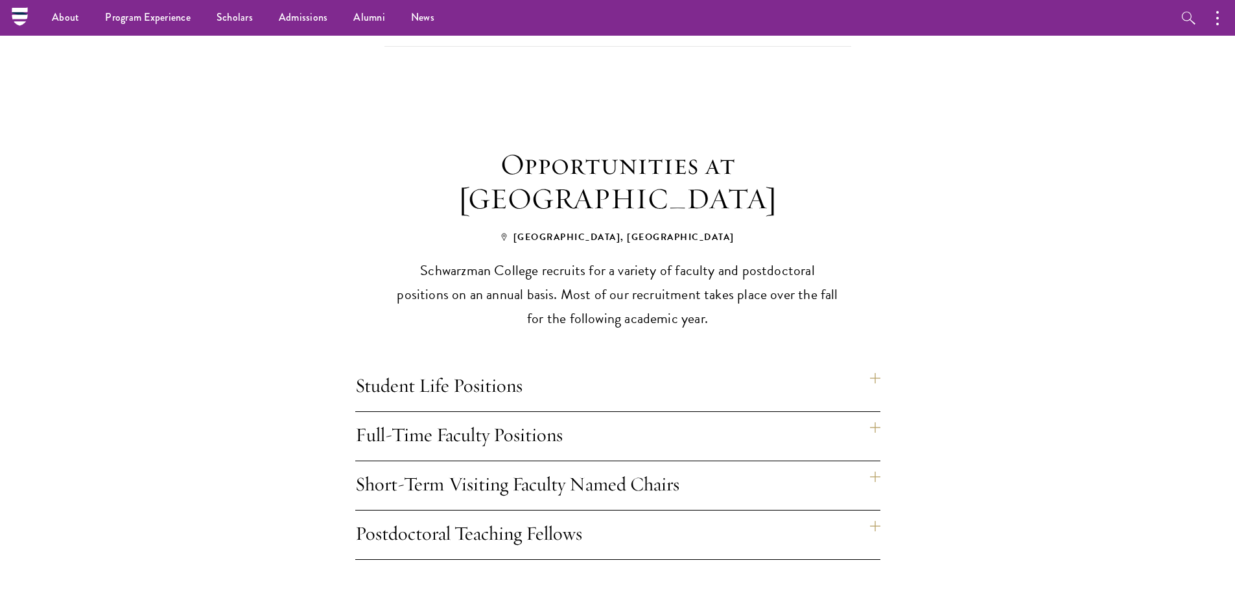
click at [871, 362] on h4 "Student Life Positions" at bounding box center [617, 386] width 525 height 49
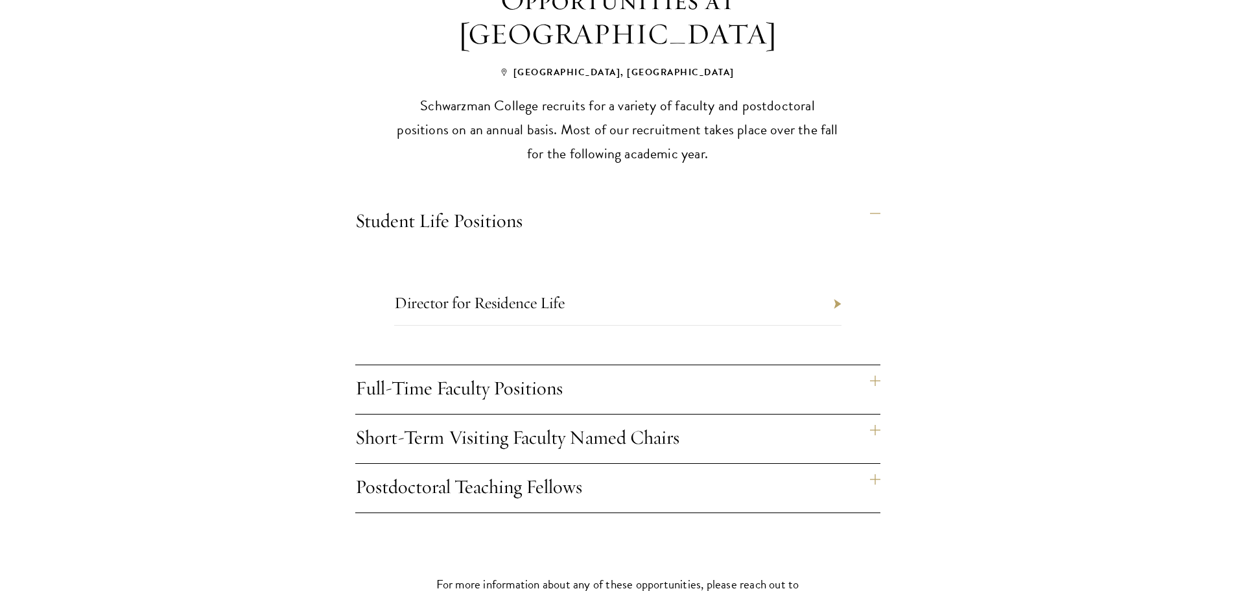
scroll to position [1037, 0]
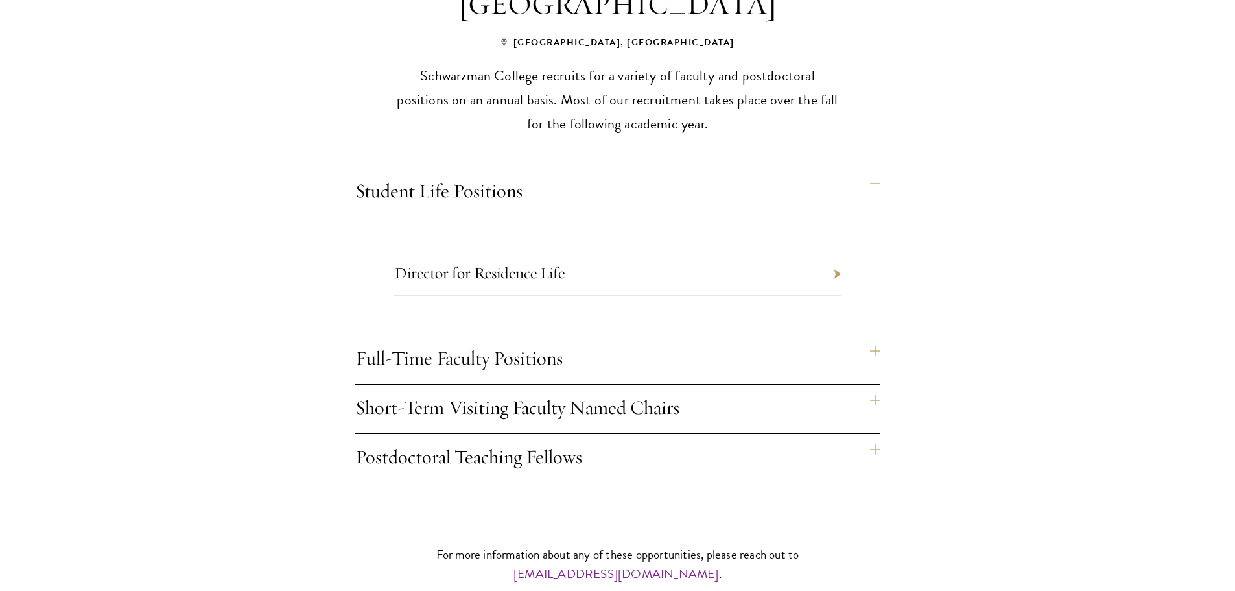
click at [876, 168] on h4 "Student Life Positions" at bounding box center [617, 192] width 525 height 49
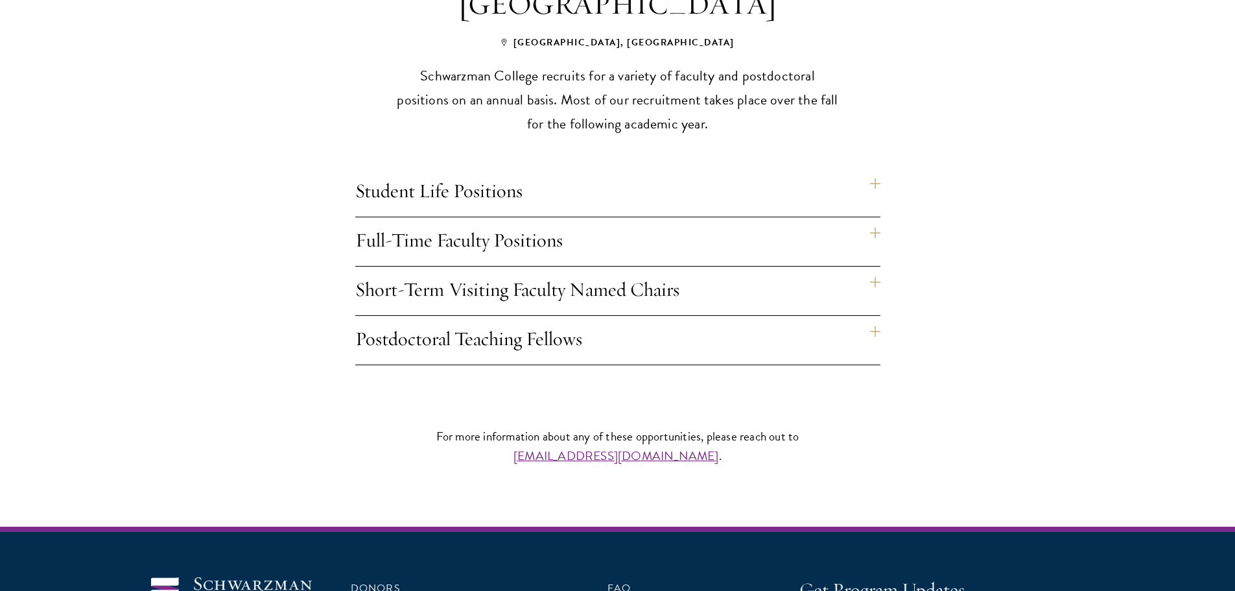
click at [875, 217] on h4 "Full-Time Faculty Positions" at bounding box center [617, 241] width 525 height 49
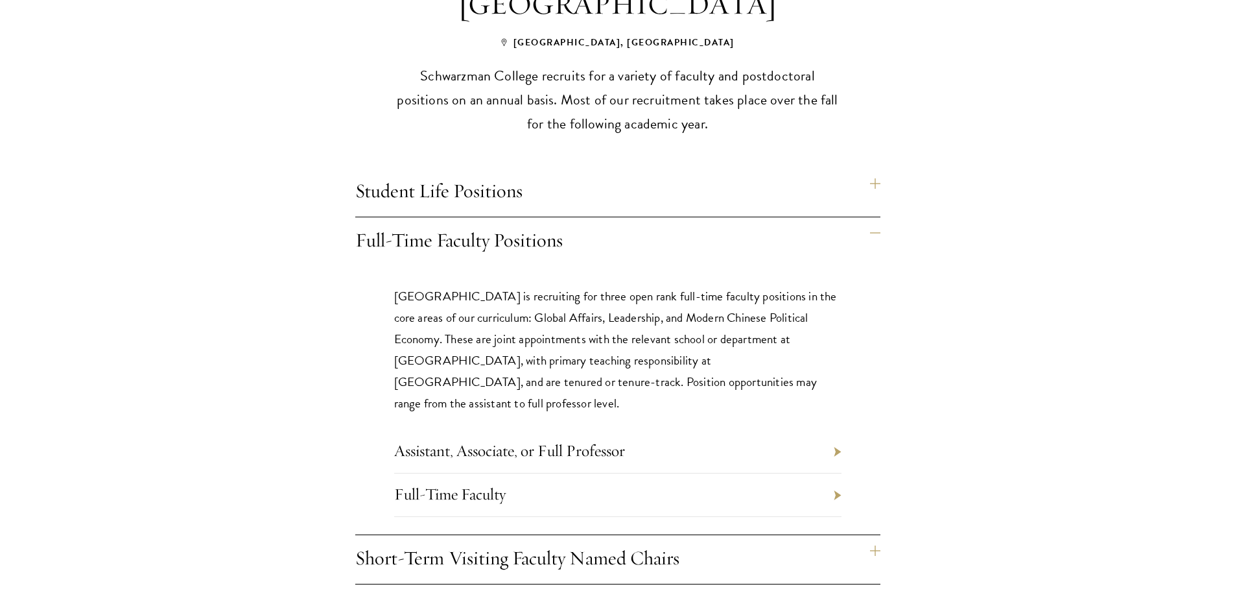
click at [869, 217] on h4 "Full-Time Faculty Positions" at bounding box center [617, 241] width 525 height 49
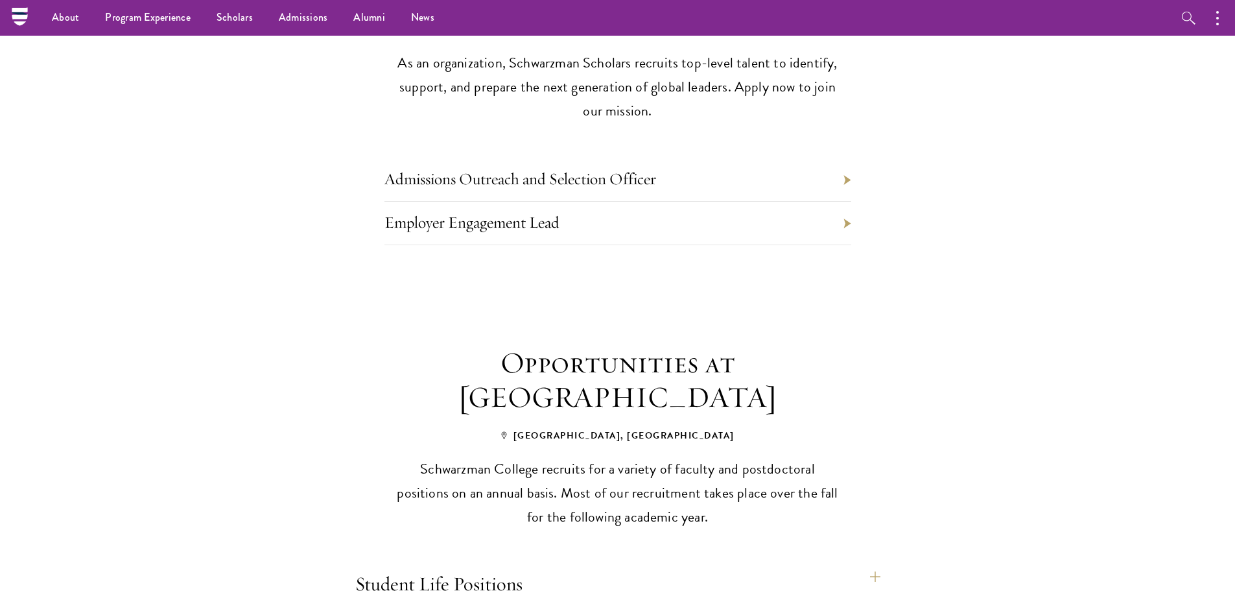
scroll to position [583, 0]
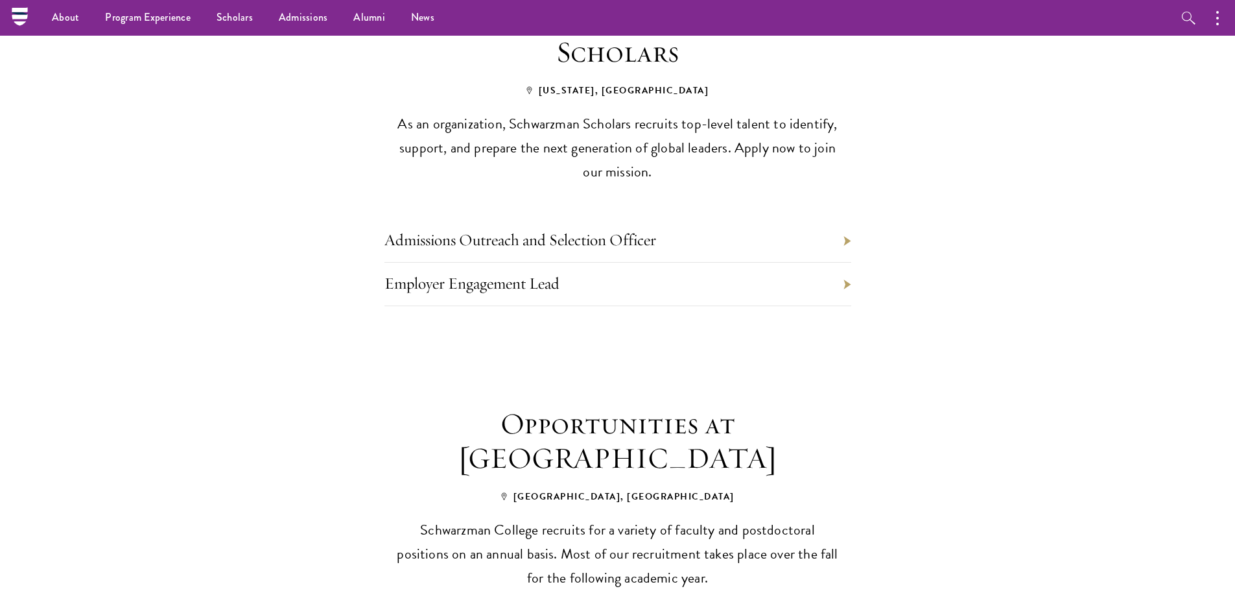
click at [846, 263] on li "Employer Engagement Lead" at bounding box center [617, 284] width 467 height 43
click at [846, 219] on li "Admissions Outreach and Selection Officer" at bounding box center [617, 240] width 467 height 43
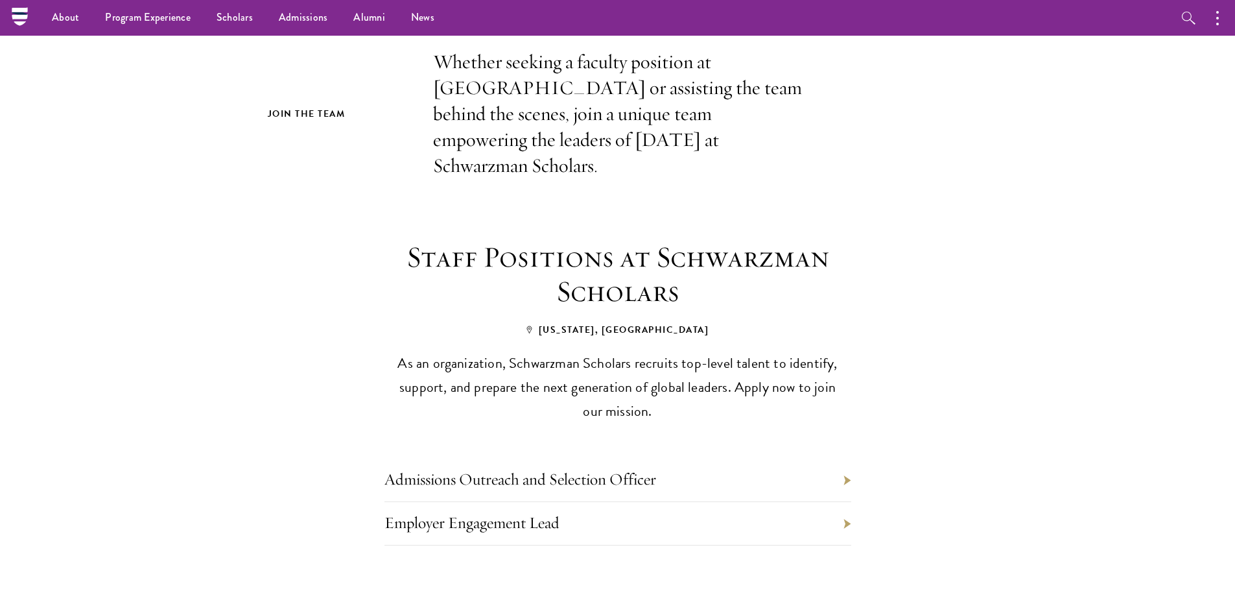
scroll to position [324, 0]
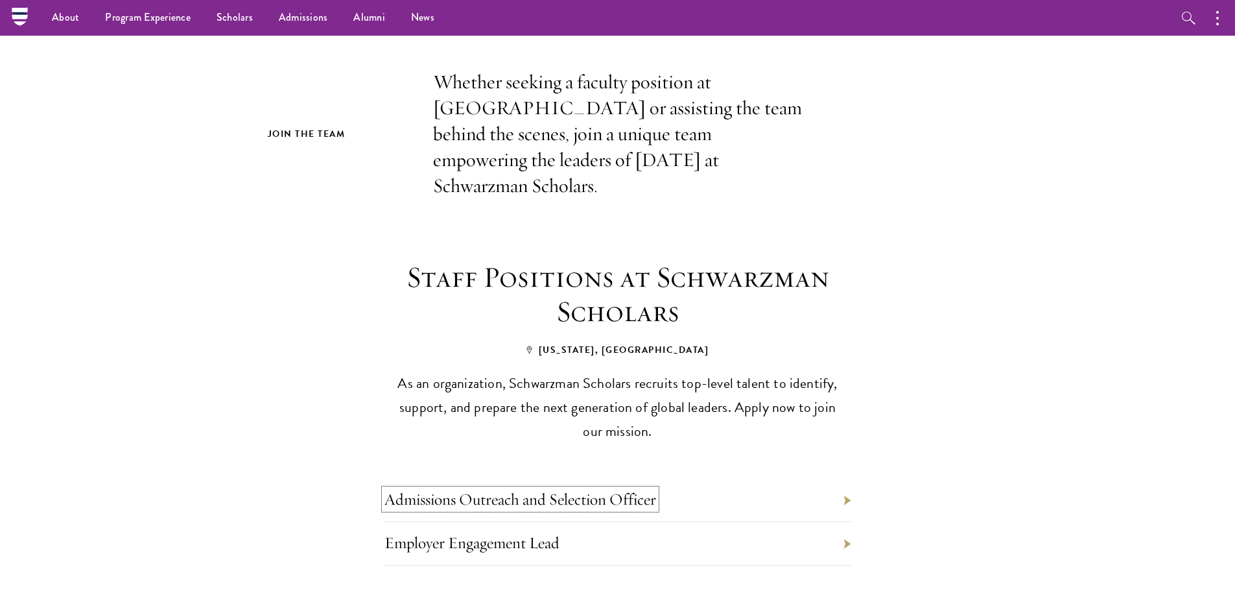
click at [620, 489] on link "Admissions Outreach and Selection Officer" at bounding box center [520, 499] width 272 height 20
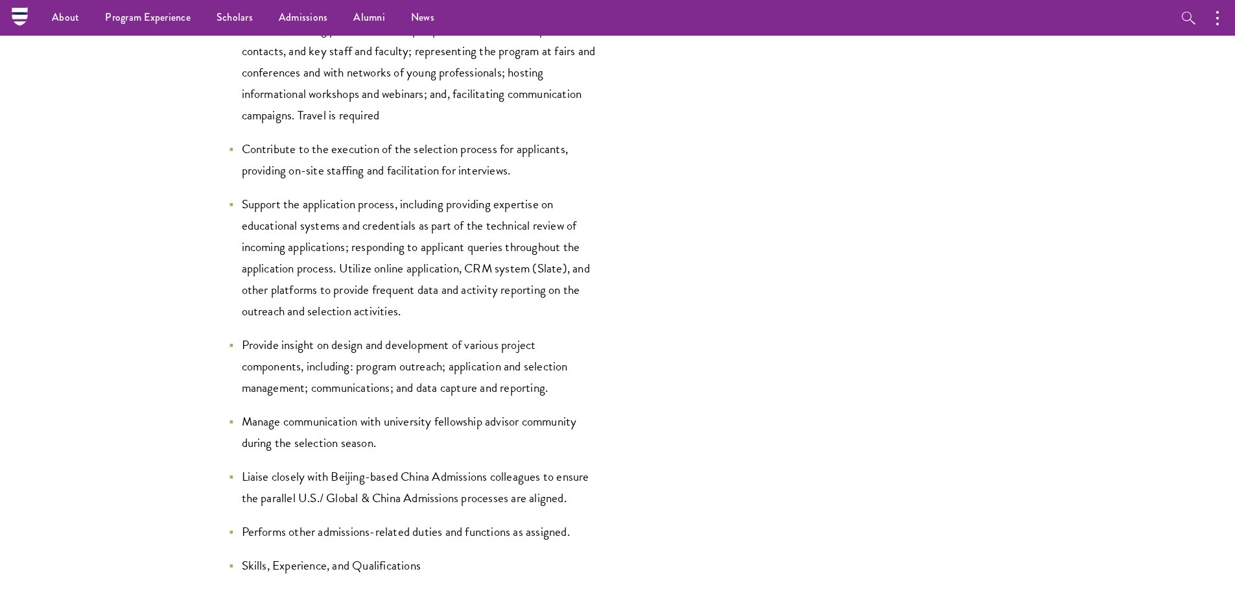
scroll to position [1491, 0]
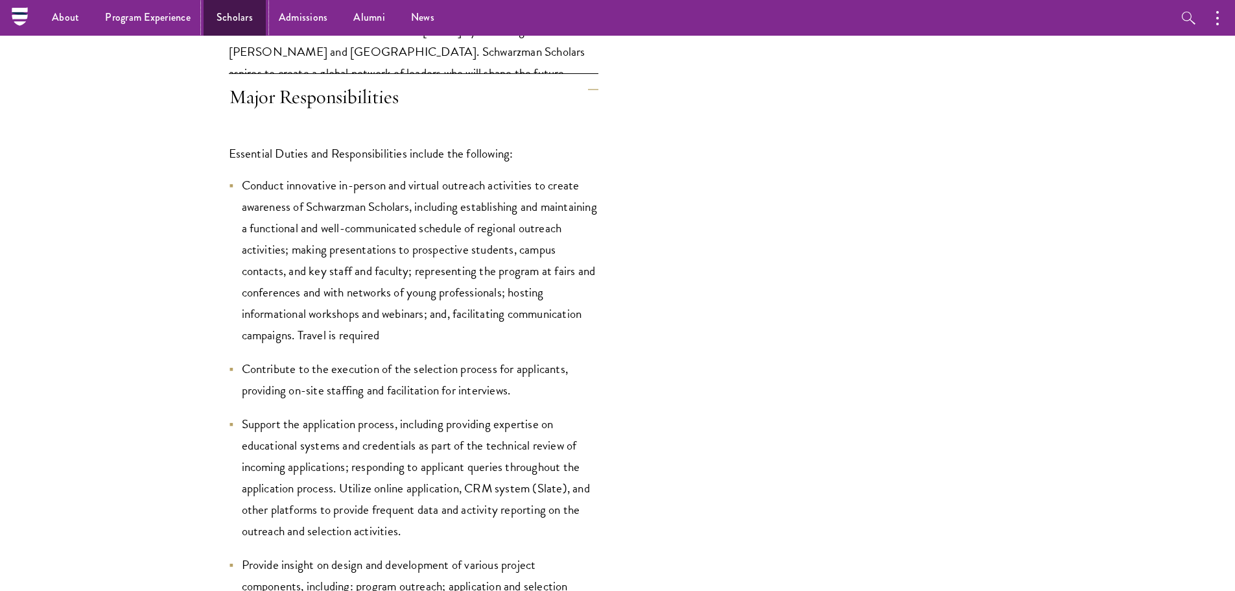
click at [227, 16] on link "Scholars" at bounding box center [235, 18] width 62 height 36
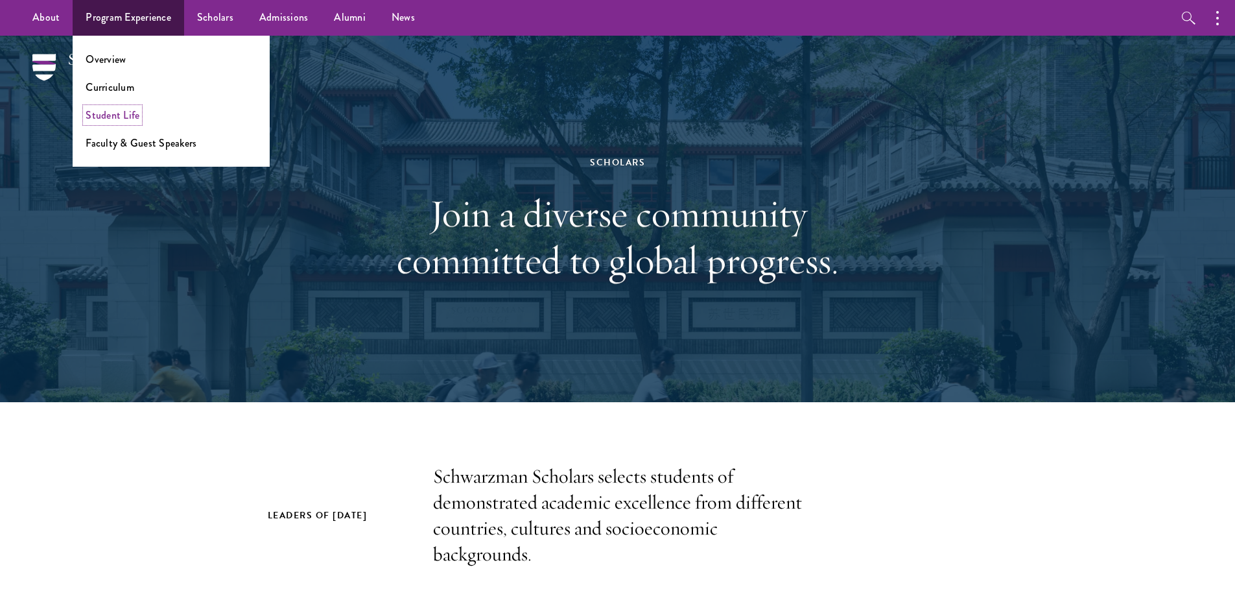
click at [123, 115] on link "Student Life" at bounding box center [113, 115] width 54 height 15
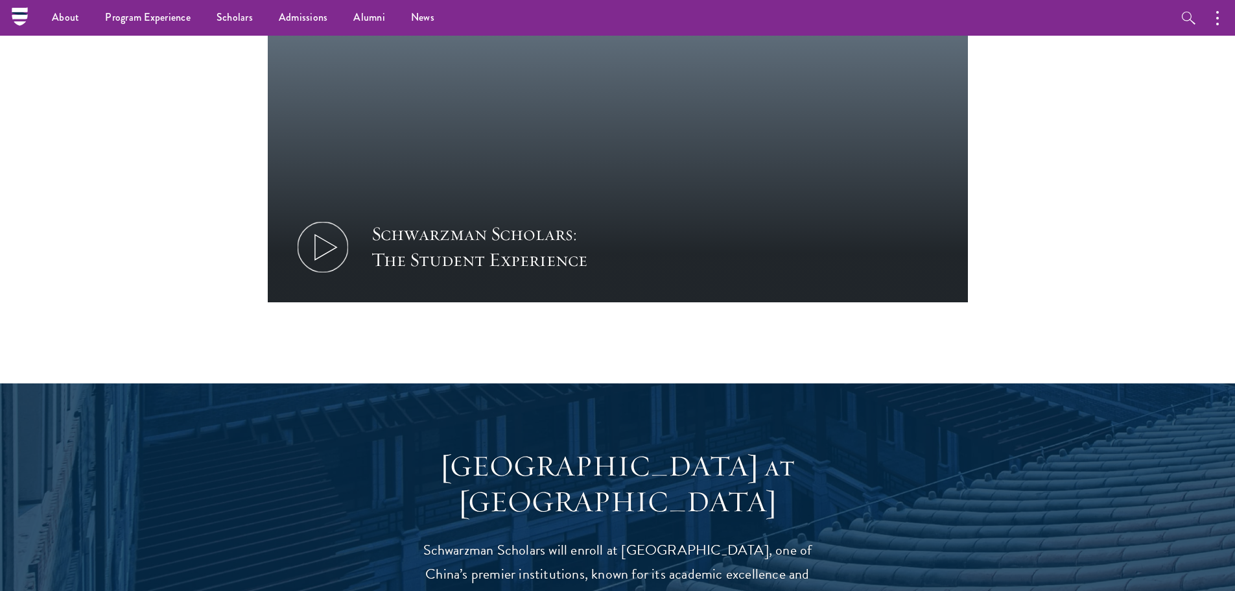
scroll to position [843, 0]
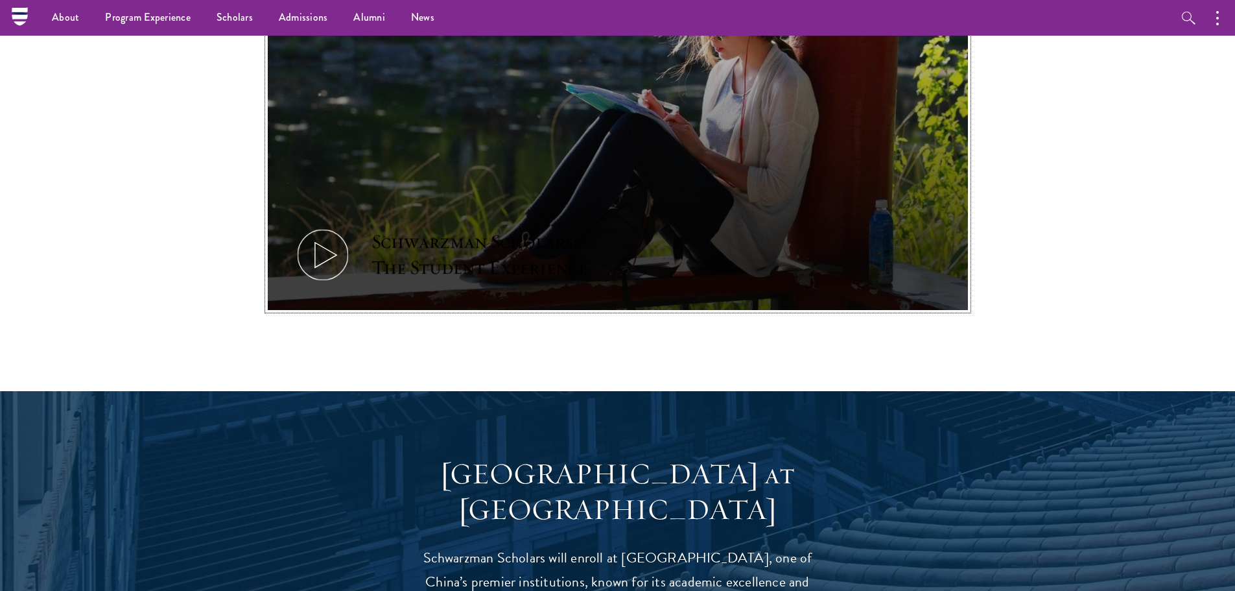
click at [357, 229] on button "Schwarzman Scholars: The Student Experience" at bounding box center [618, 113] width 700 height 394
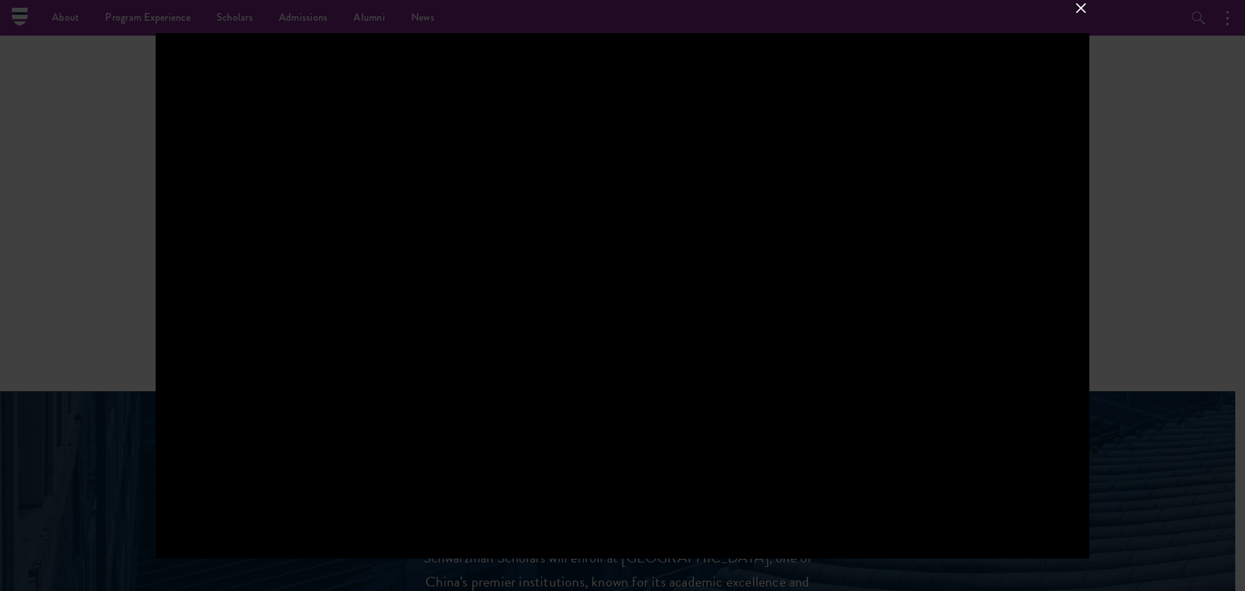
click at [1083, 11] on button at bounding box center [1080, 7] width 17 height 17
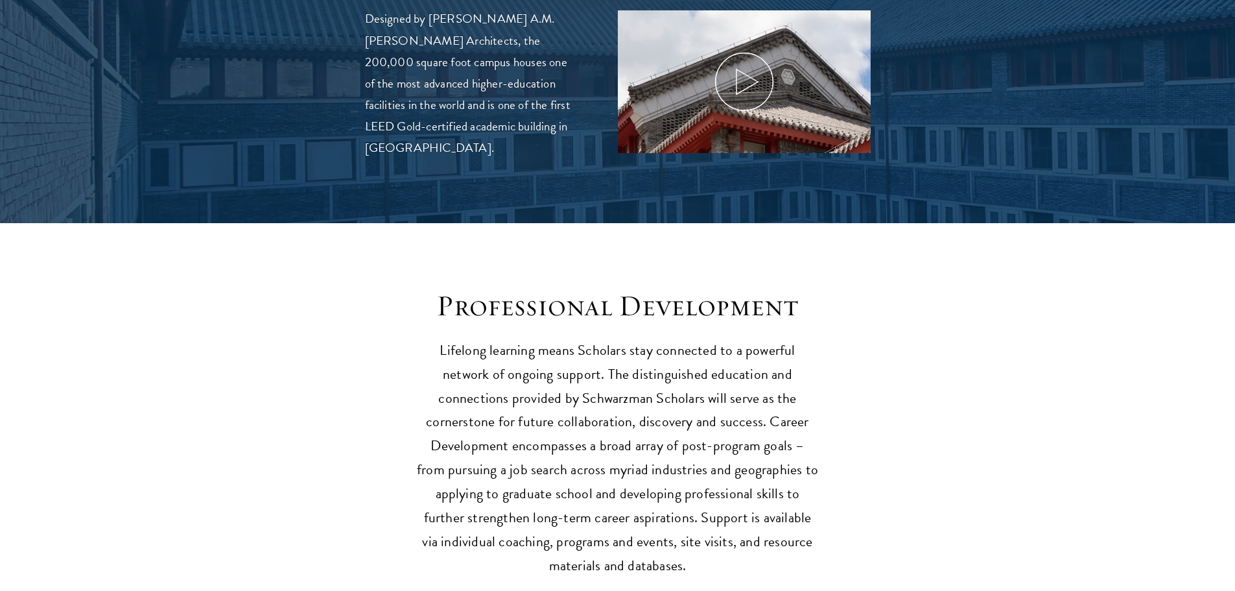
scroll to position [1621, 0]
